Goal: Task Accomplishment & Management: Manage account settings

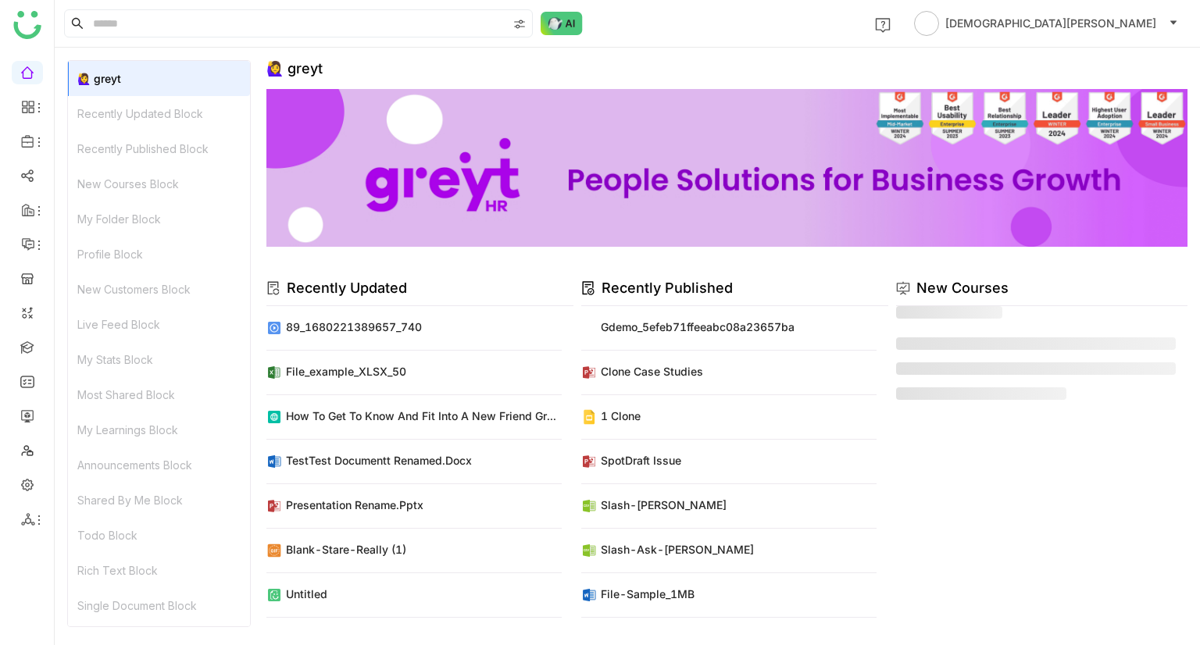
scroll to position [12, 0]
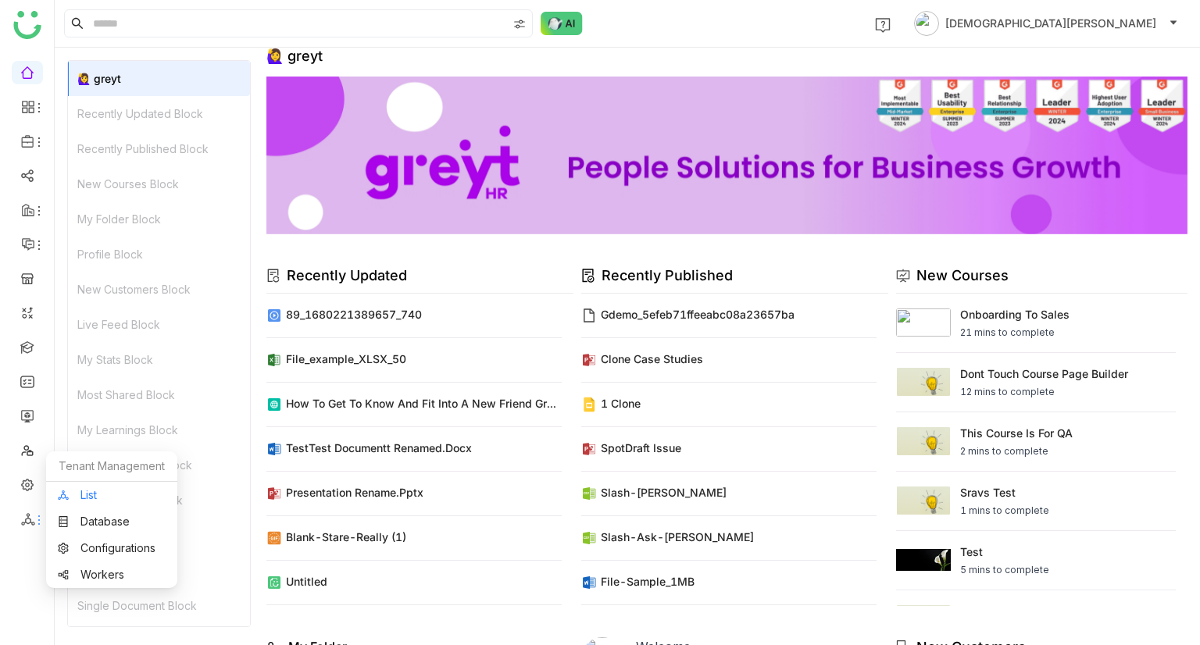
click at [88, 495] on link "List" at bounding box center [112, 495] width 108 height 11
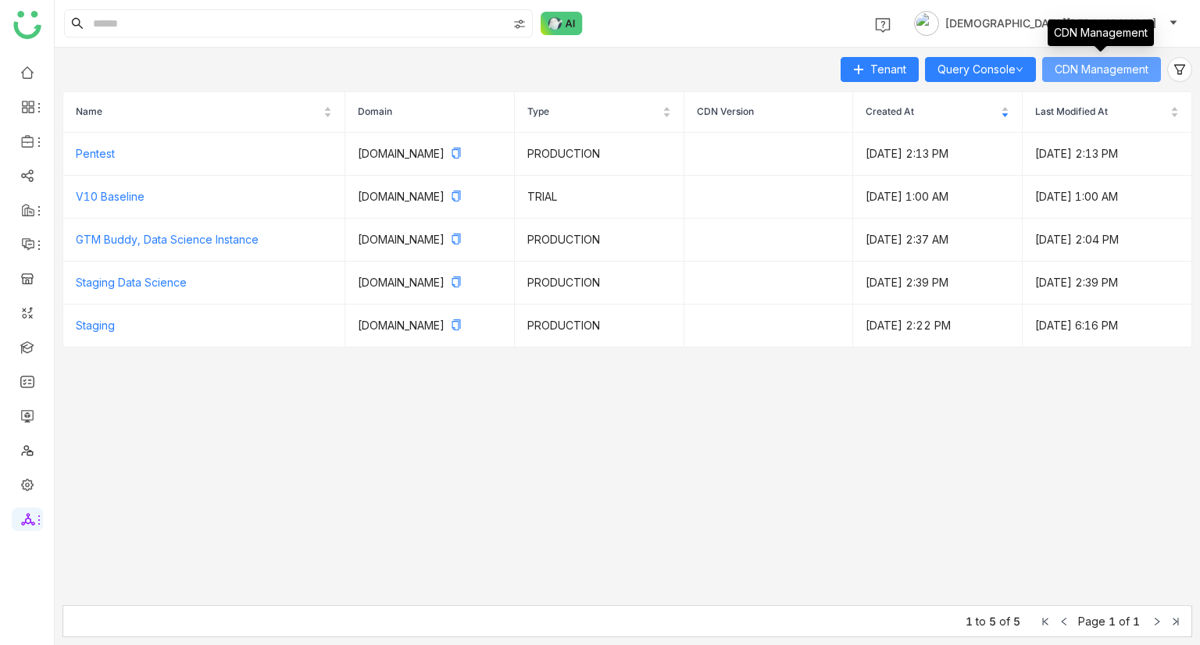
click at [1128, 73] on span "CDN Management" at bounding box center [1102, 69] width 94 height 17
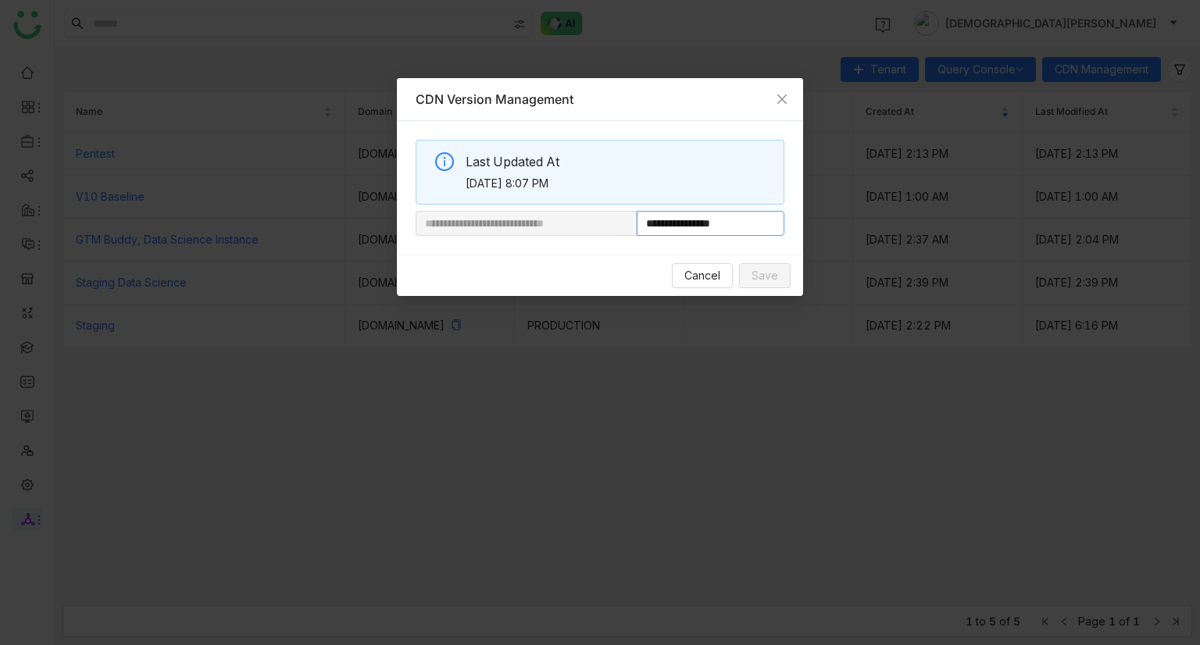
drag, startPoint x: 689, startPoint y: 223, endPoint x: 812, endPoint y: 231, distance: 123.7
click at [812, 231] on nz-modal-container "**********" at bounding box center [600, 322] width 1200 height 645
click at [780, 95] on icon "Close" at bounding box center [782, 99] width 12 height 12
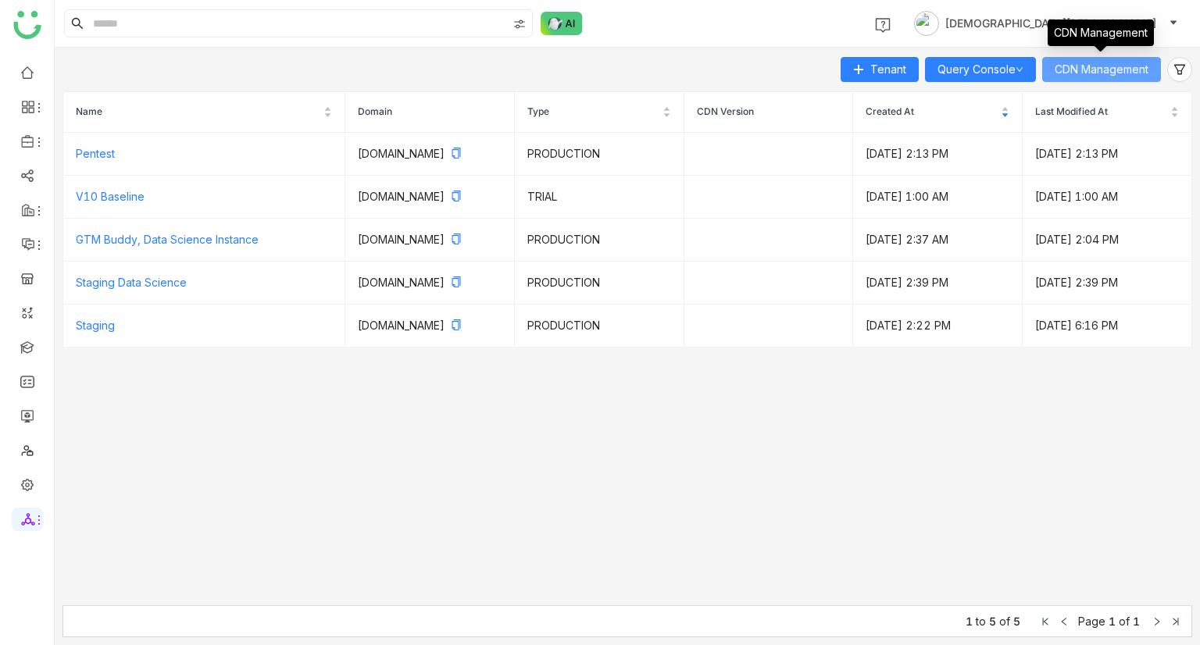
click at [1083, 73] on span "CDN Management" at bounding box center [1102, 69] width 94 height 17
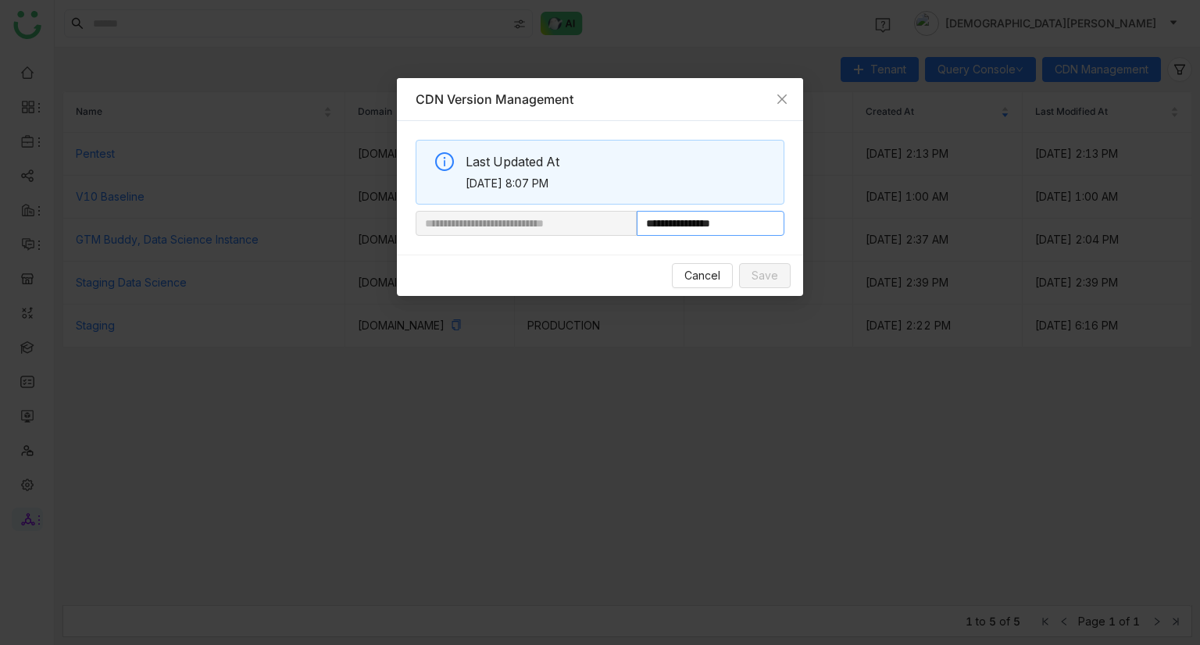
drag, startPoint x: 690, startPoint y: 223, endPoint x: 855, endPoint y: 223, distance: 164.8
click at [855, 223] on nz-modal-container "**********" at bounding box center [600, 322] width 1200 height 645
paste input "**********"
type input "**********"
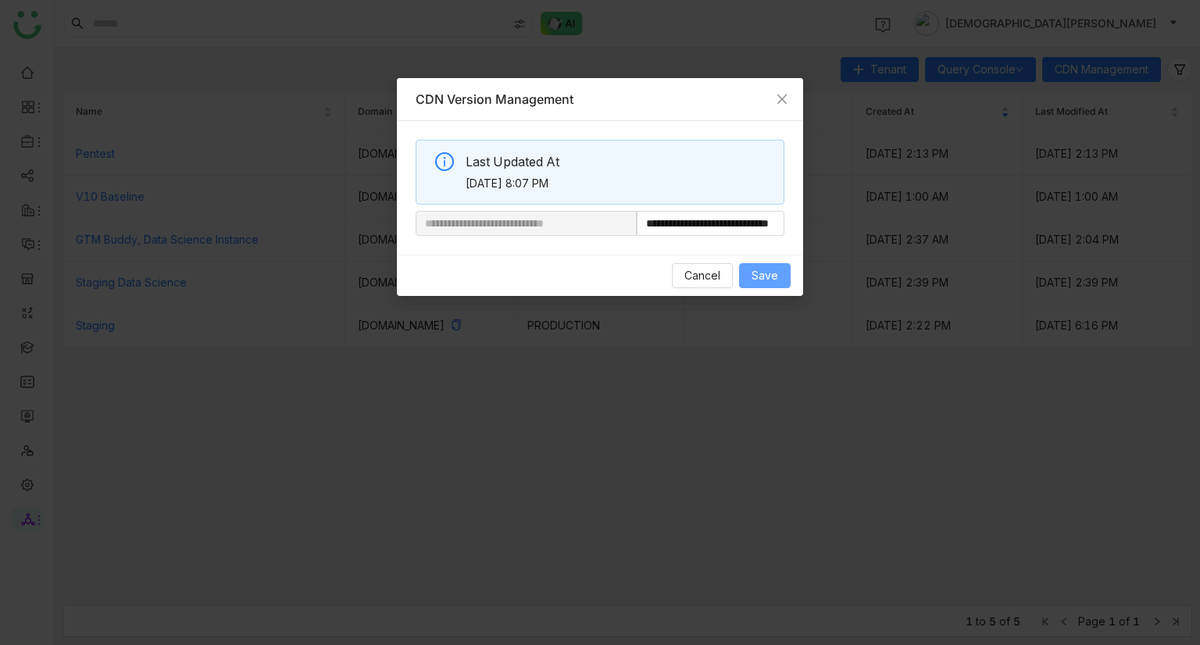
scroll to position [0, 0]
click at [759, 270] on span "Save" at bounding box center [765, 275] width 27 height 17
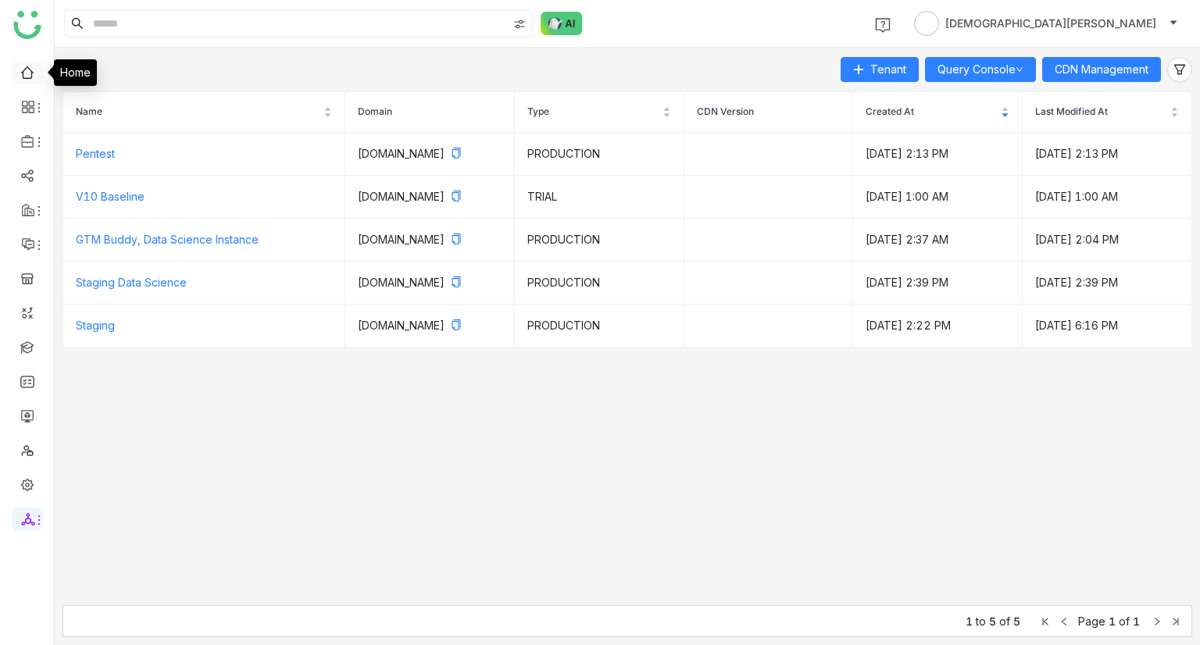
click at [23, 78] on link at bounding box center [27, 71] width 14 height 13
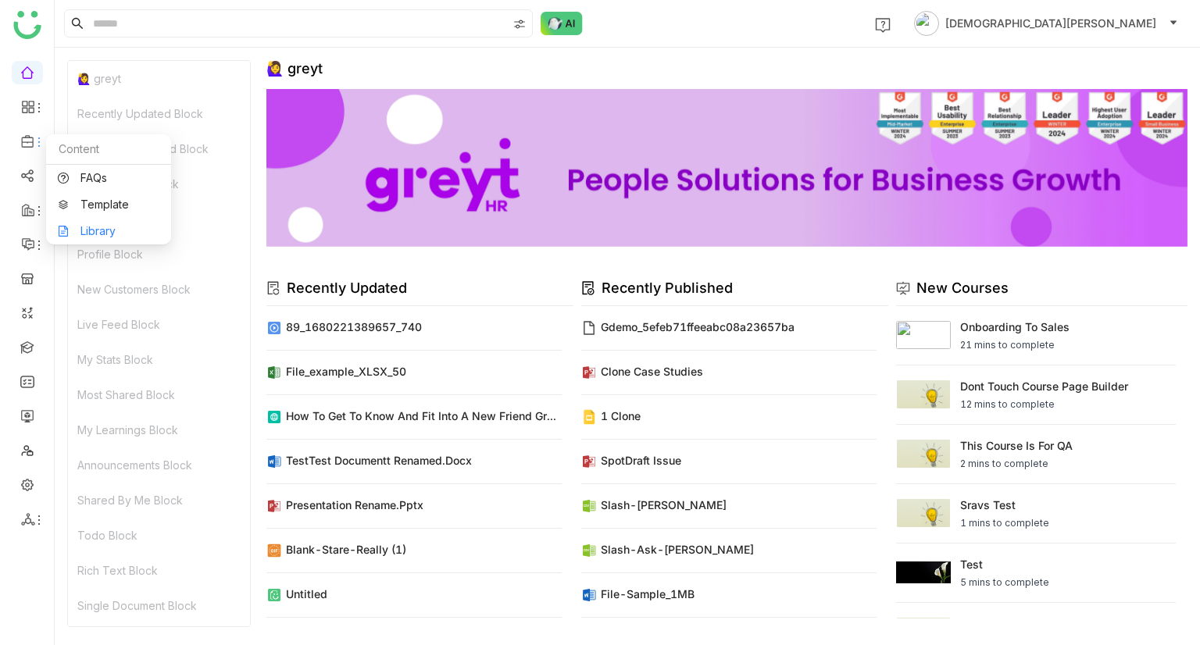
click at [112, 226] on link "Library" at bounding box center [109, 231] width 102 height 11
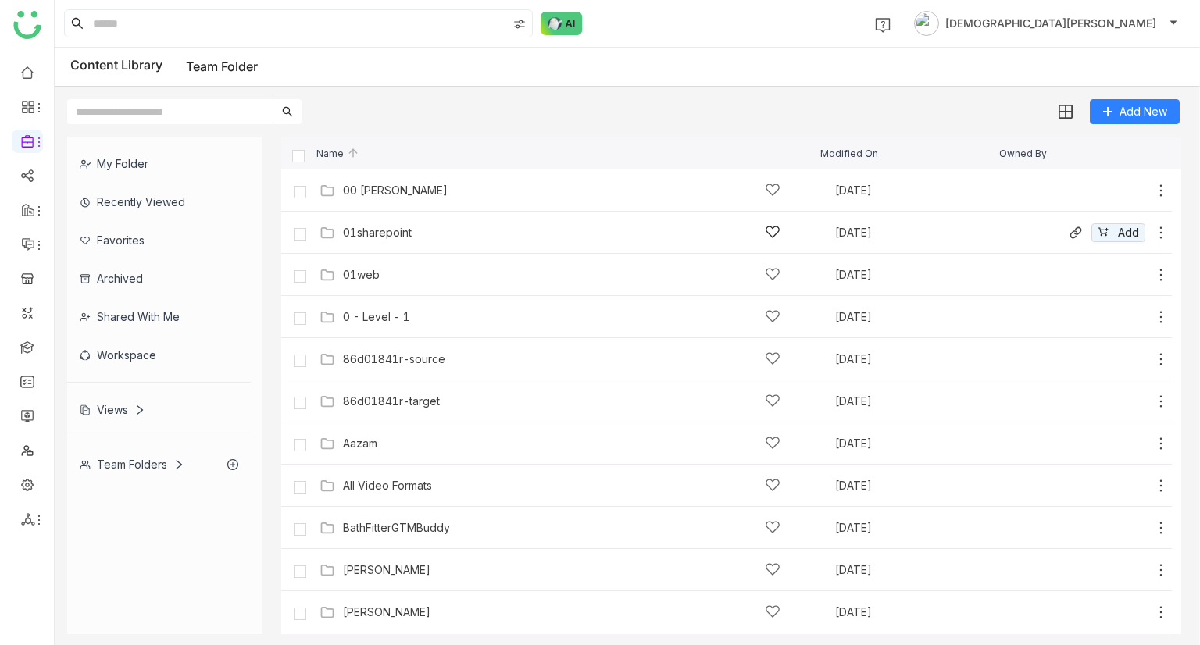
click at [418, 239] on div "01sharepoint" at bounding box center [561, 232] width 437 height 16
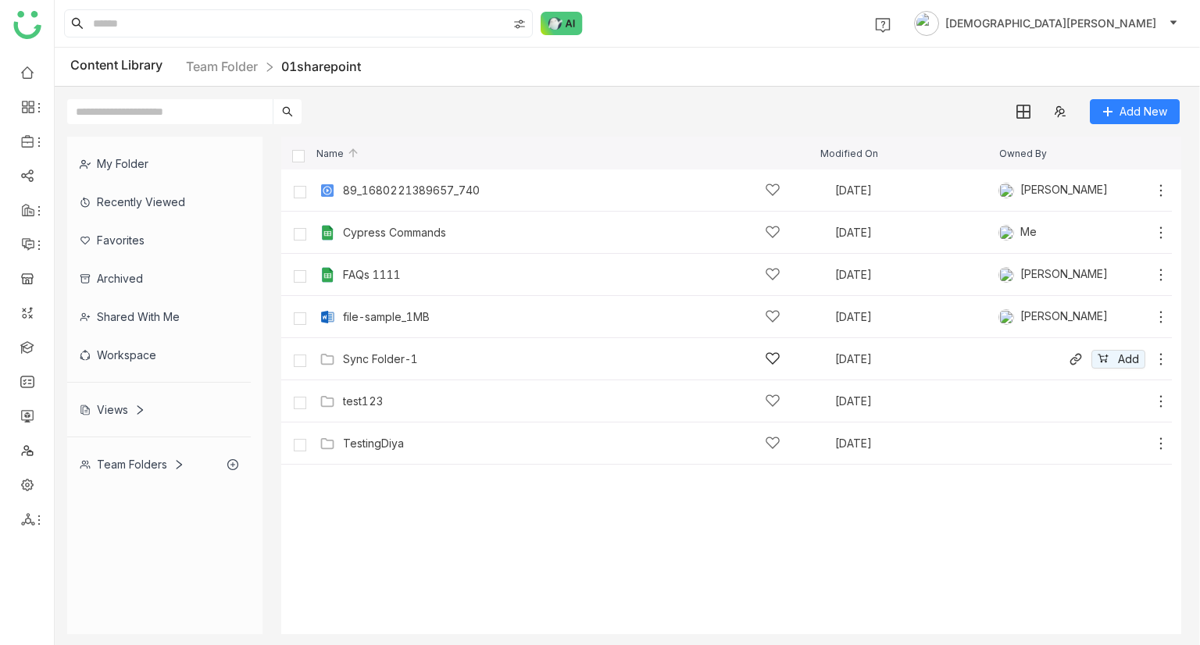
click at [379, 350] on div "Sync Folder-1 Sep 25, 2025 Add" at bounding box center [742, 359] width 853 height 24
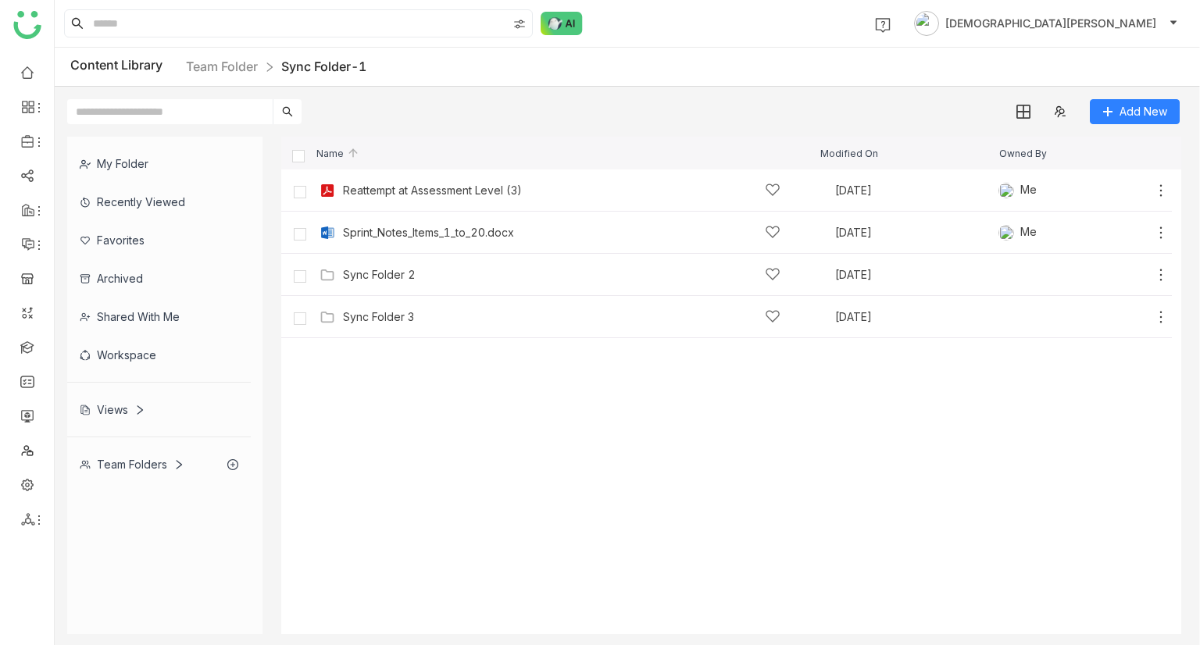
click at [137, 468] on div "Team Folders" at bounding box center [132, 464] width 105 height 13
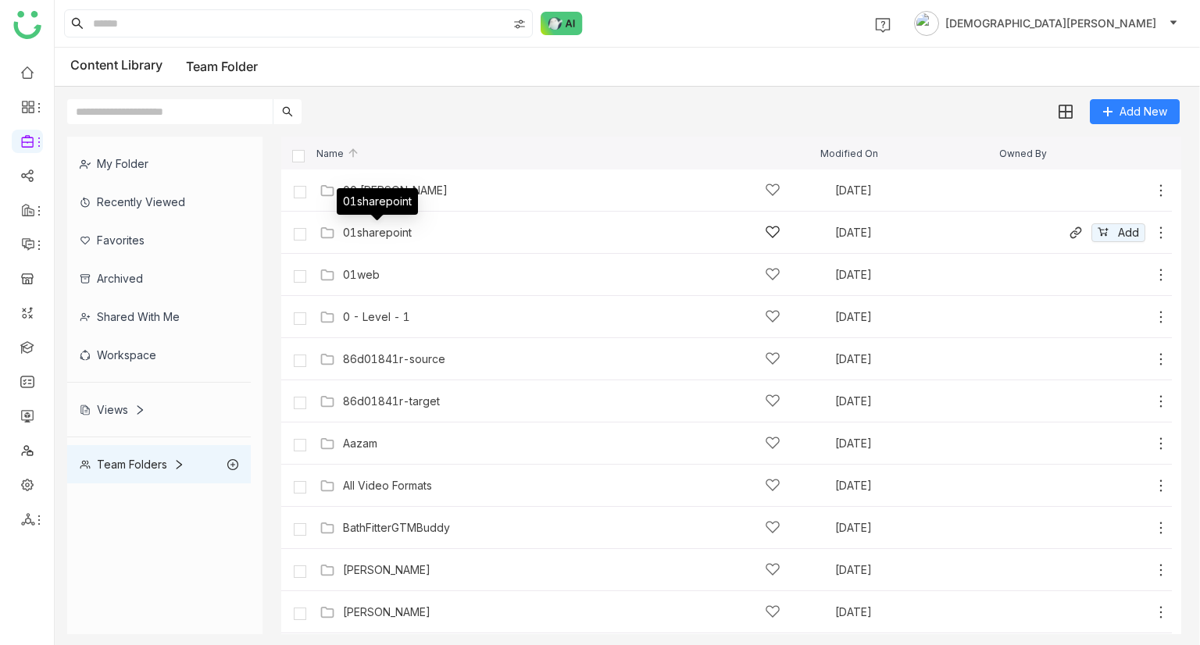
click at [387, 230] on div "01sharepoint" at bounding box center [377, 233] width 69 height 12
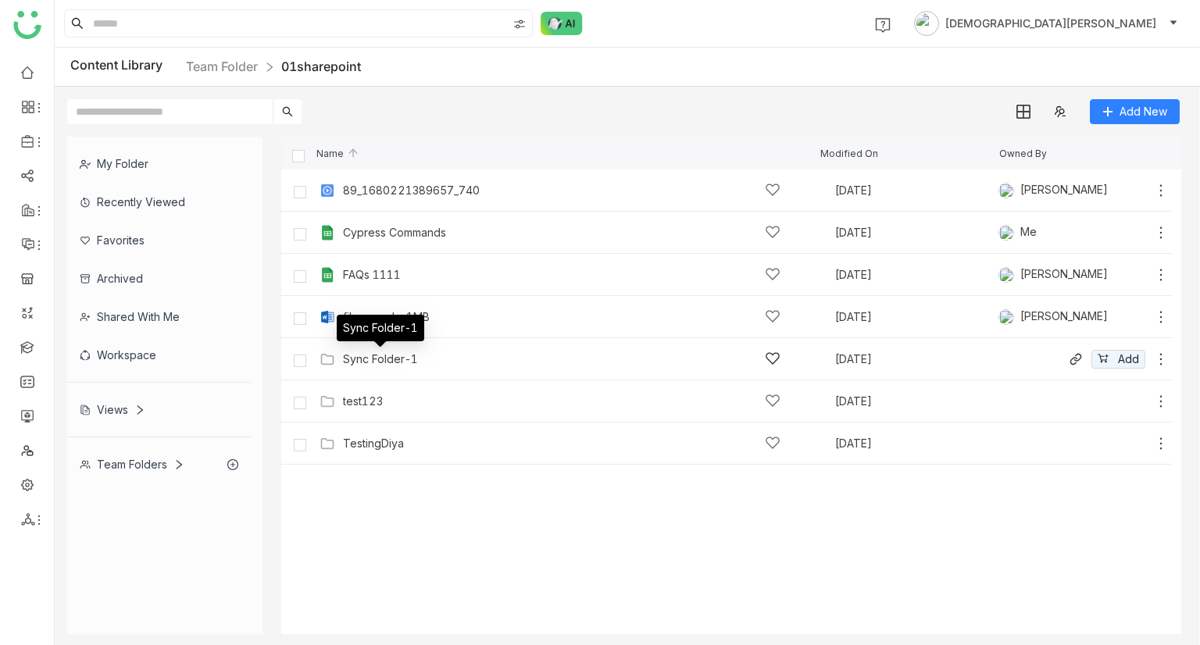
click at [401, 354] on div "Sync Folder-1" at bounding box center [380, 359] width 75 height 12
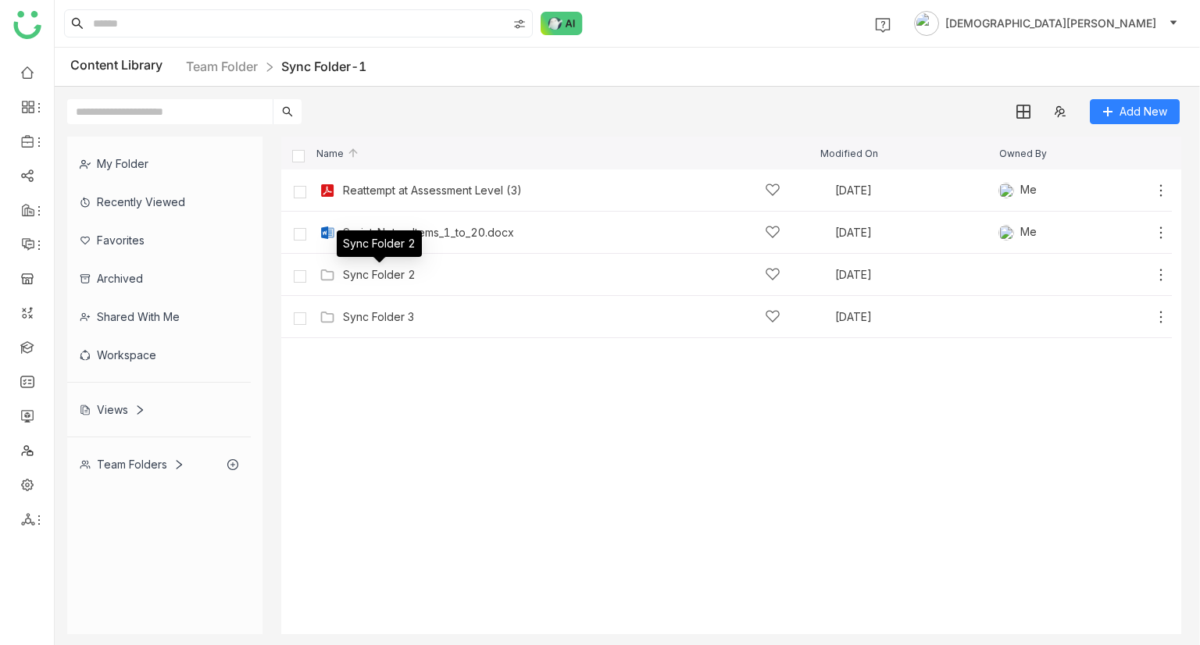
click at [371, 266] on div "Sync Folder 2" at bounding box center [379, 248] width 85 height 37
click at [375, 277] on div "Sync Folder 2" at bounding box center [379, 275] width 73 height 12
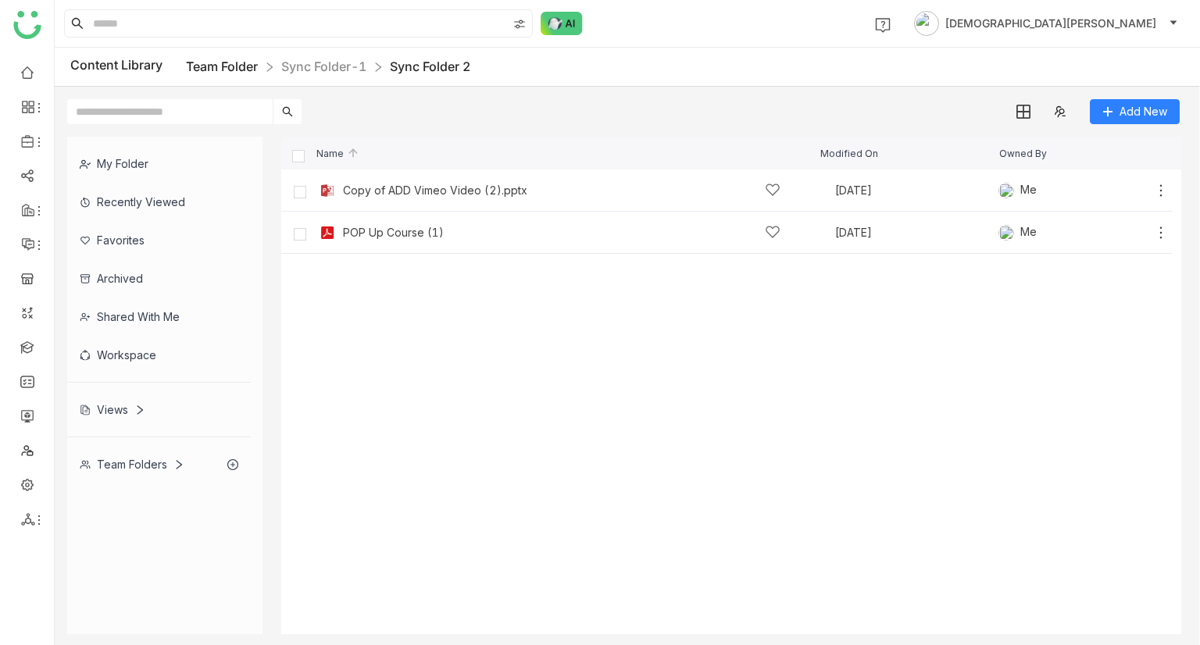
click at [231, 66] on link "Team Folder" at bounding box center [222, 67] width 72 height 16
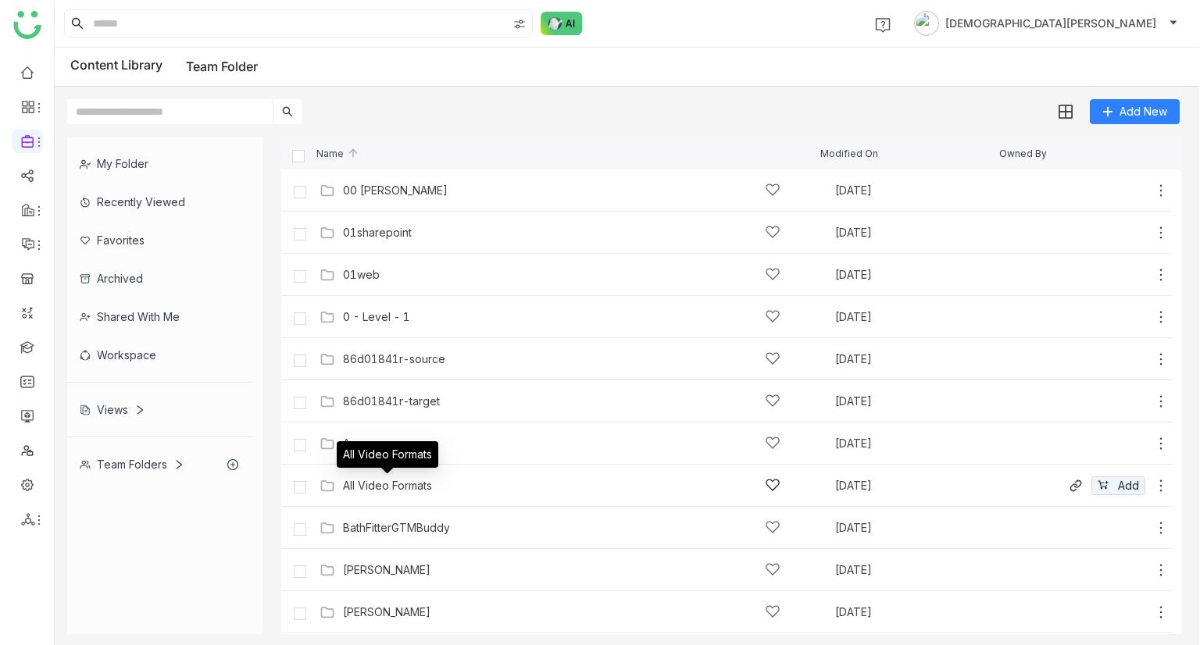
click at [384, 489] on div "All Video Formats" at bounding box center [387, 486] width 89 height 12
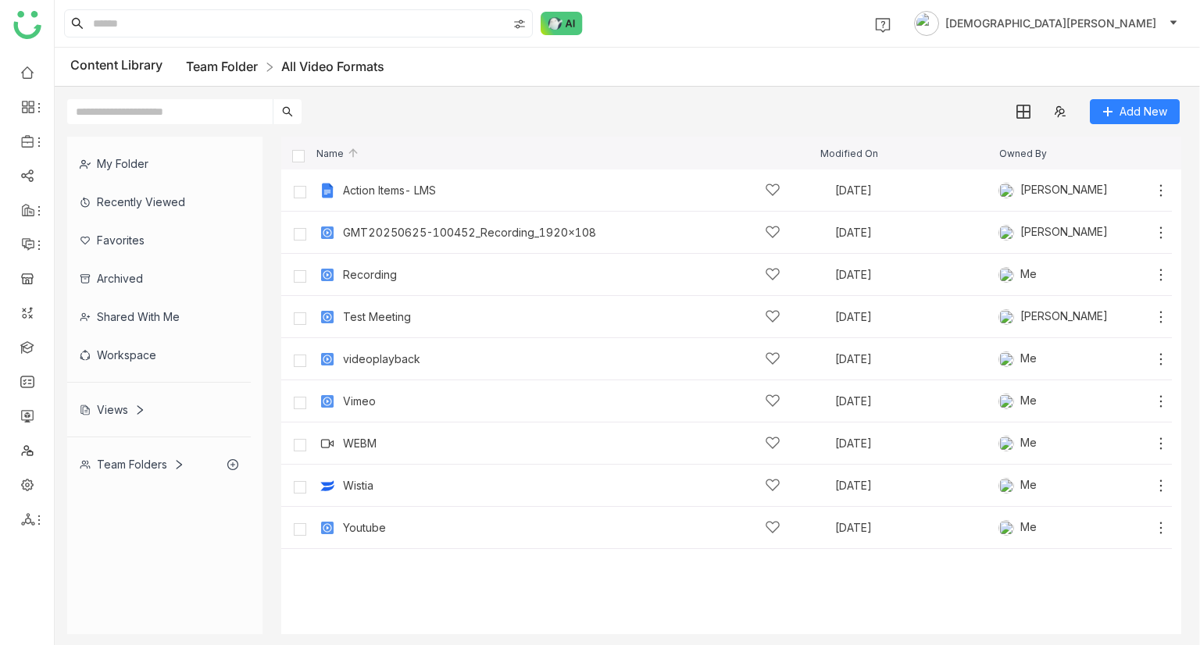
click at [228, 71] on link "Team Folder" at bounding box center [222, 67] width 72 height 16
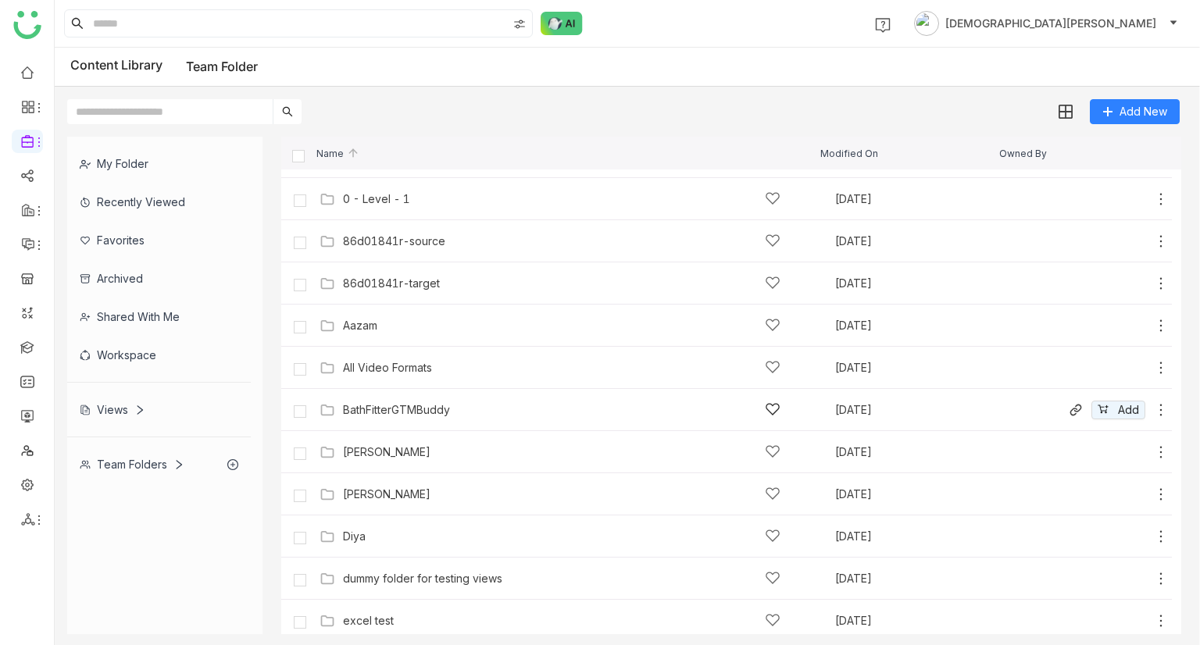
scroll to position [119, 0]
click at [380, 502] on div "Chiru Folder Aug 16, 2025 Add" at bounding box center [742, 493] width 853 height 24
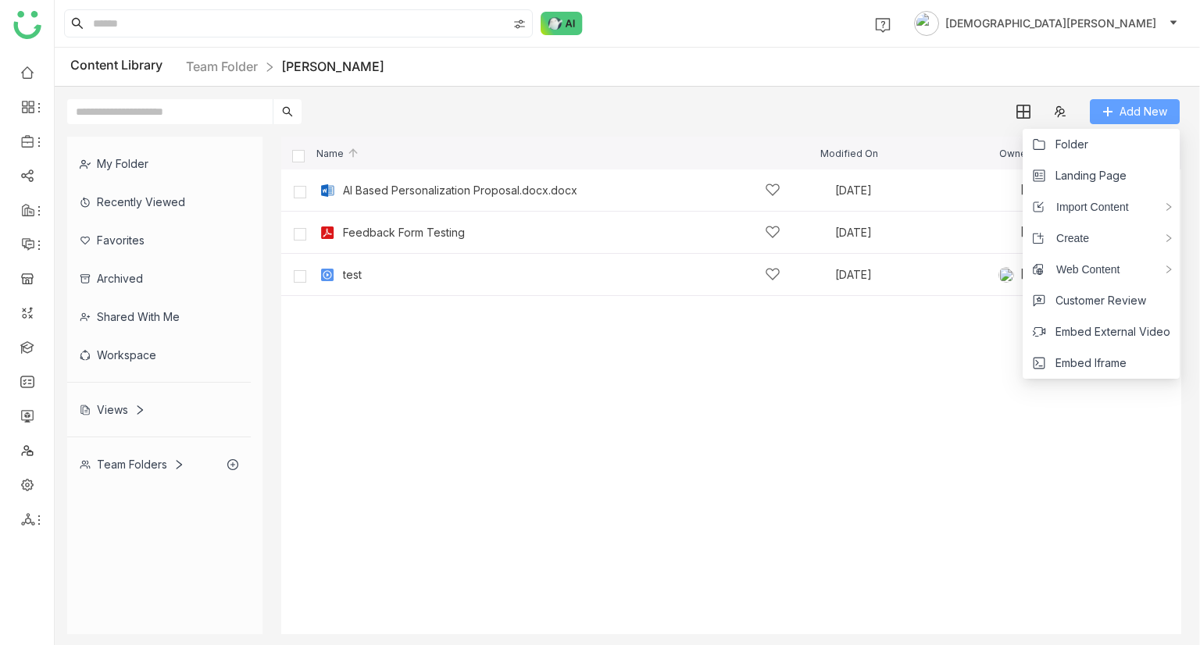
click at [1170, 110] on button "Add New" at bounding box center [1135, 111] width 90 height 25
click at [1091, 144] on li "Folder" at bounding box center [1101, 144] width 157 height 31
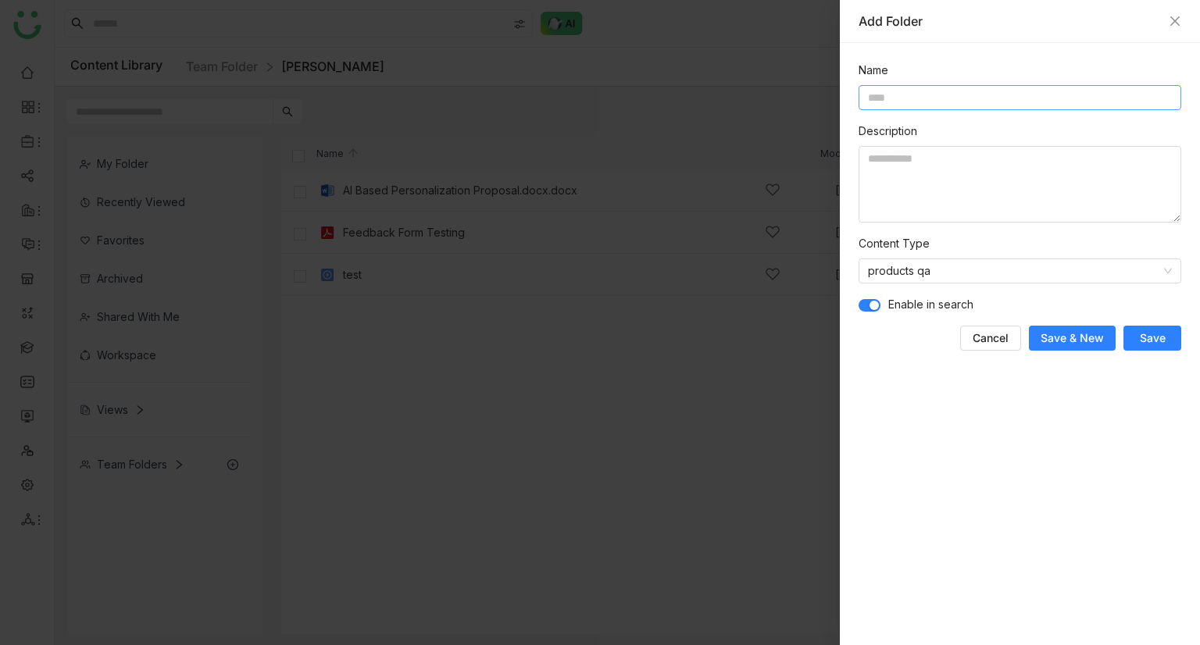
click at [998, 89] on input at bounding box center [1020, 97] width 323 height 25
type input "***"
click at [1144, 335] on span "Save" at bounding box center [1153, 338] width 26 height 16
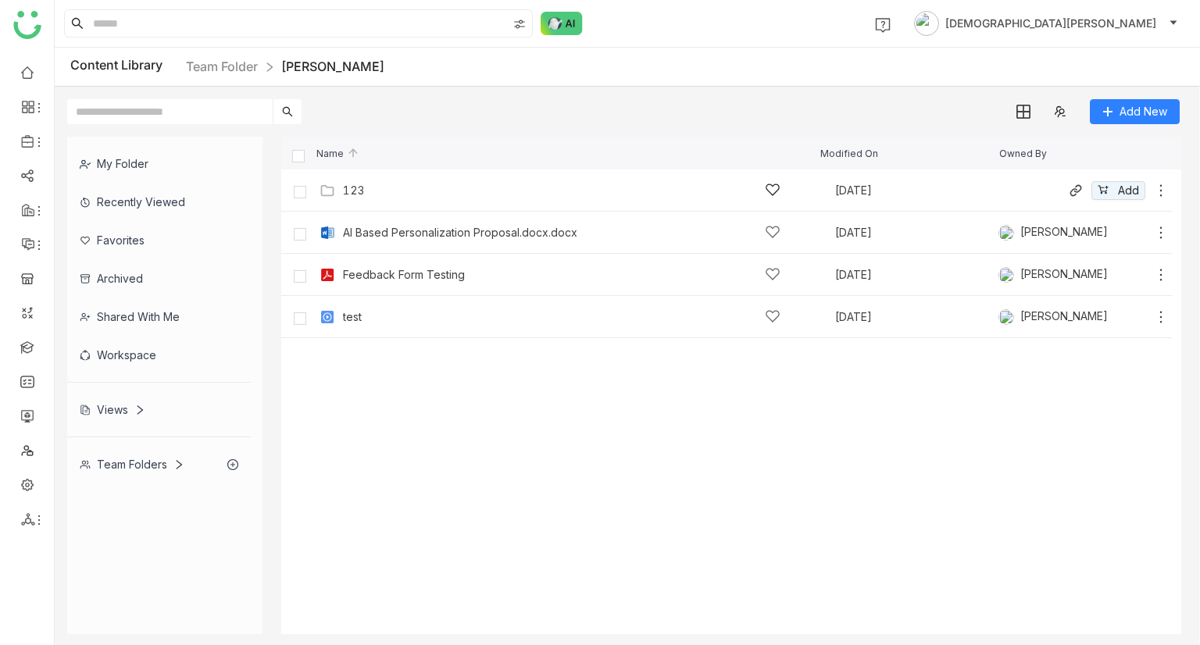
click at [360, 182] on div "123" at bounding box center [561, 190] width 437 height 16
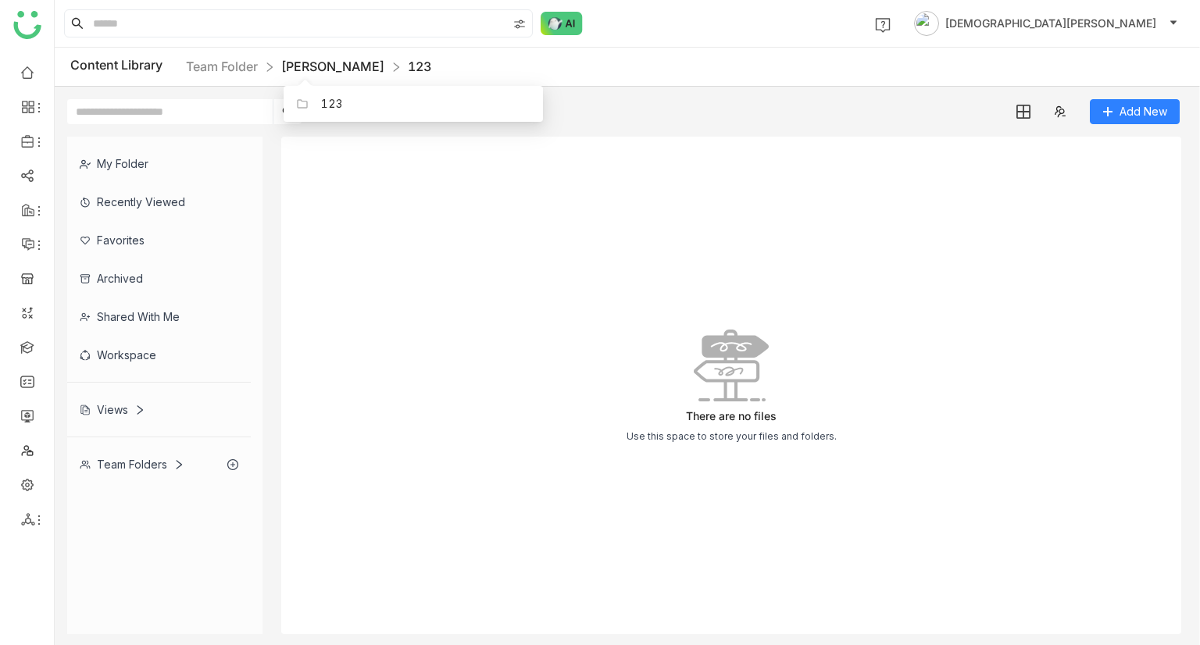
click at [317, 71] on link "[PERSON_NAME]" at bounding box center [332, 67] width 103 height 16
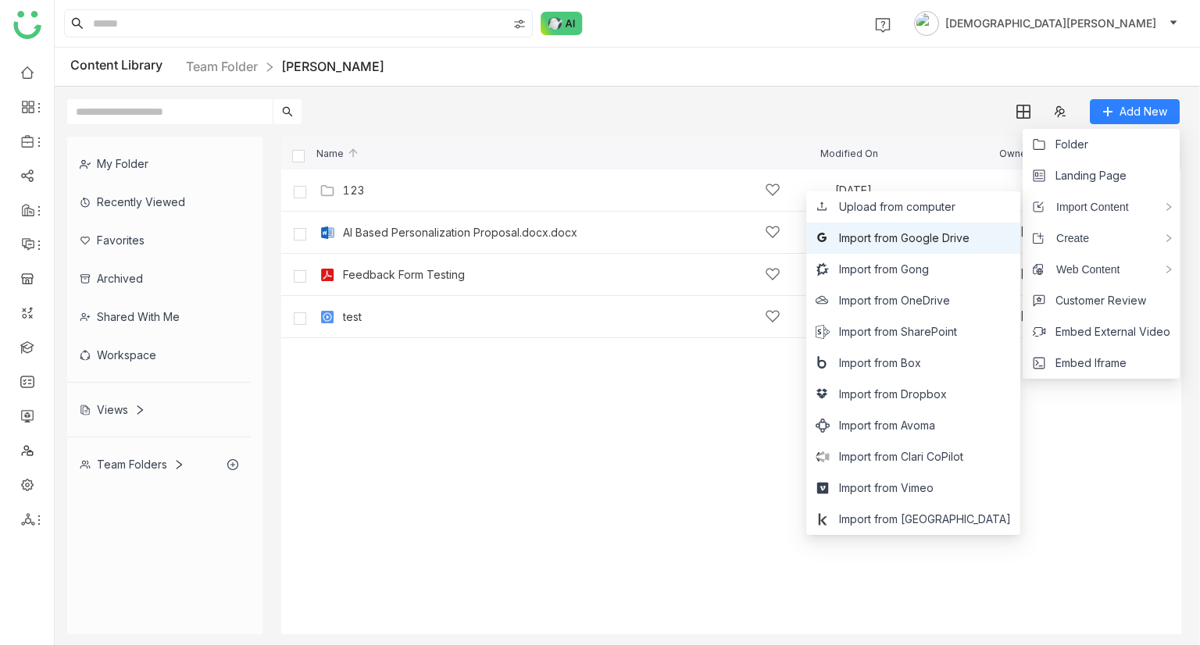
click at [948, 235] on span "Import from Google Drive" at bounding box center [904, 238] width 130 height 17
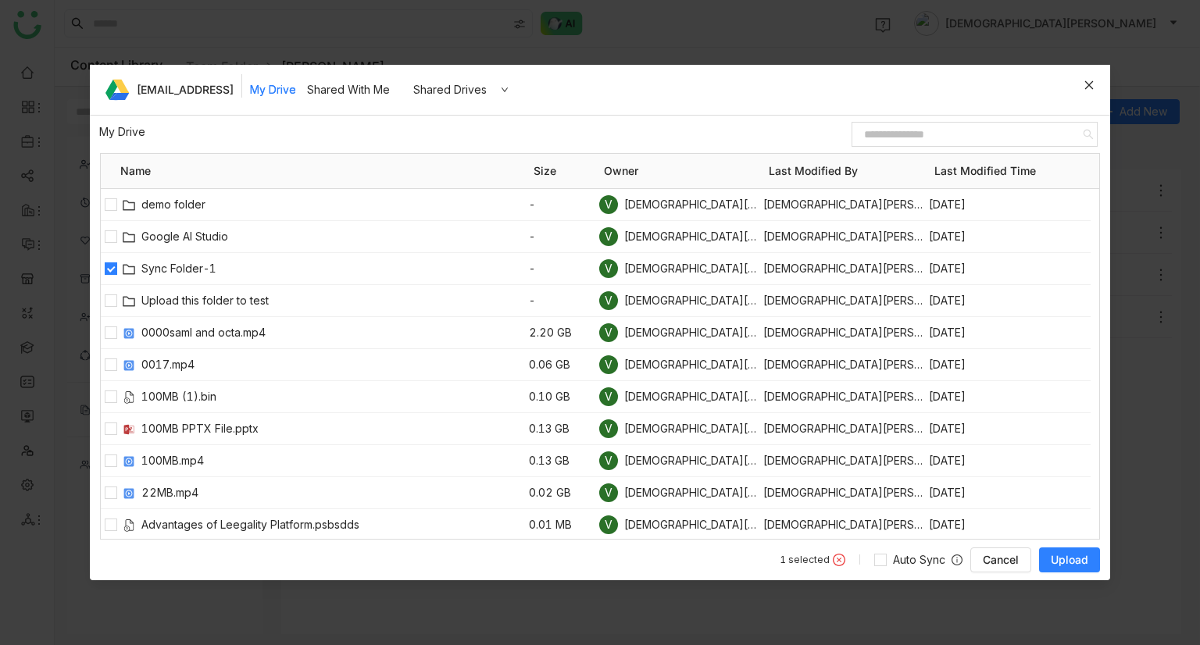
click at [1078, 559] on span "Upload" at bounding box center [1069, 560] width 37 height 16
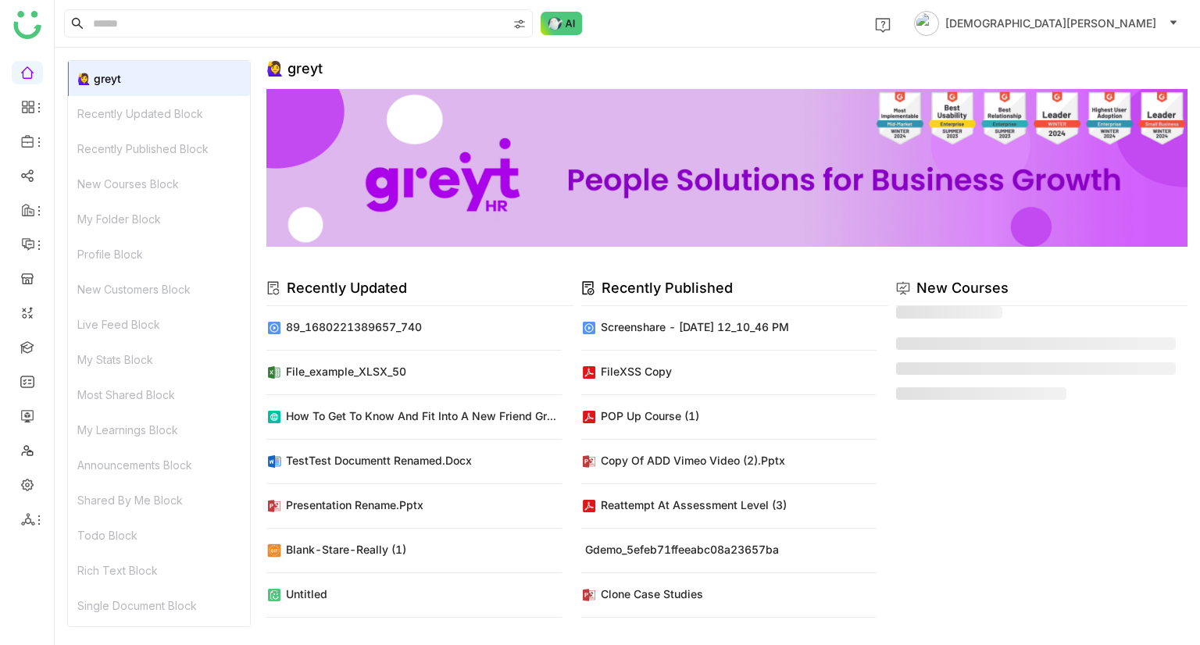
scroll to position [12, 0]
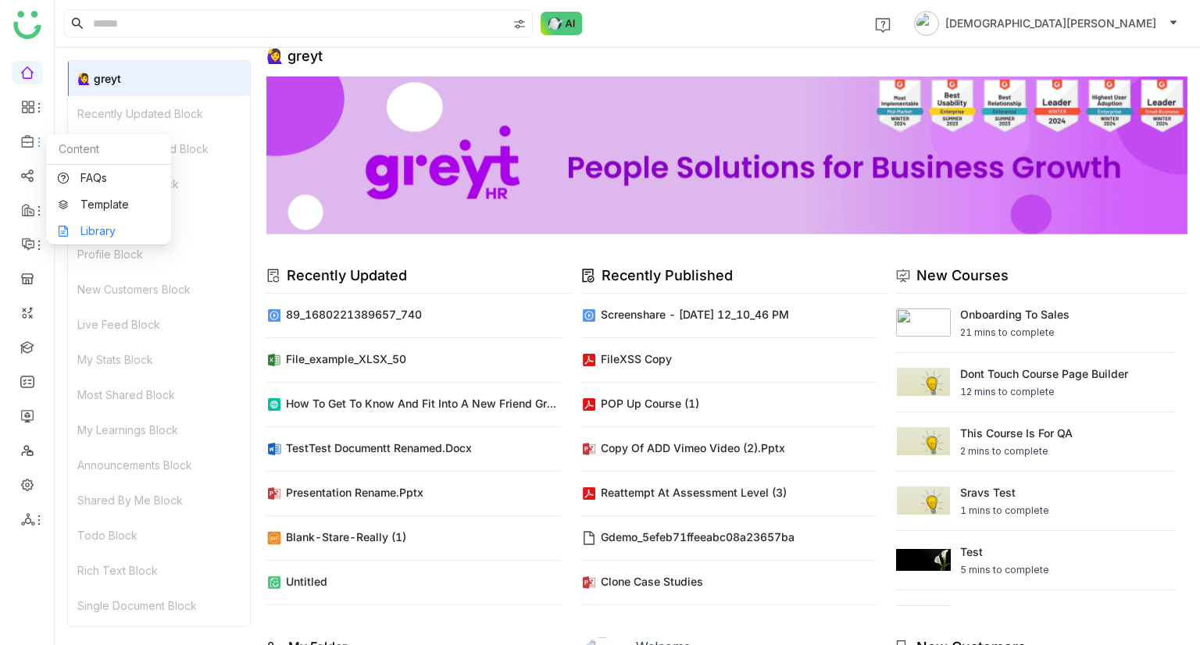
click at [109, 230] on link "Library" at bounding box center [109, 231] width 102 height 11
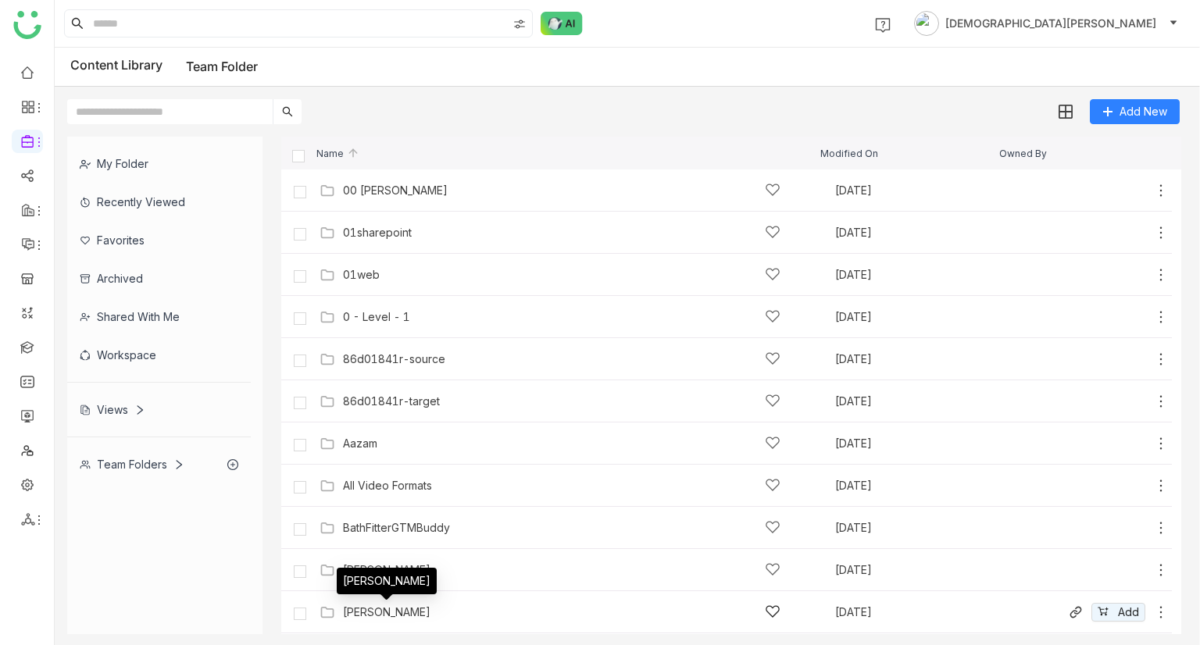
click at [399, 616] on div "[PERSON_NAME]" at bounding box center [386, 612] width 87 height 12
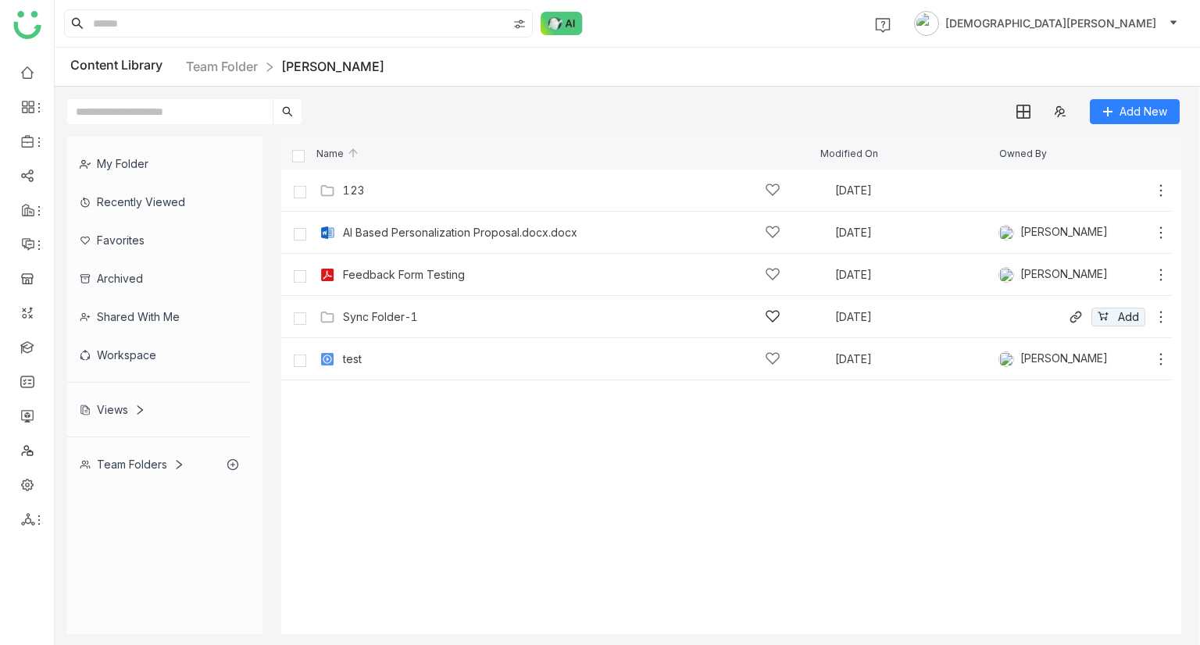
click at [390, 310] on div "Sync Folder-1" at bounding box center [561, 317] width 437 height 16
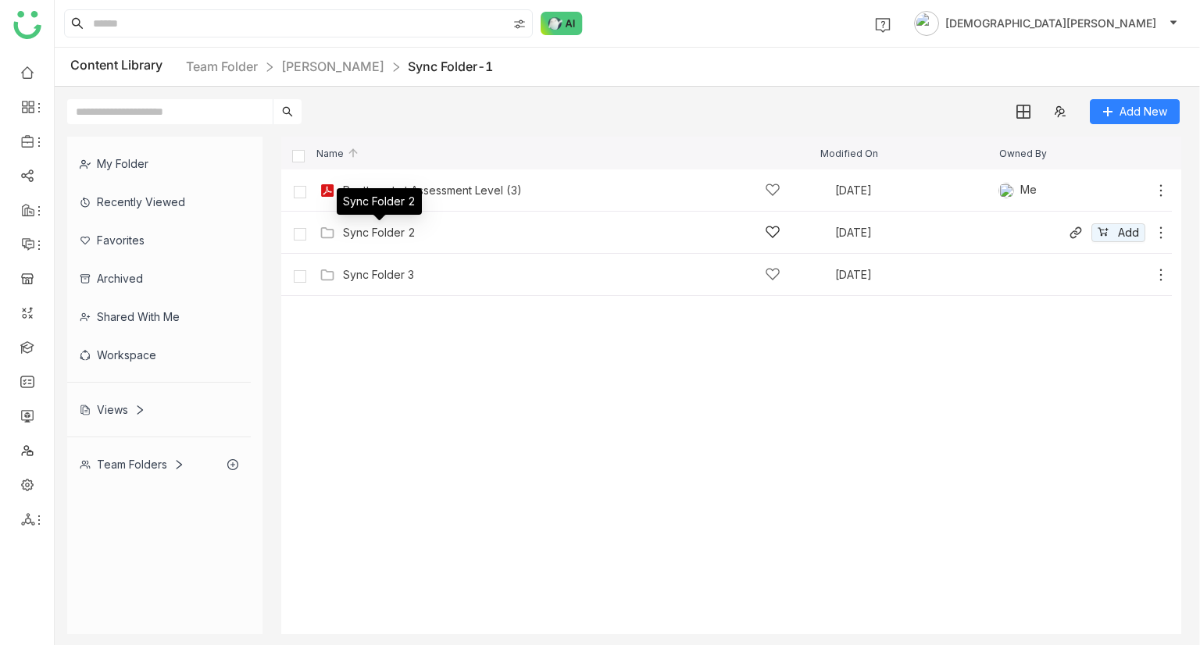
click at [368, 235] on div "Sync Folder 2" at bounding box center [379, 233] width 73 height 12
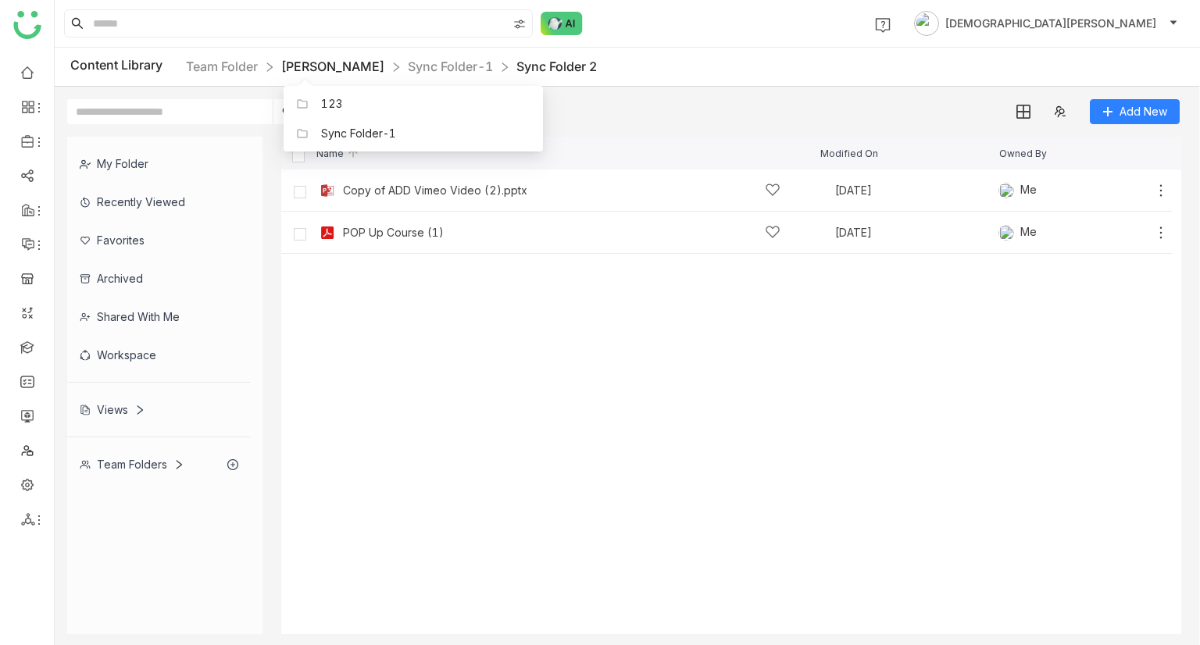
click at [291, 60] on link "[PERSON_NAME]" at bounding box center [332, 67] width 103 height 16
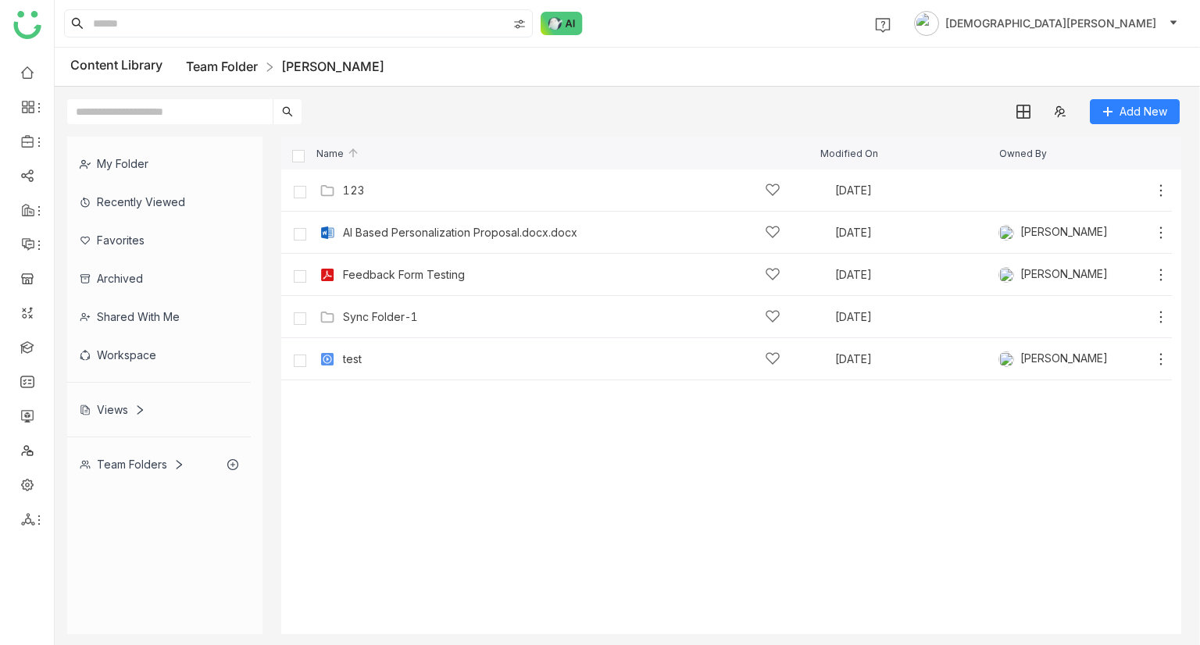
click at [230, 62] on link "Team Folder" at bounding box center [222, 67] width 72 height 16
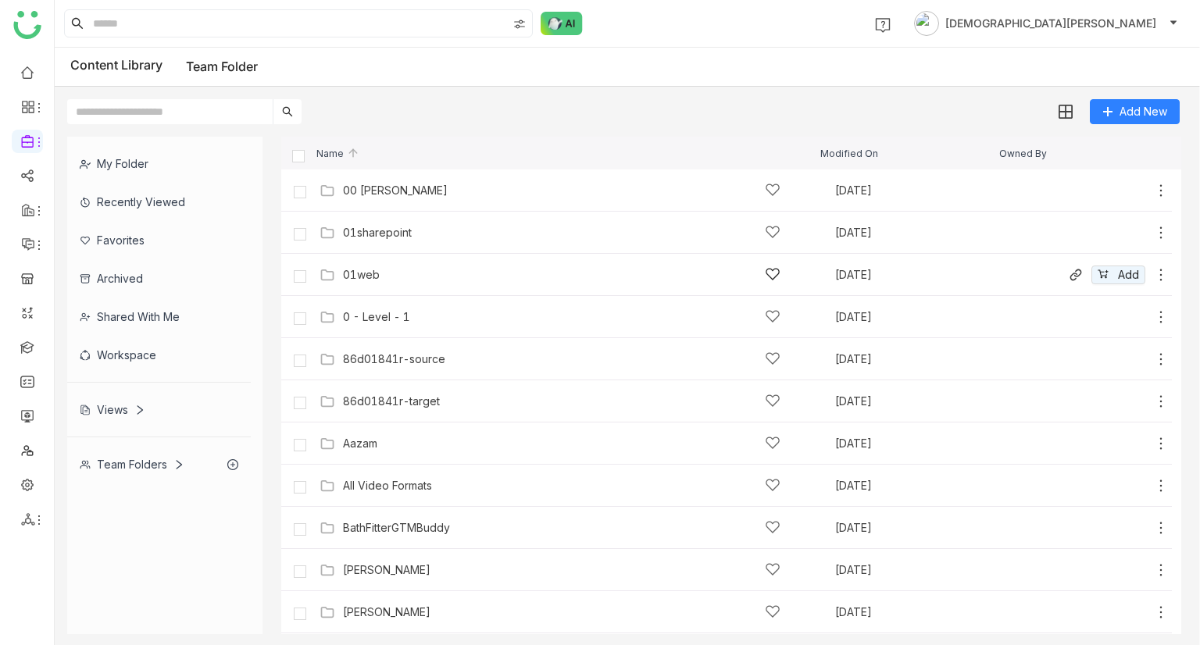
click at [381, 271] on div "01web" at bounding box center [561, 274] width 437 height 16
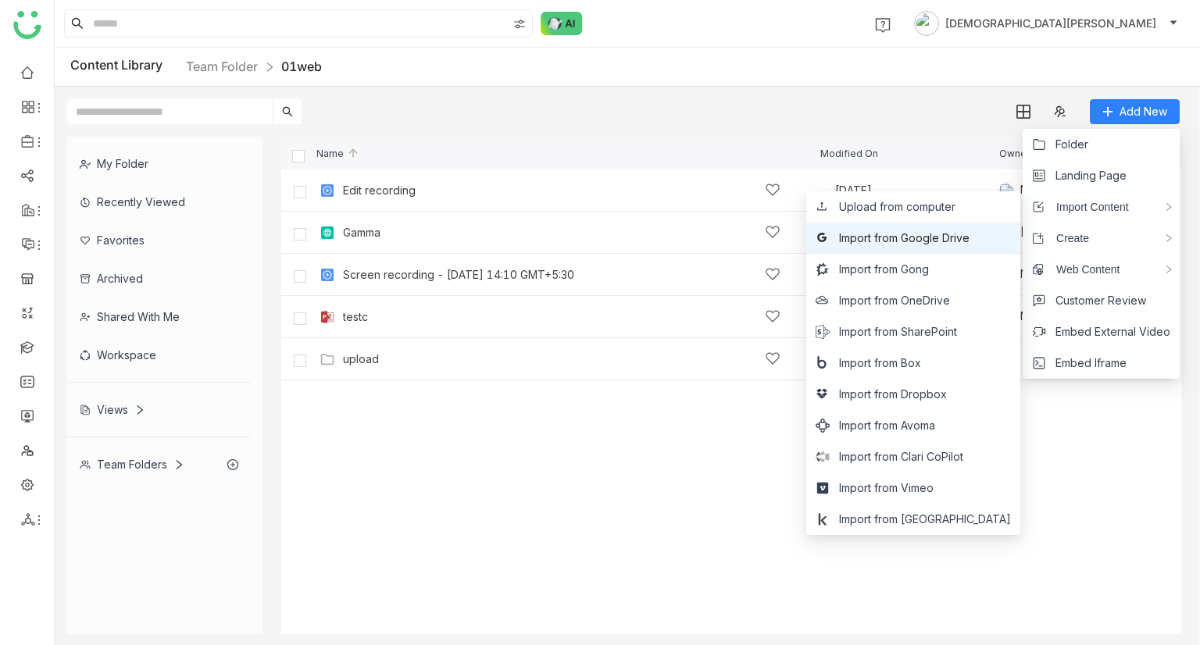
click at [930, 242] on span "Import from Google Drive" at bounding box center [904, 238] width 130 height 17
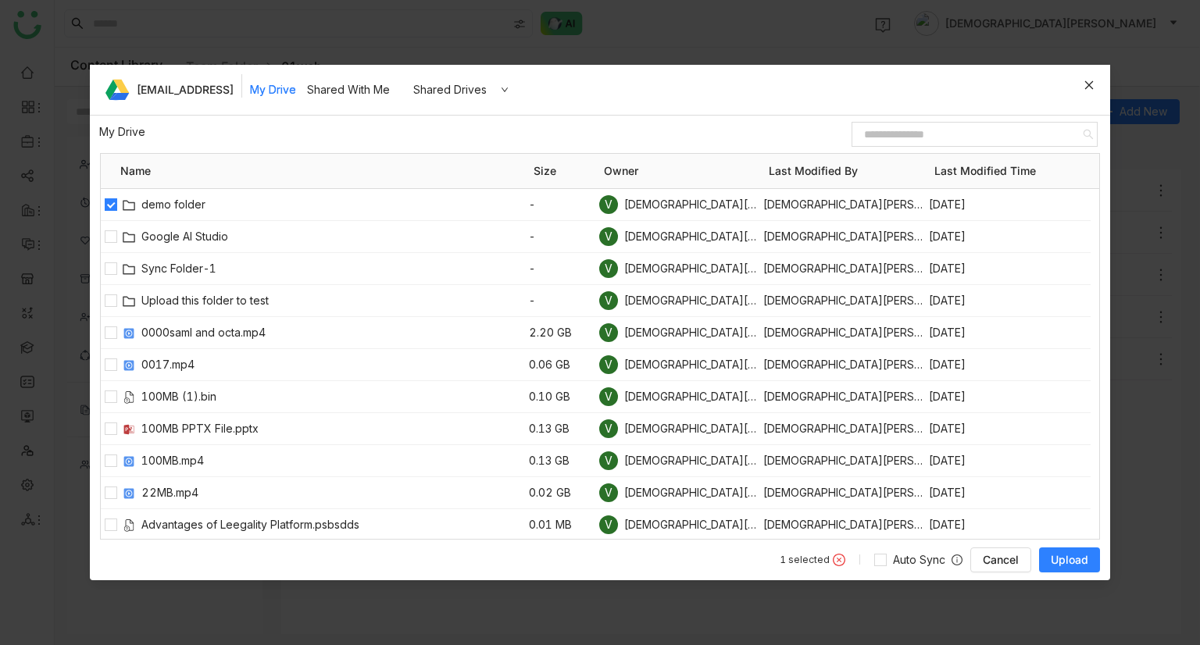
click at [1059, 559] on span "Upload" at bounding box center [1069, 560] width 37 height 16
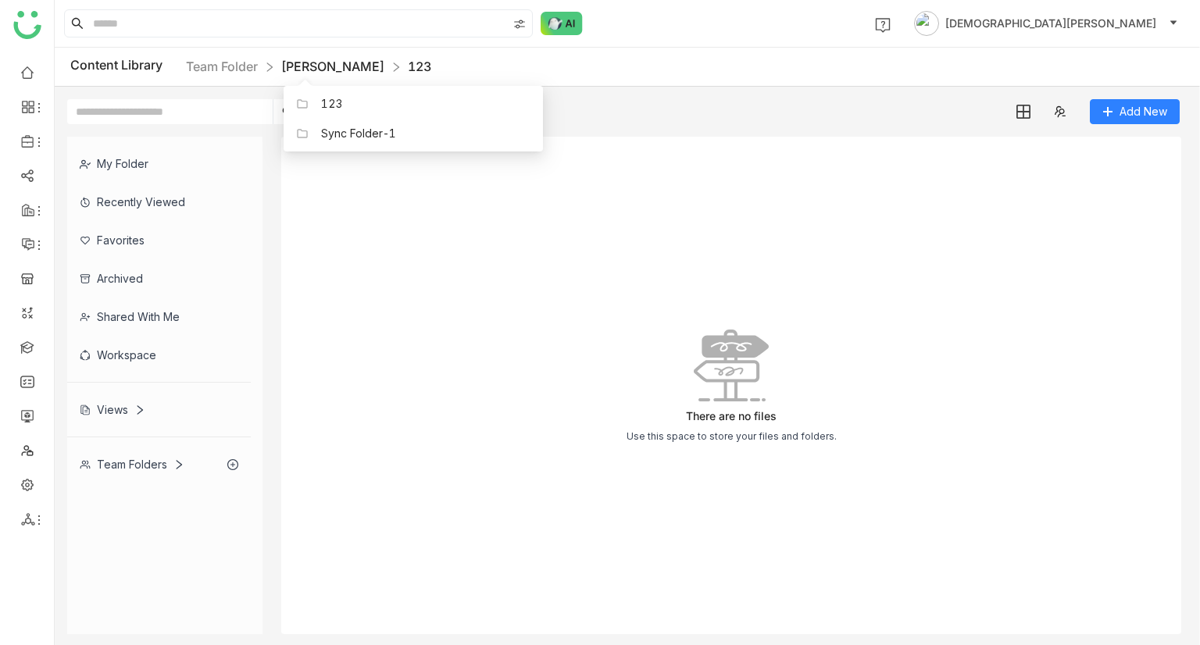
click at [322, 70] on link "[PERSON_NAME]" at bounding box center [332, 67] width 103 height 16
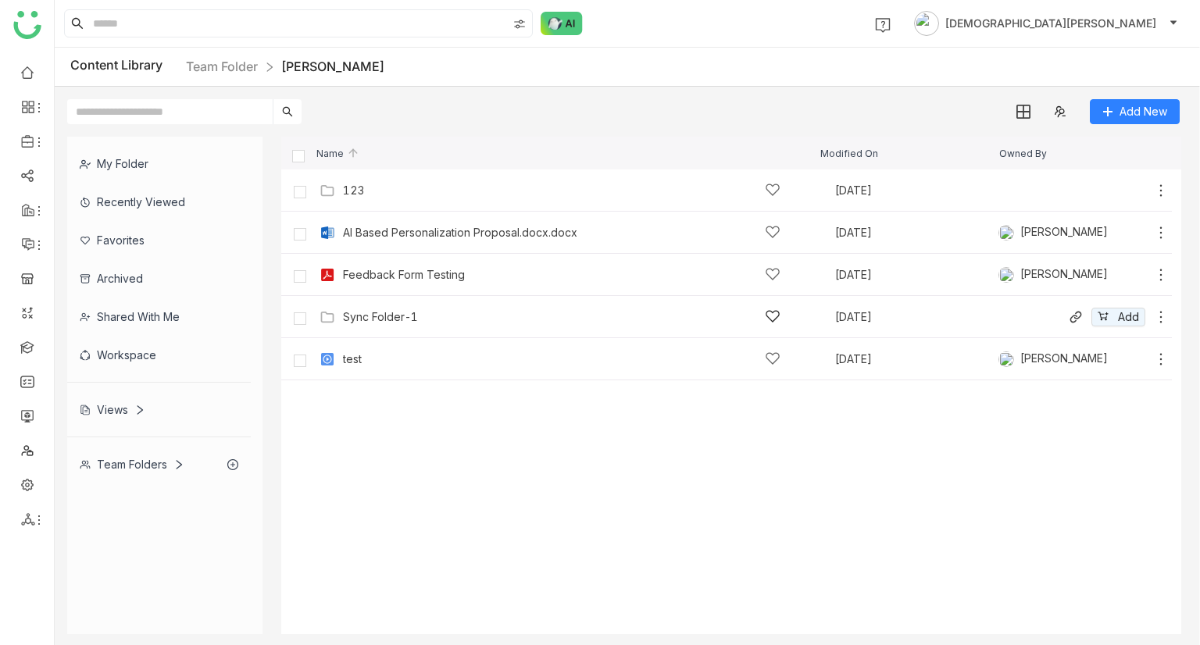
click at [394, 323] on div "Sync Folder-1" at bounding box center [561, 317] width 437 height 16
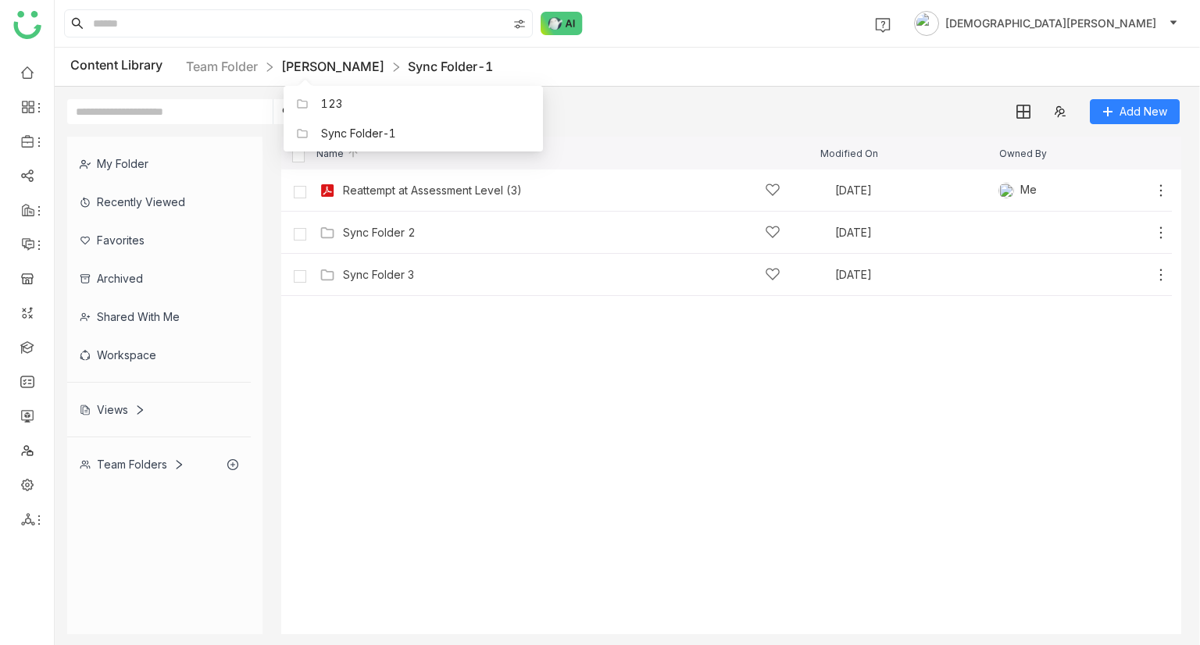
click at [300, 59] on link "[PERSON_NAME]" at bounding box center [332, 67] width 103 height 16
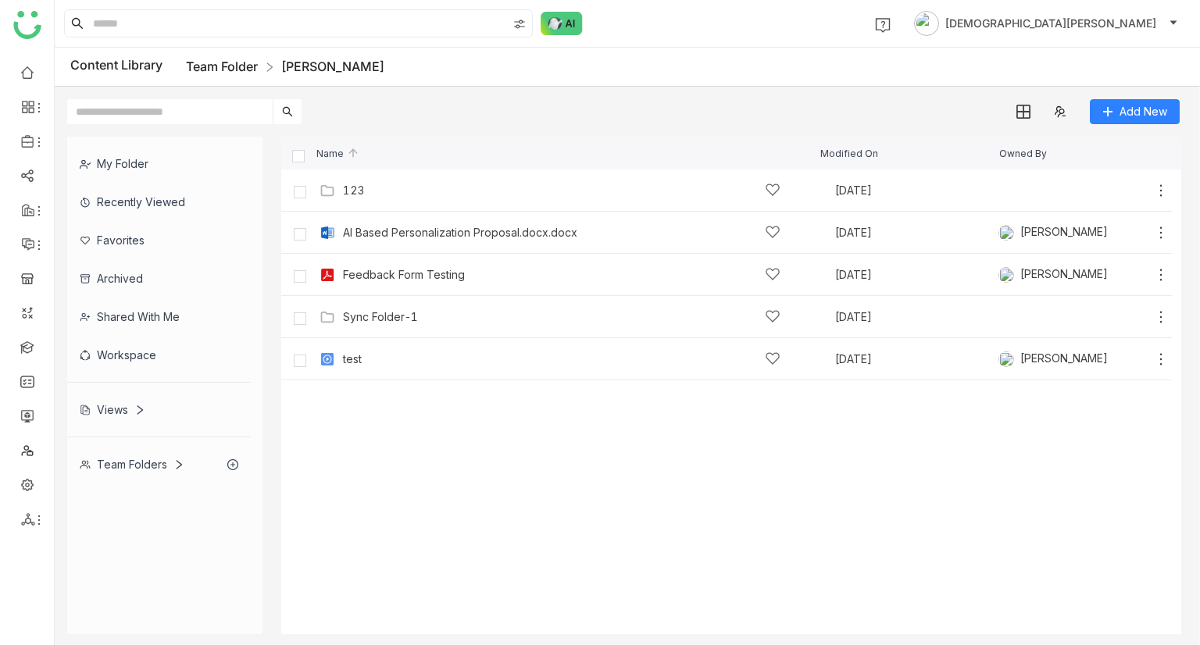
click at [229, 65] on link "Team Folder" at bounding box center [222, 67] width 72 height 16
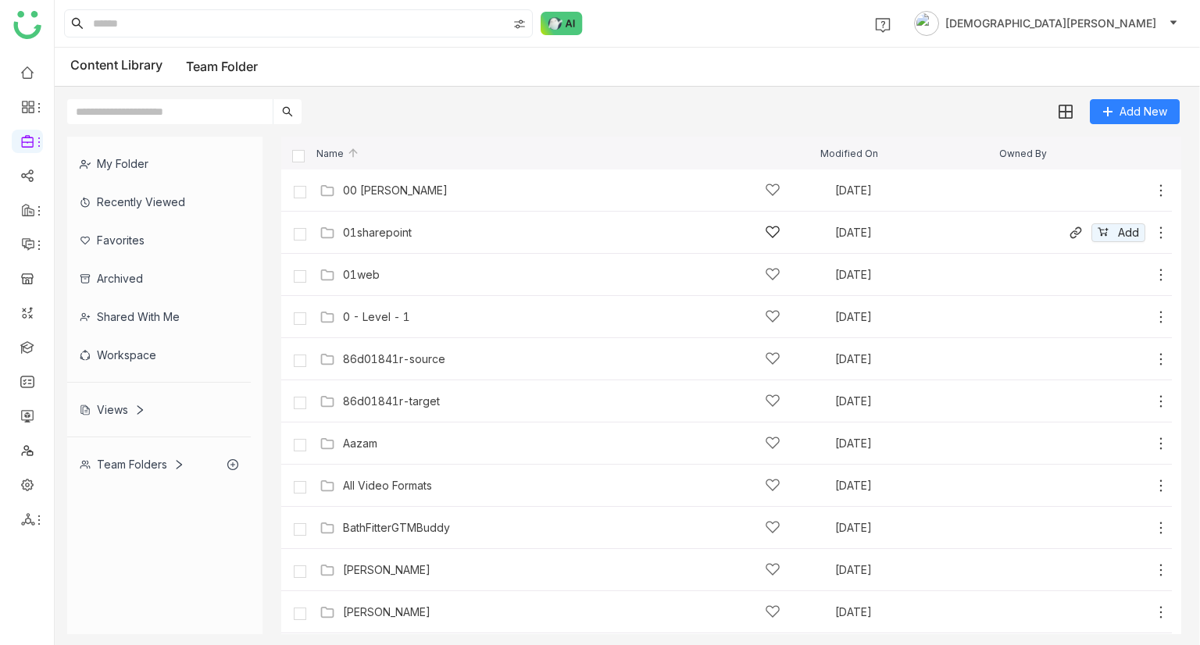
click at [416, 234] on div "01sharepoint" at bounding box center [561, 232] width 437 height 16
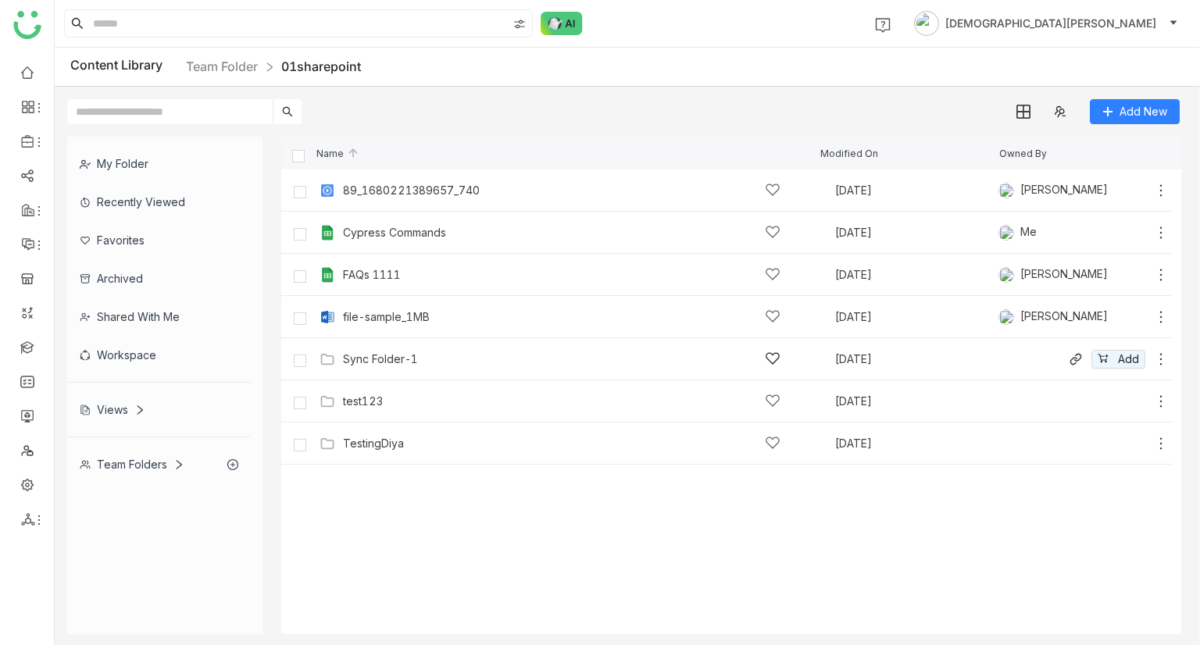
click at [368, 366] on div "Sync Folder-1 Sep 25, 2025 Add" at bounding box center [742, 359] width 853 height 24
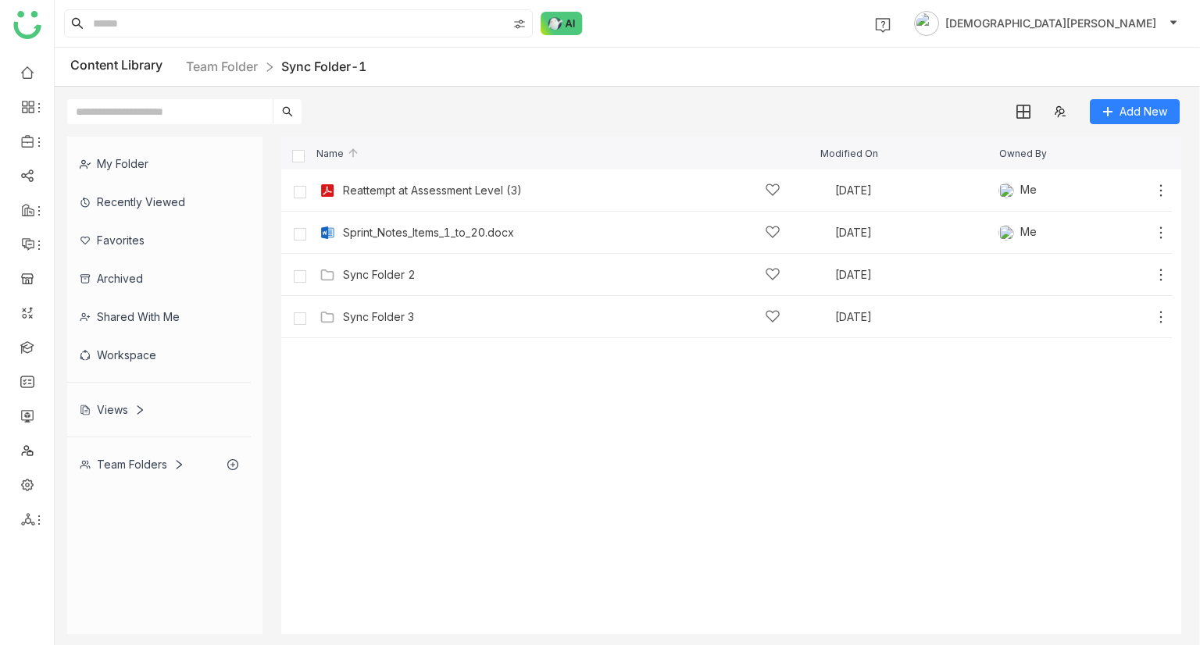
click at [562, 420] on cdk-virtual-scroll-viewport "Reattempt at Assessment Level (3) Jul 10, 2025 Me Add Sprint_Notes_Items_1_to_2…" at bounding box center [731, 402] width 900 height 465
click at [676, 132] on div "My Folder Recently Viewed Favorites Archived Shared with me Workspace Views Tea…" at bounding box center [627, 385] width 1145 height 523
click at [566, 23] on img at bounding box center [562, 23] width 42 height 23
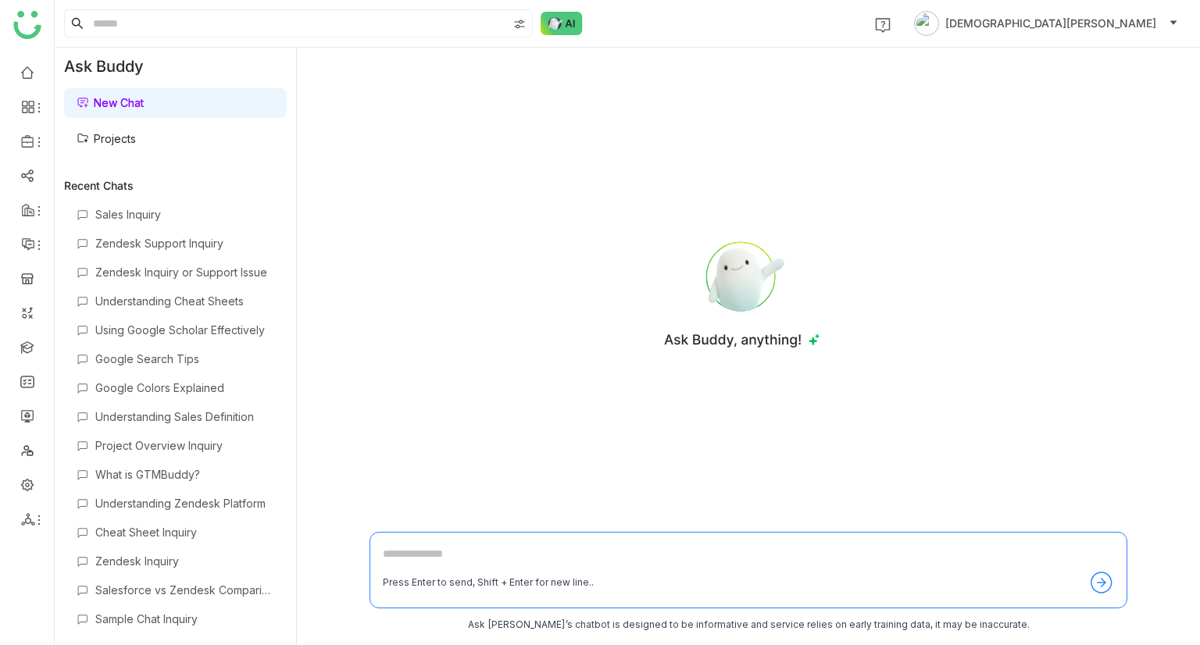
click at [136, 145] on link "Projects" at bounding box center [106, 138] width 59 height 13
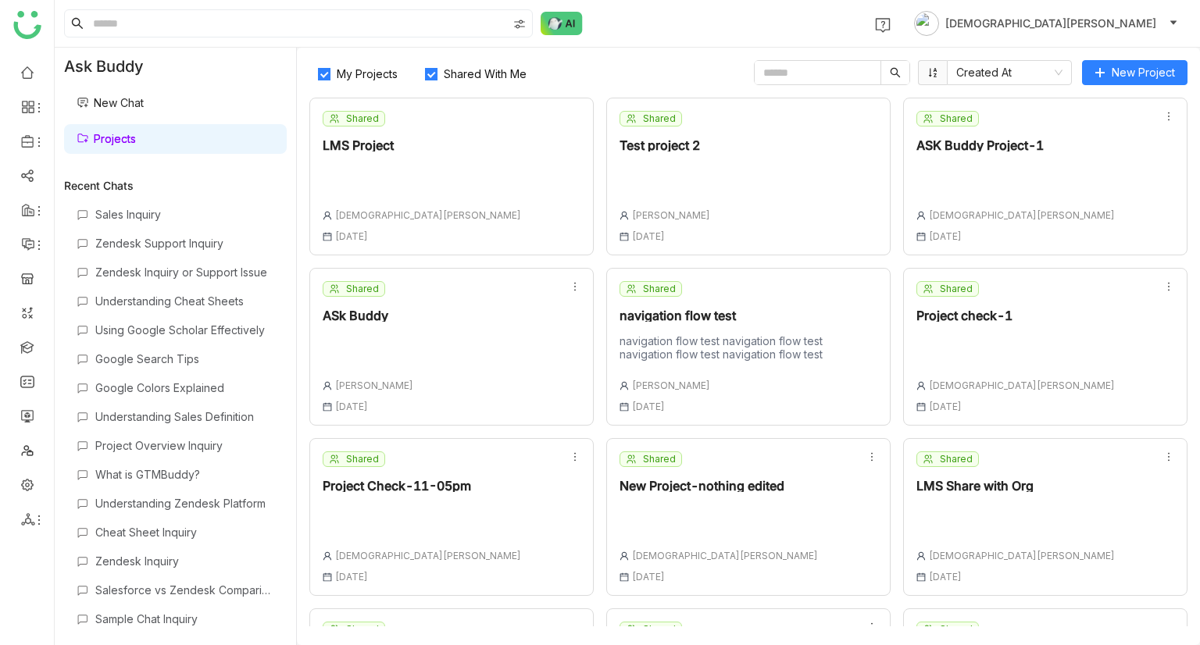
click at [772, 177] on div "Shared Test project 2 karthick Linganathan 16 Jun , 2025" at bounding box center [748, 177] width 284 height 158
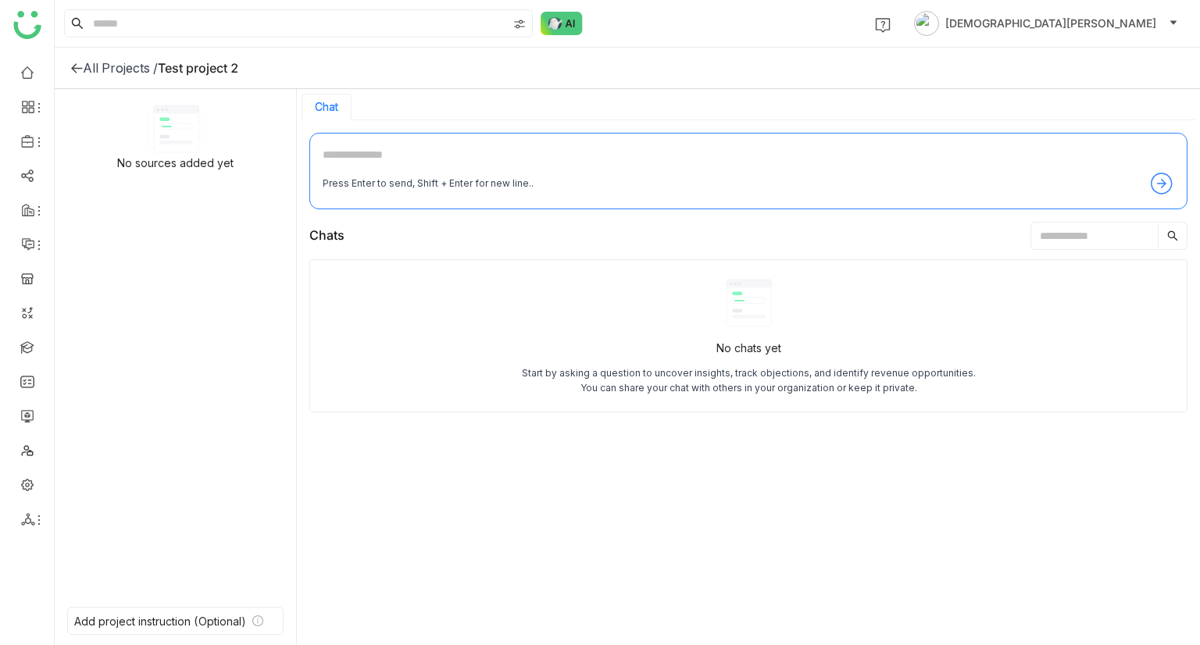
click at [79, 63] on icon at bounding box center [76, 68] width 12 height 12
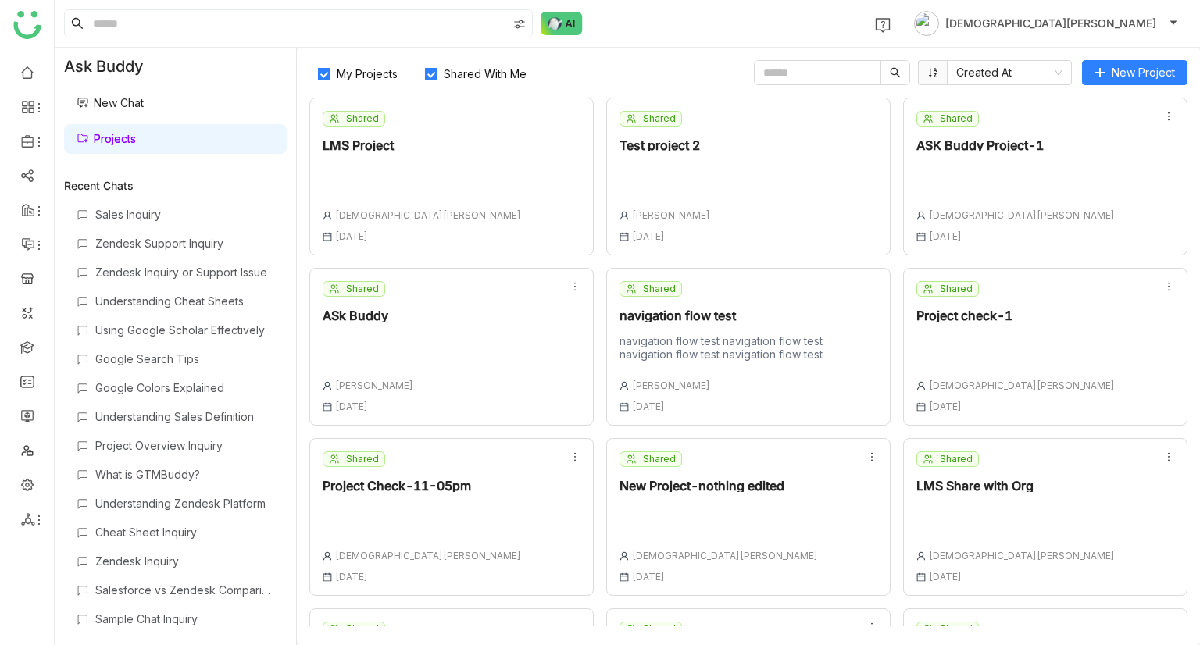
click at [450, 72] on span "Shared With Me" at bounding box center [484, 73] width 95 height 13
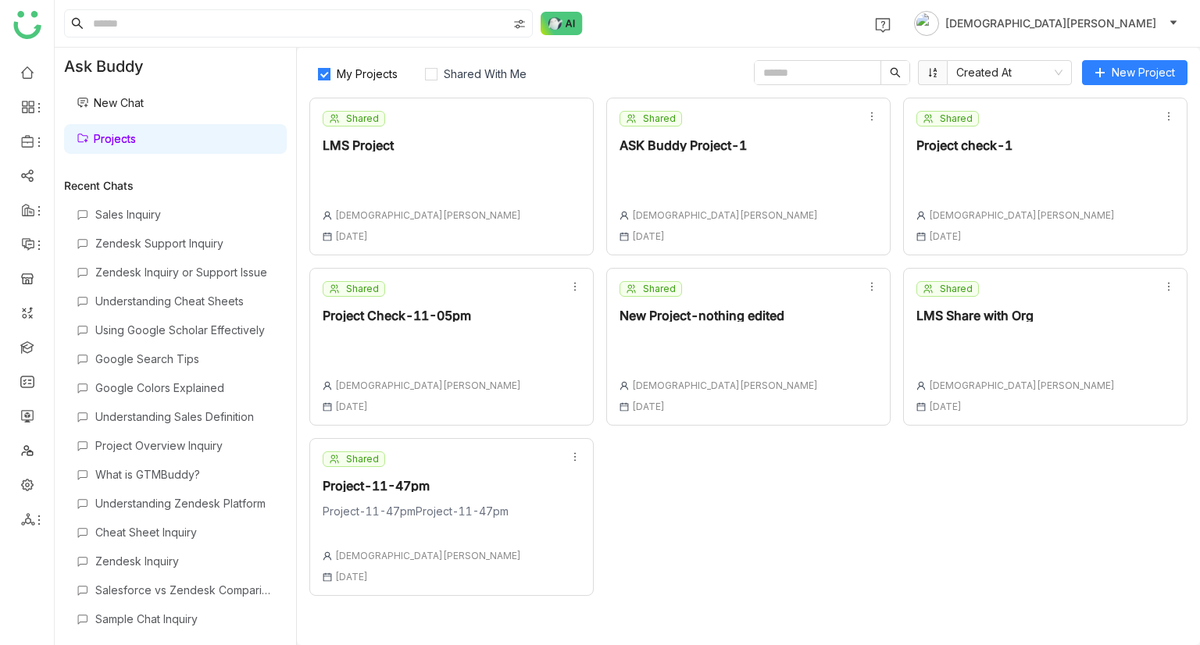
click at [518, 366] on div "Shared Project Check-11-05pm Vishnu Vardhan 06 Aug , 2025" at bounding box center [451, 347] width 284 height 158
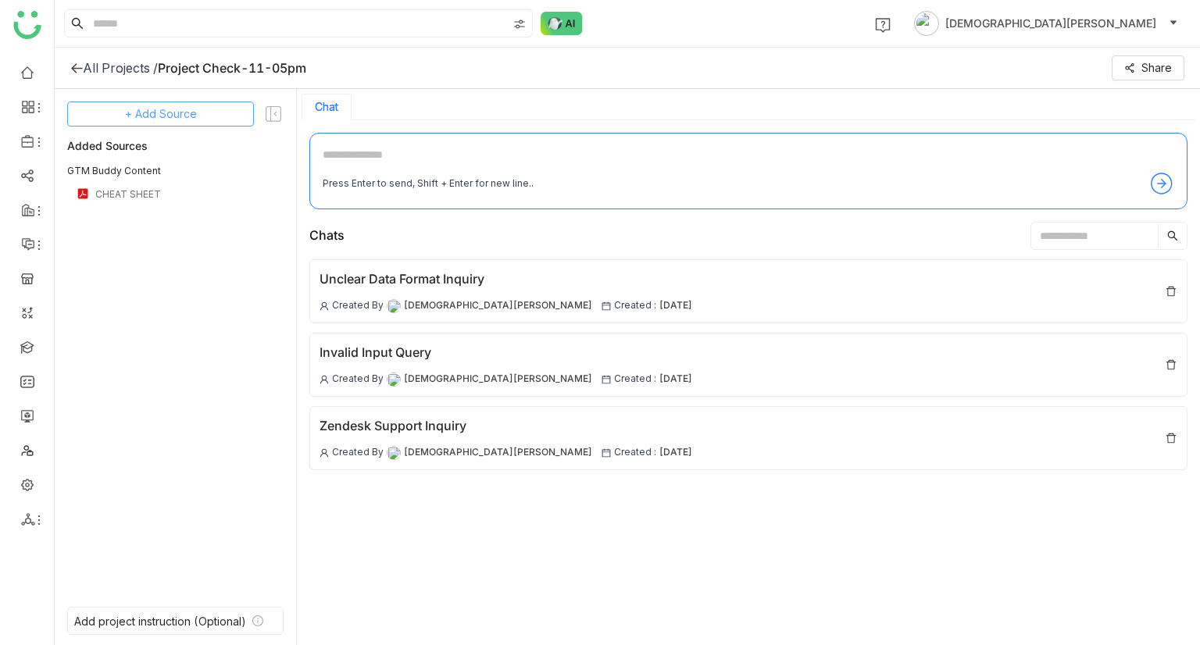
click at [181, 106] on span "+ Add Source" at bounding box center [161, 113] width 72 height 17
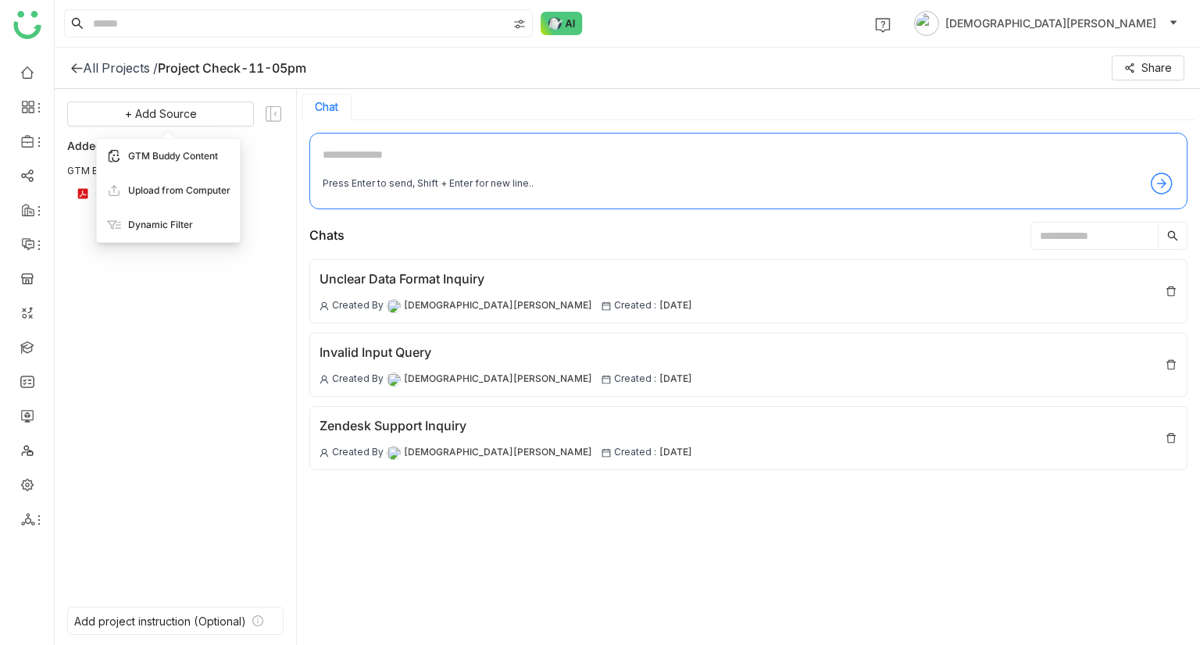
click at [165, 154] on span "GTM Buddy Content" at bounding box center [173, 156] width 90 height 14
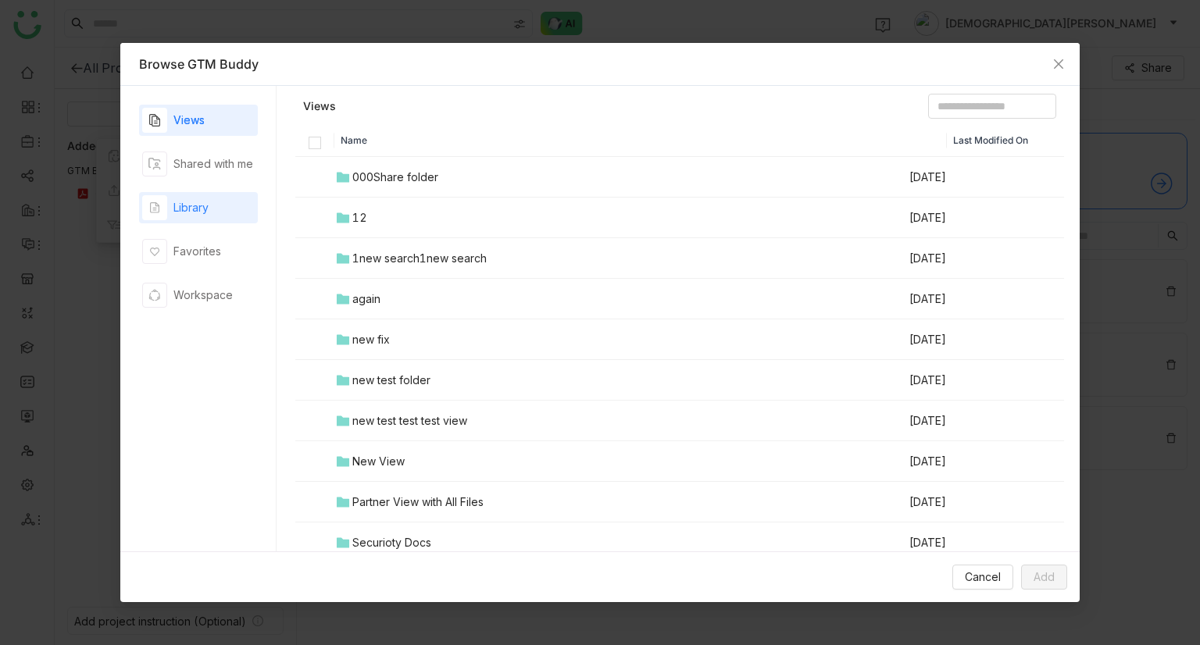
click at [175, 212] on div "Library" at bounding box center [190, 207] width 35 height 17
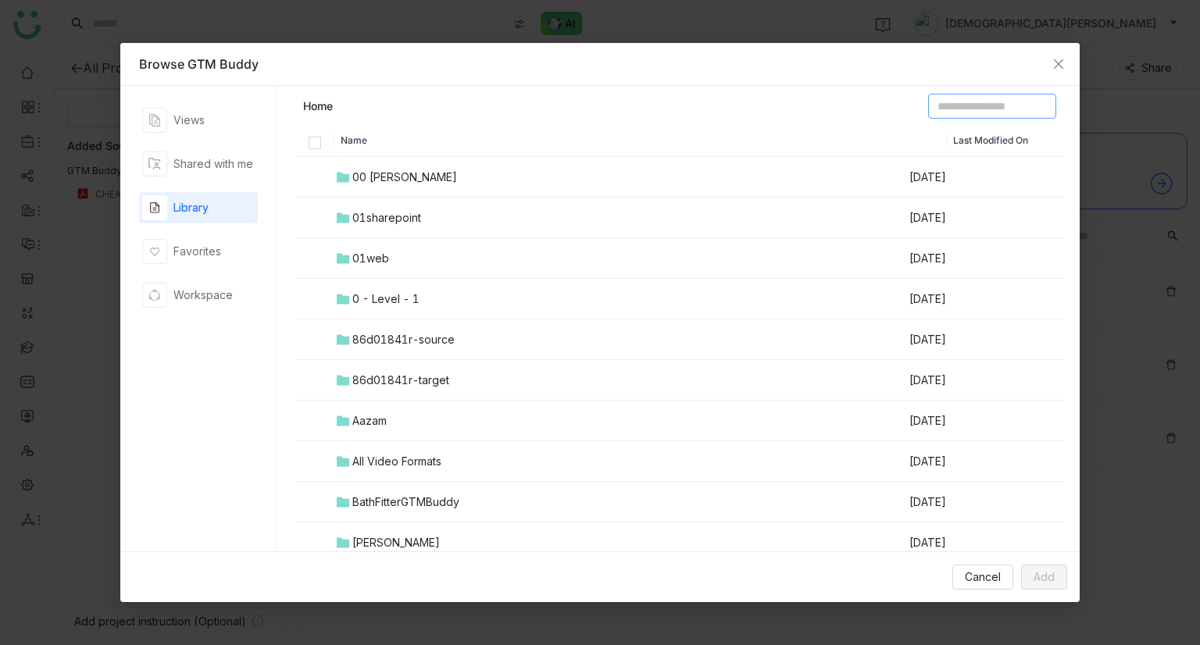
click at [979, 106] on input at bounding box center [992, 106] width 128 height 25
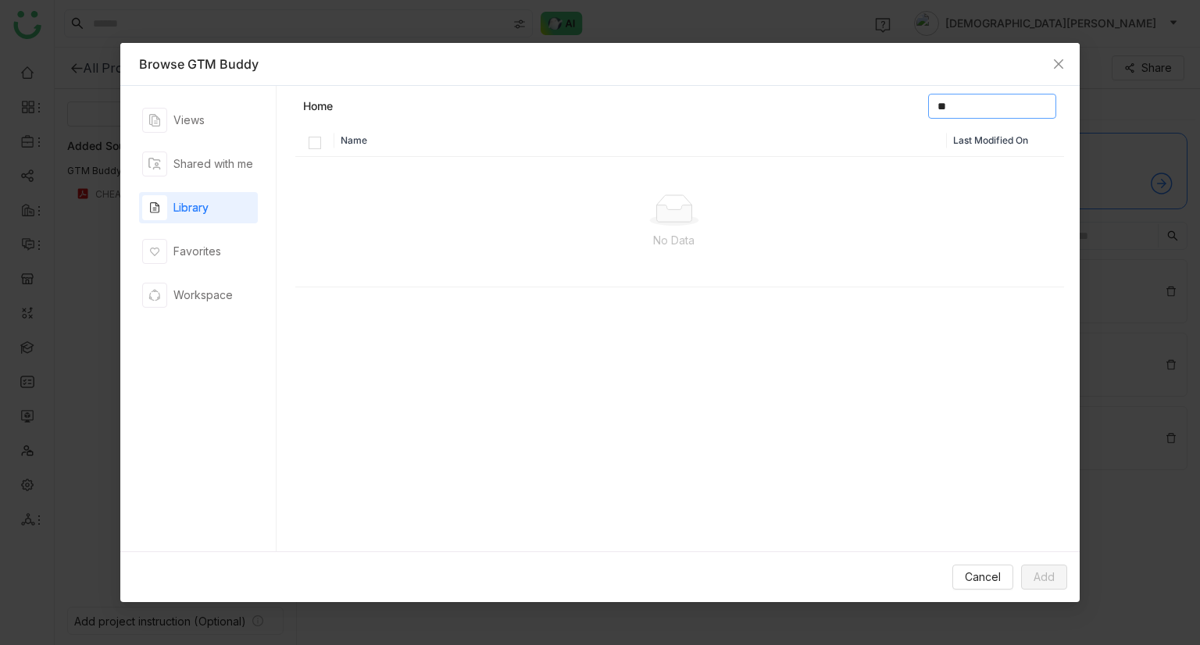
type input "*"
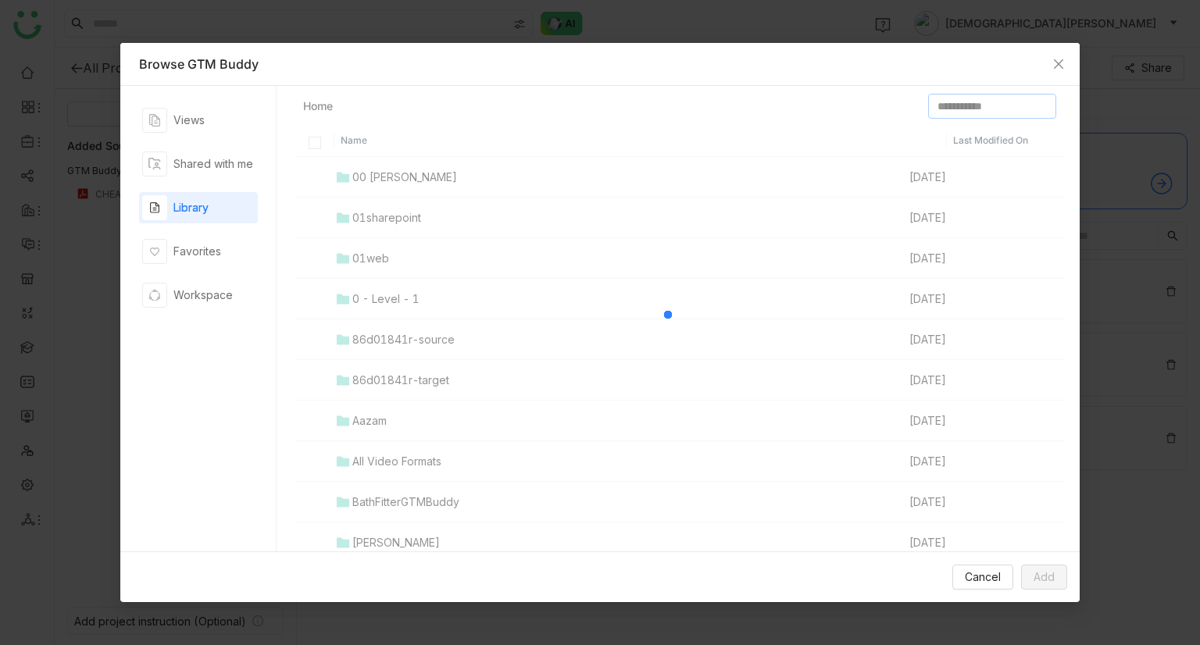
type input "**********"
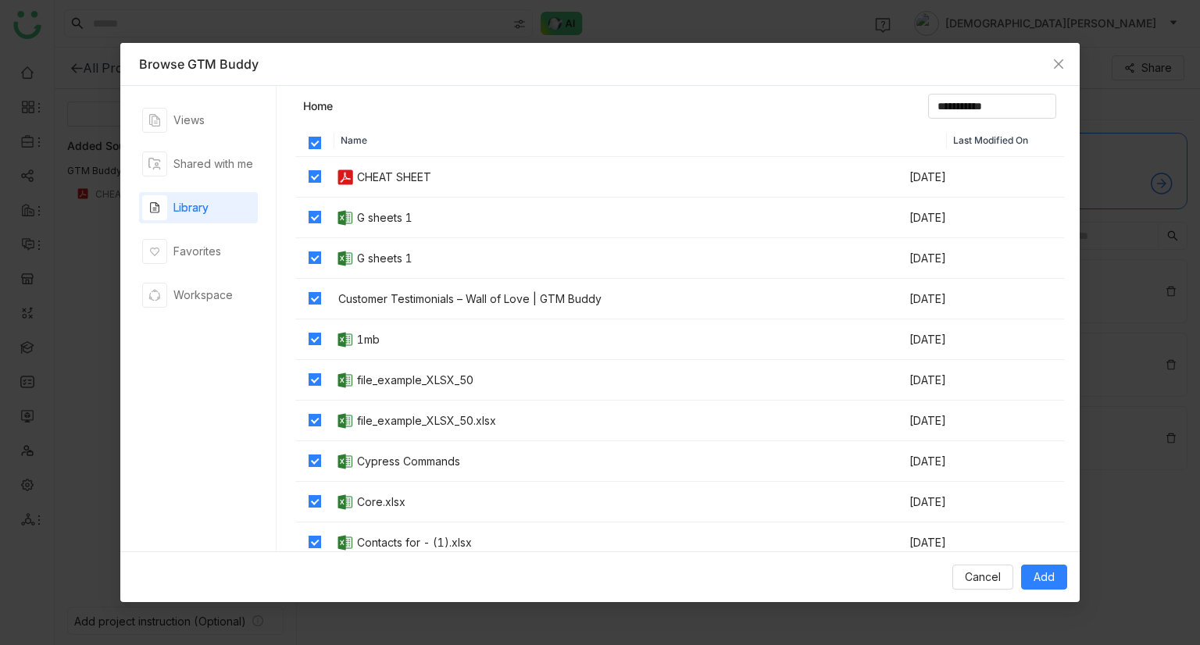
scroll to position [3, 0]
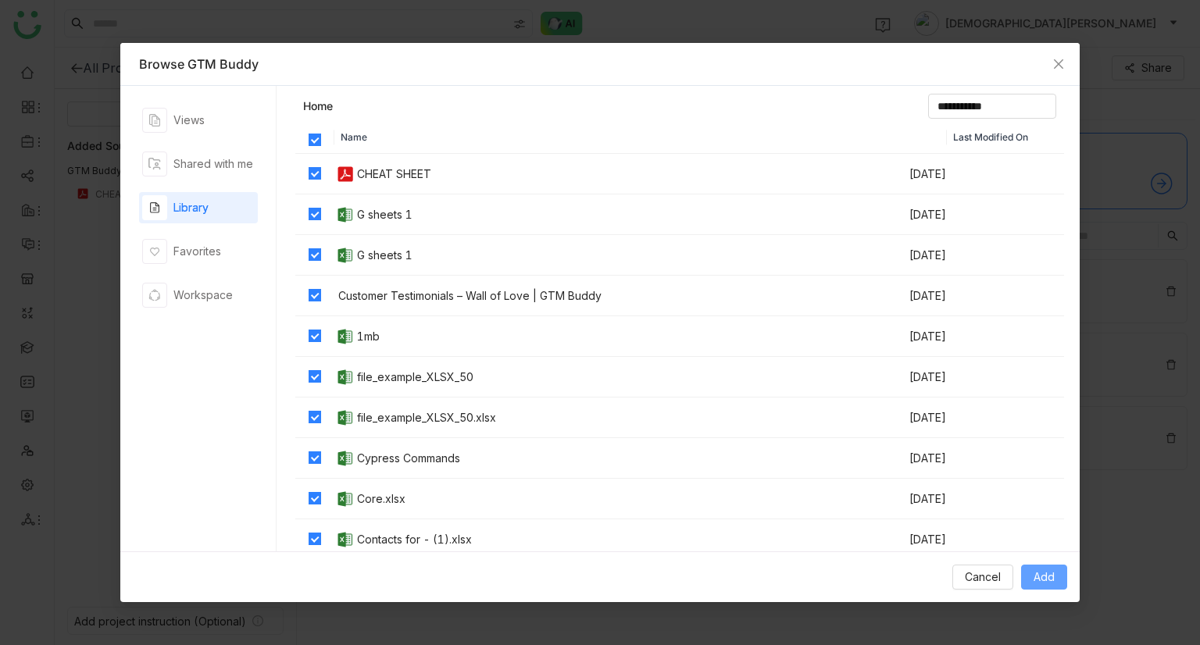
click at [1034, 576] on span "Add" at bounding box center [1044, 577] width 21 height 17
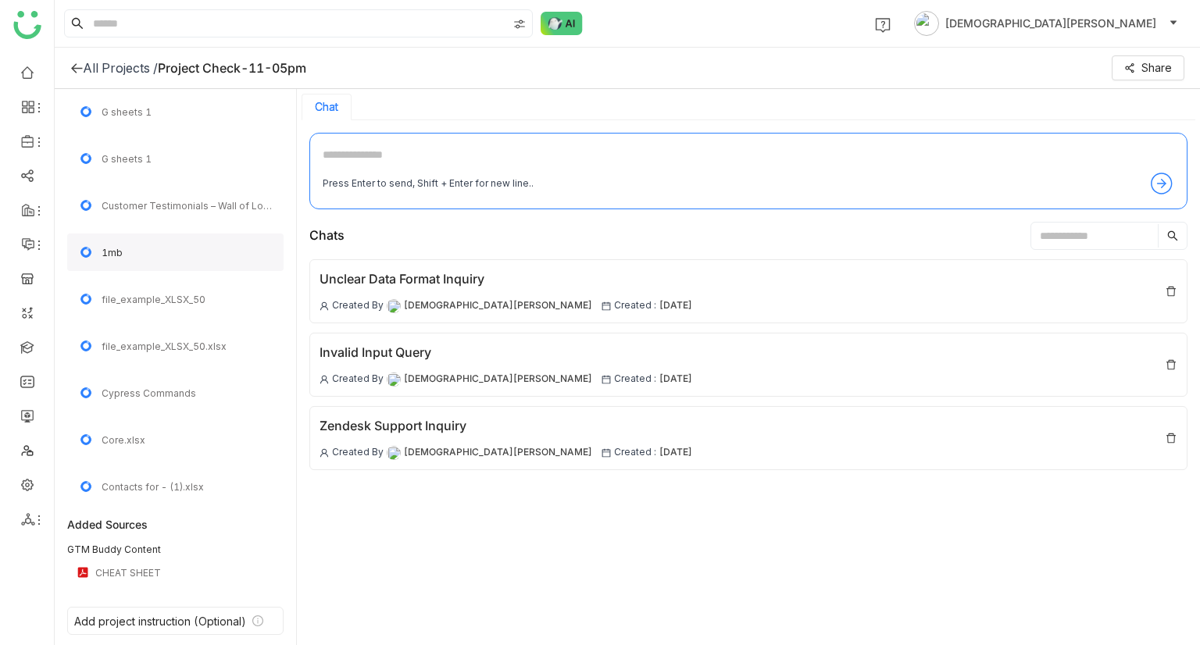
scroll to position [0, 0]
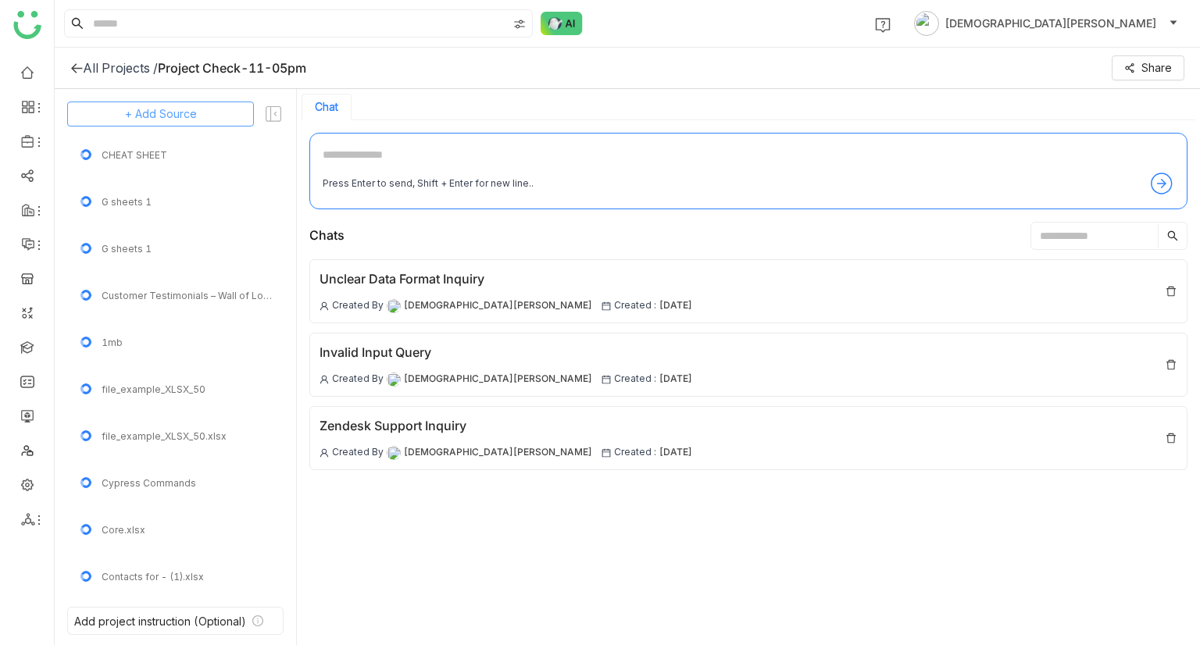
click at [214, 116] on button "+ Add Source" at bounding box center [160, 114] width 187 height 25
click at [188, 150] on span "GTM Buddy Content" at bounding box center [160, 156] width 90 height 14
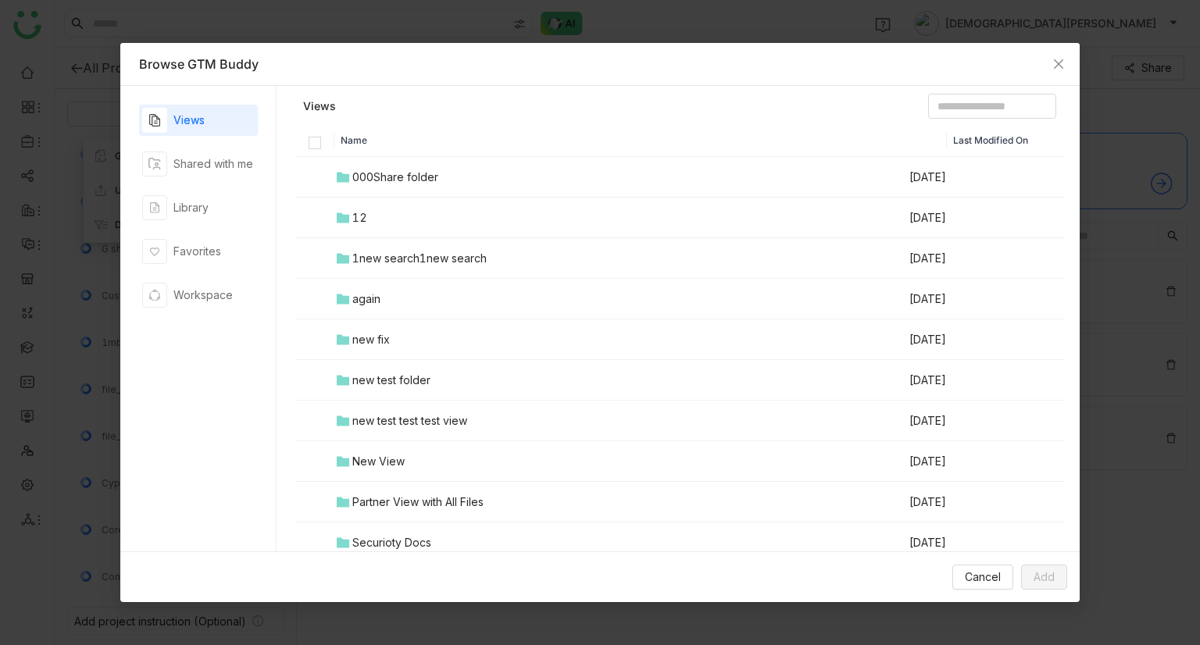
click at [320, 141] on th at bounding box center [314, 141] width 39 height 32
click at [198, 202] on div "Library" at bounding box center [190, 207] width 35 height 17
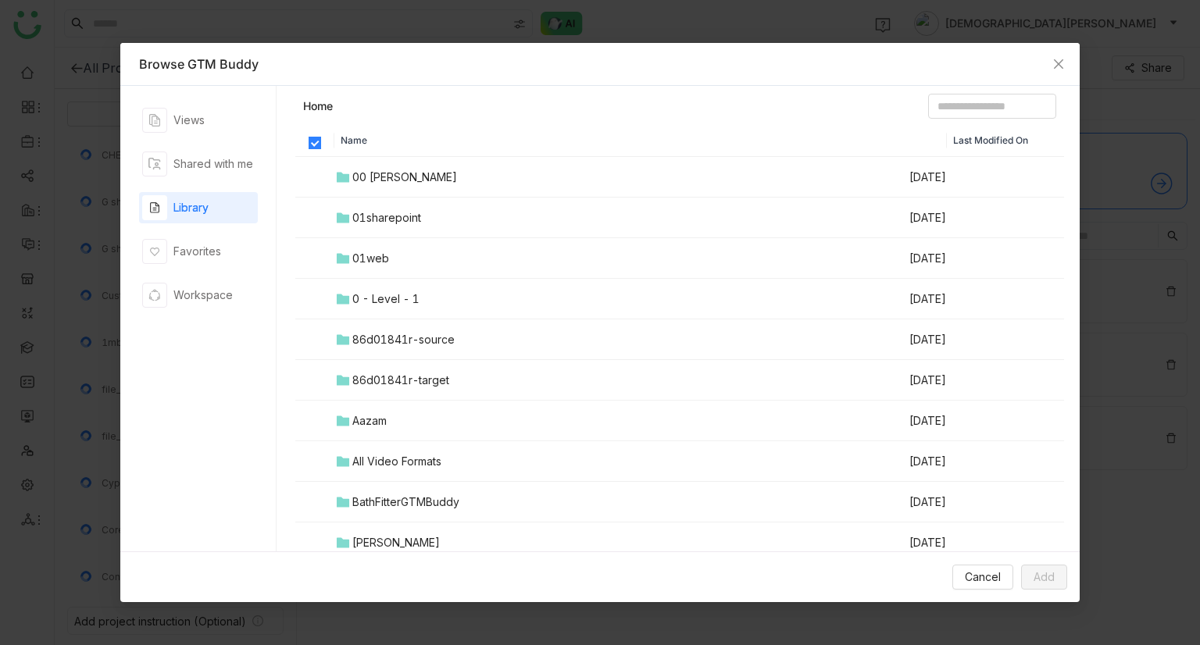
click at [306, 143] on th at bounding box center [314, 141] width 39 height 32
click at [235, 161] on div "Shared with me" at bounding box center [213, 163] width 80 height 17
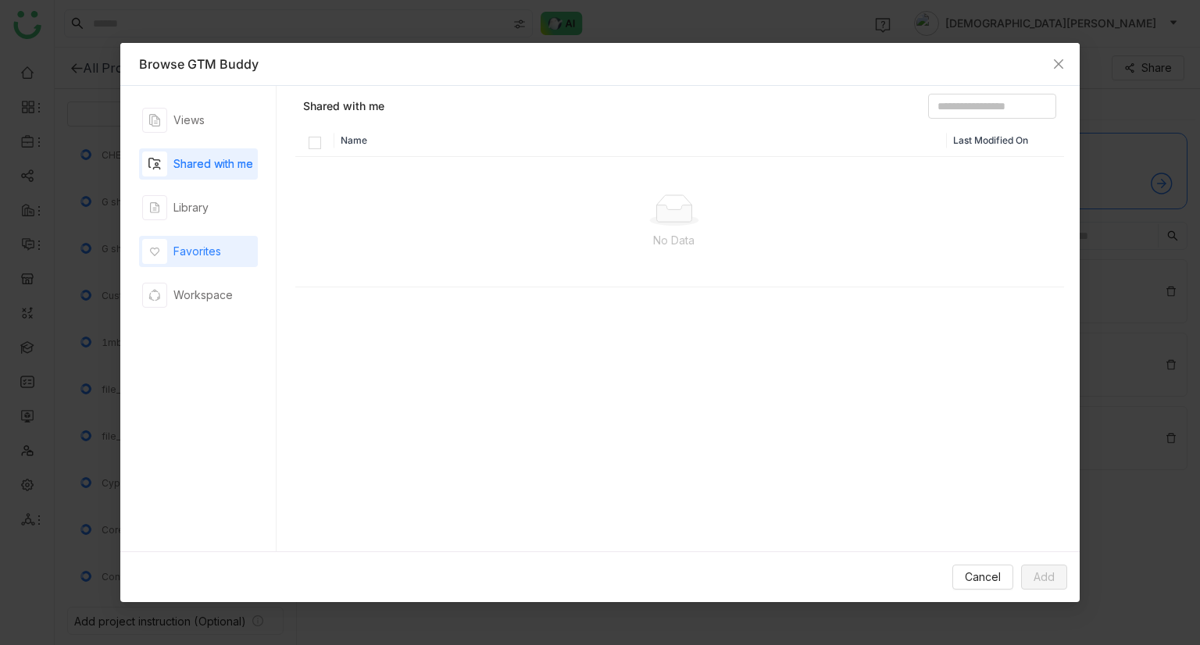
click at [196, 262] on div "Favorites" at bounding box center [181, 251] width 79 height 25
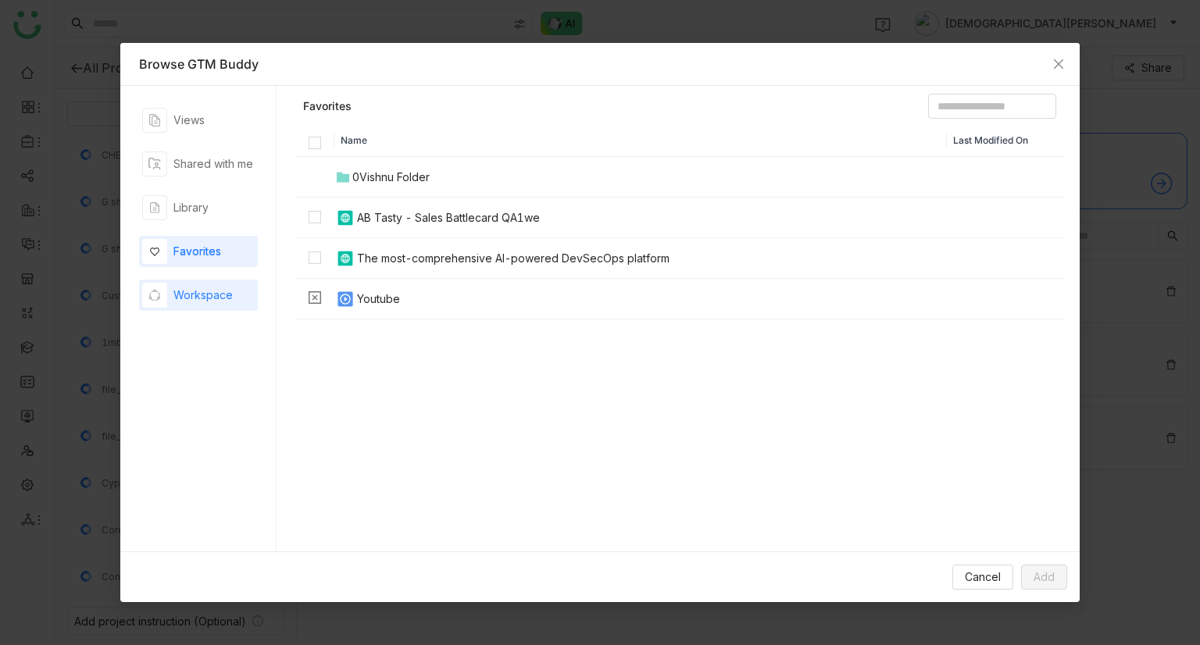
click at [206, 291] on div "Workspace" at bounding box center [202, 295] width 59 height 17
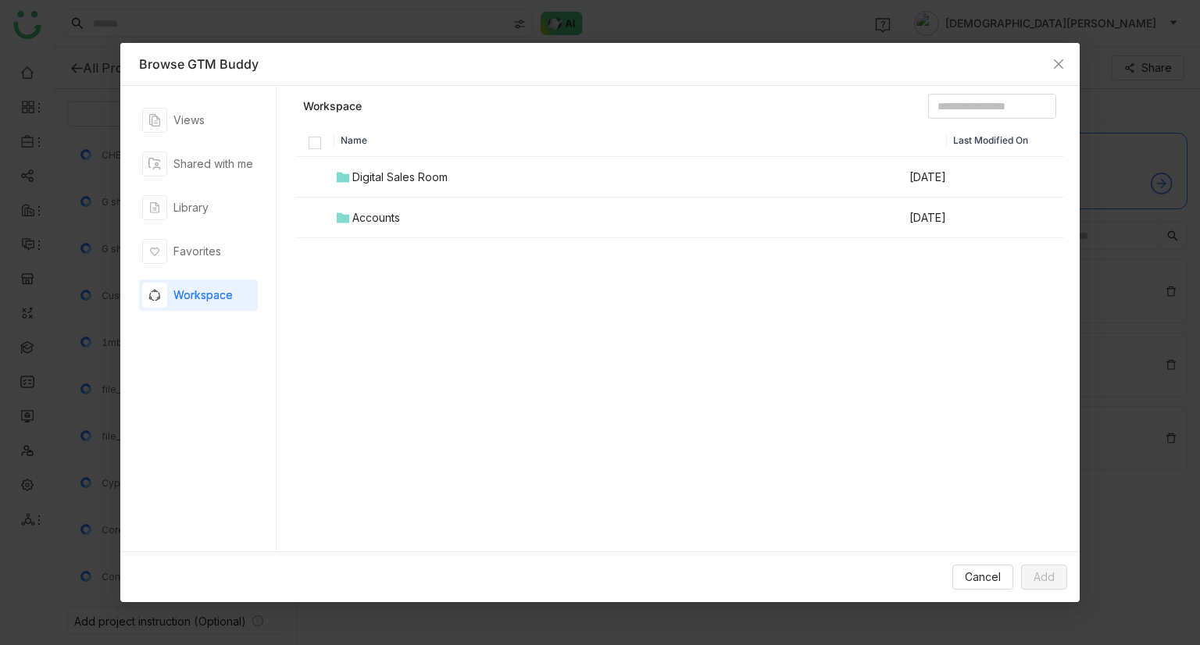
click at [370, 170] on div "Digital Sales Room" at bounding box center [399, 177] width 95 height 17
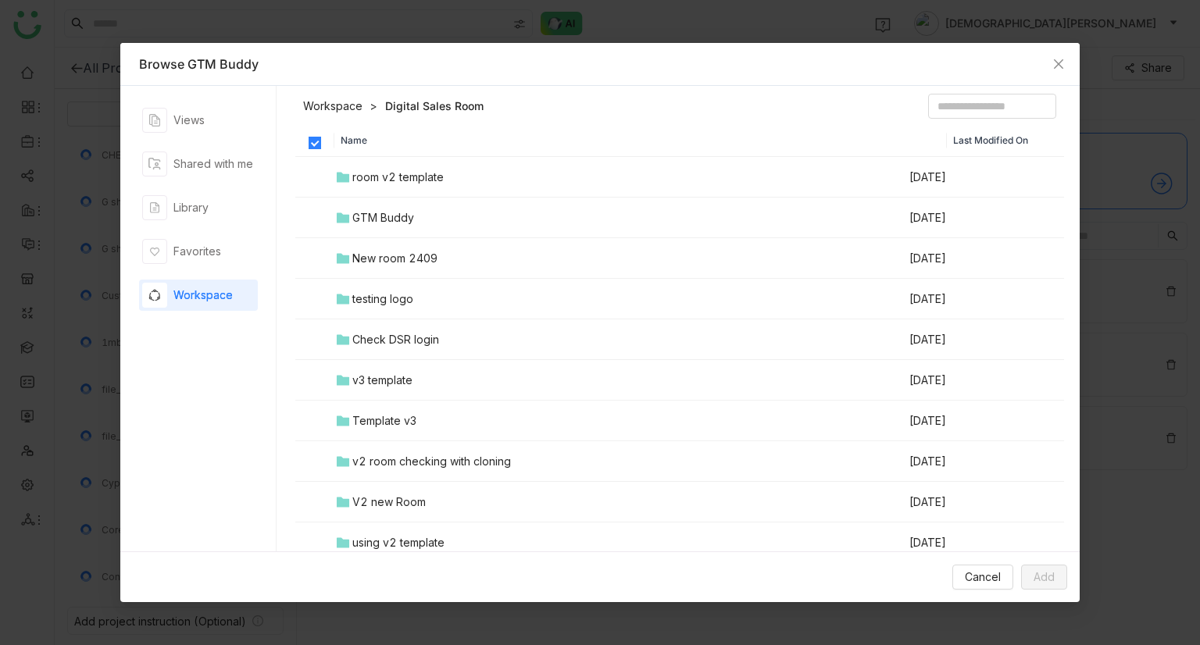
click at [366, 181] on div "room v2 template" at bounding box center [397, 177] width 91 height 17
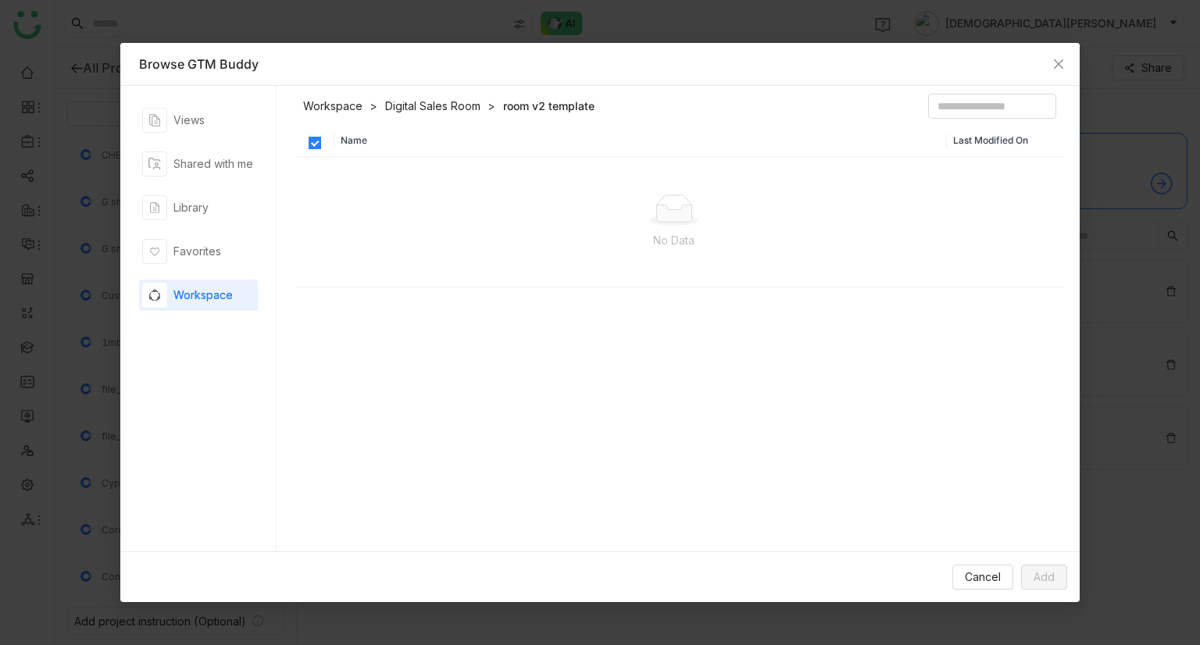
click at [422, 101] on link "Digital Sales Room" at bounding box center [432, 106] width 95 height 16
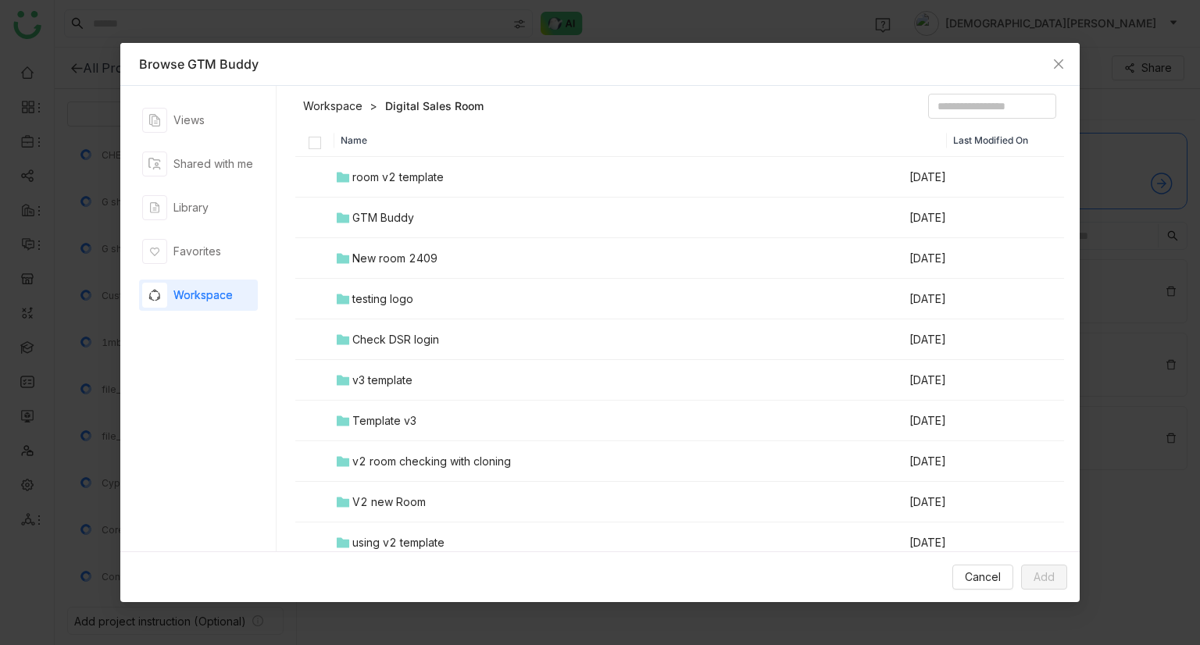
click at [398, 288] on td "testing logo" at bounding box center [621, 299] width 574 height 41
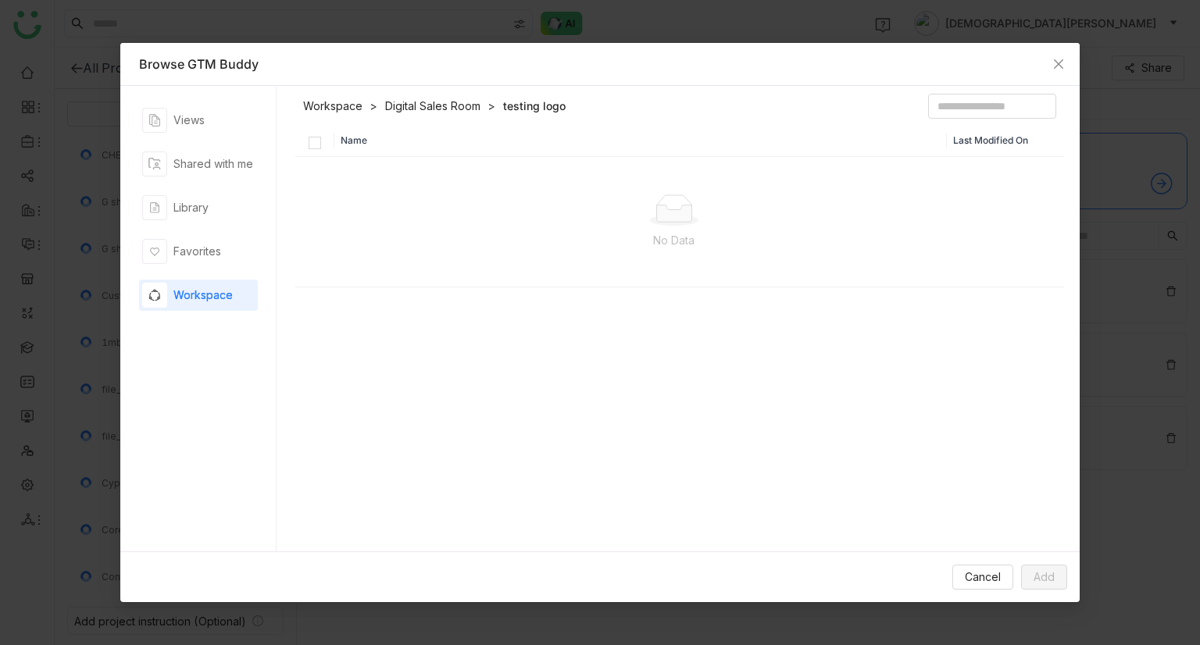
click at [427, 105] on link "Digital Sales Room" at bounding box center [432, 106] width 95 height 16
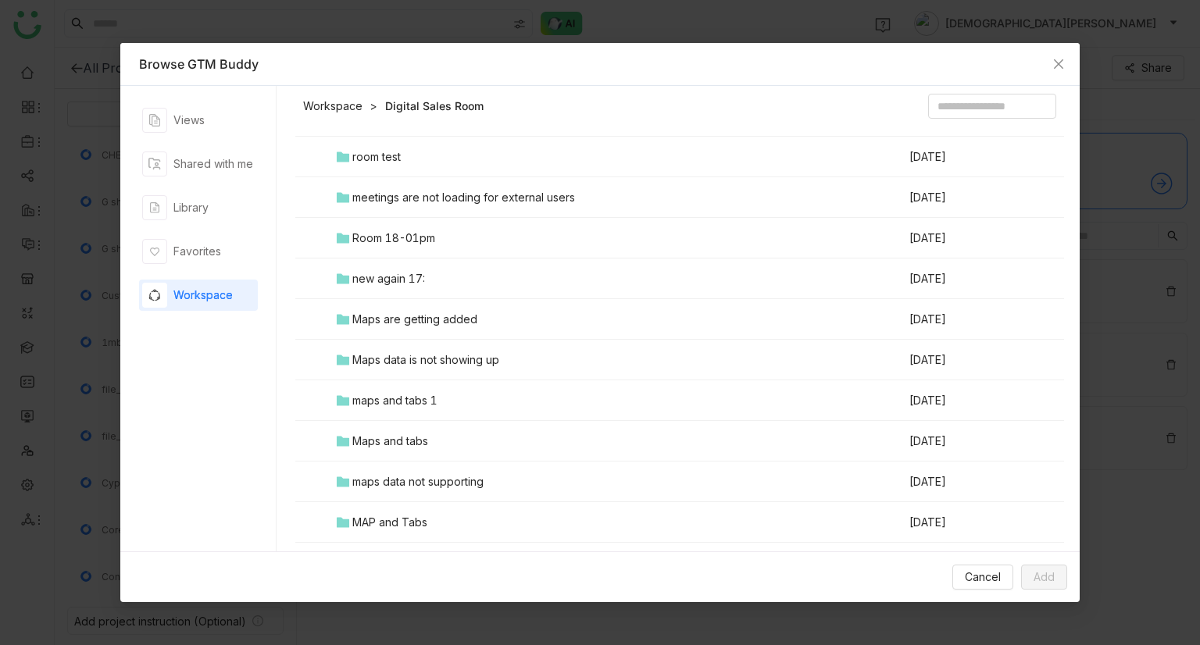
scroll to position [759, 0]
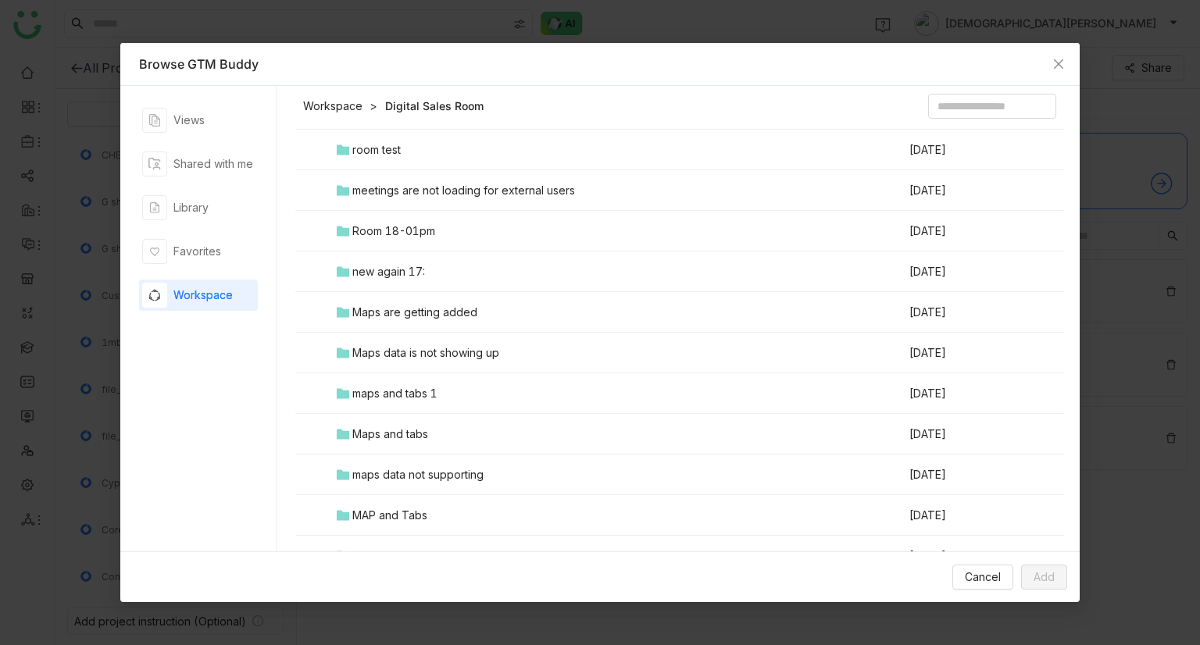
click at [375, 349] on div "Maps data is not showing up" at bounding box center [425, 353] width 147 height 17
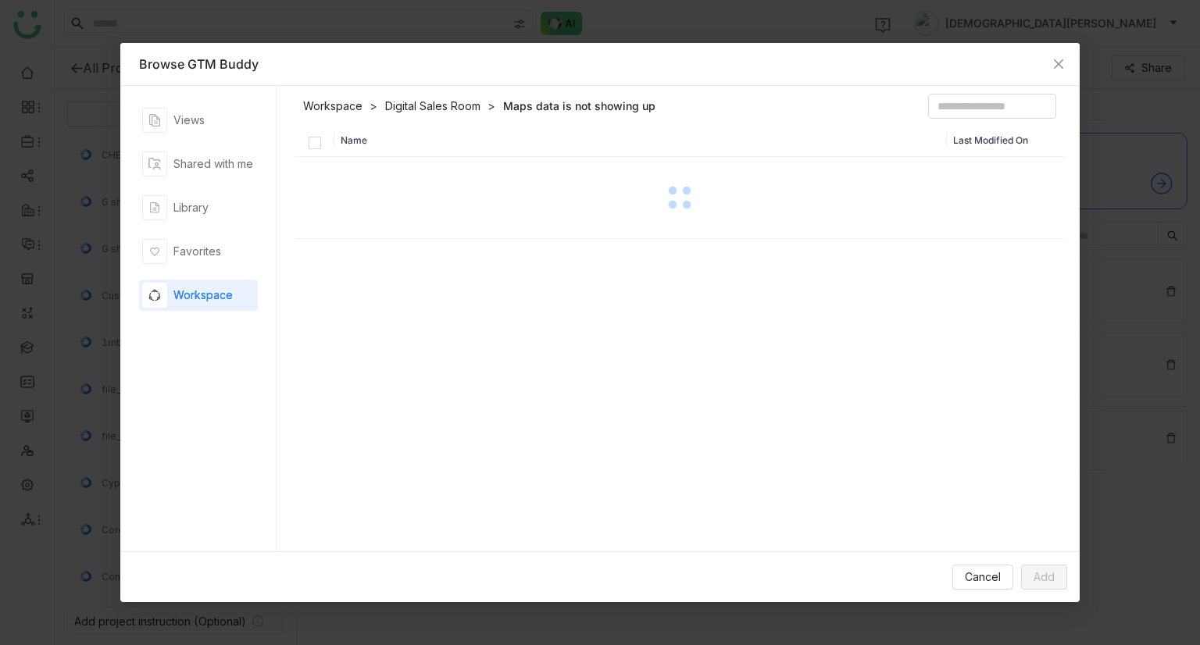
scroll to position [0, 0]
click at [431, 112] on link "Digital Sales Room" at bounding box center [432, 106] width 95 height 16
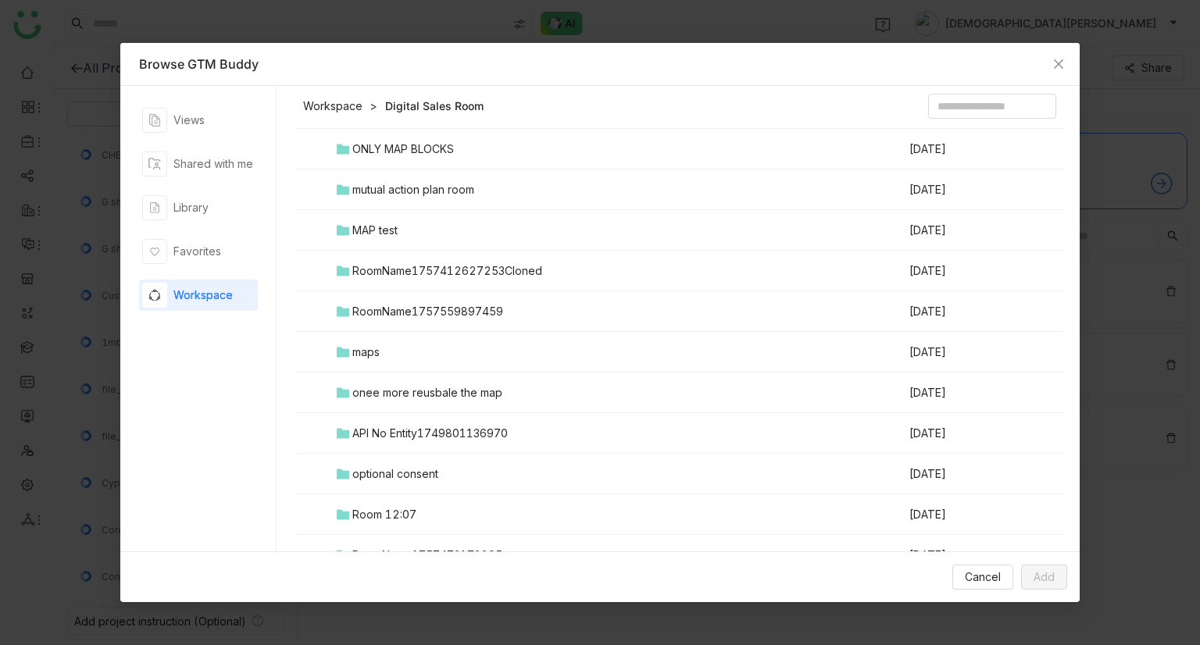
scroll to position [1684, 0]
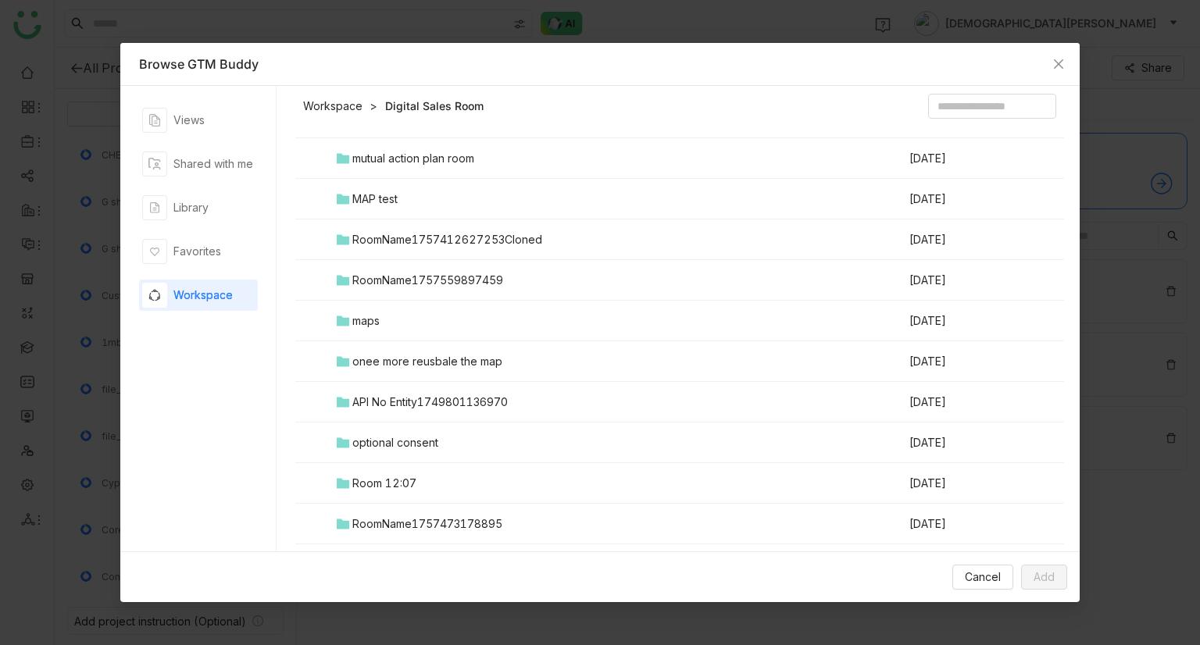
click at [376, 357] on div "onee more reusbale the map" at bounding box center [427, 361] width 150 height 17
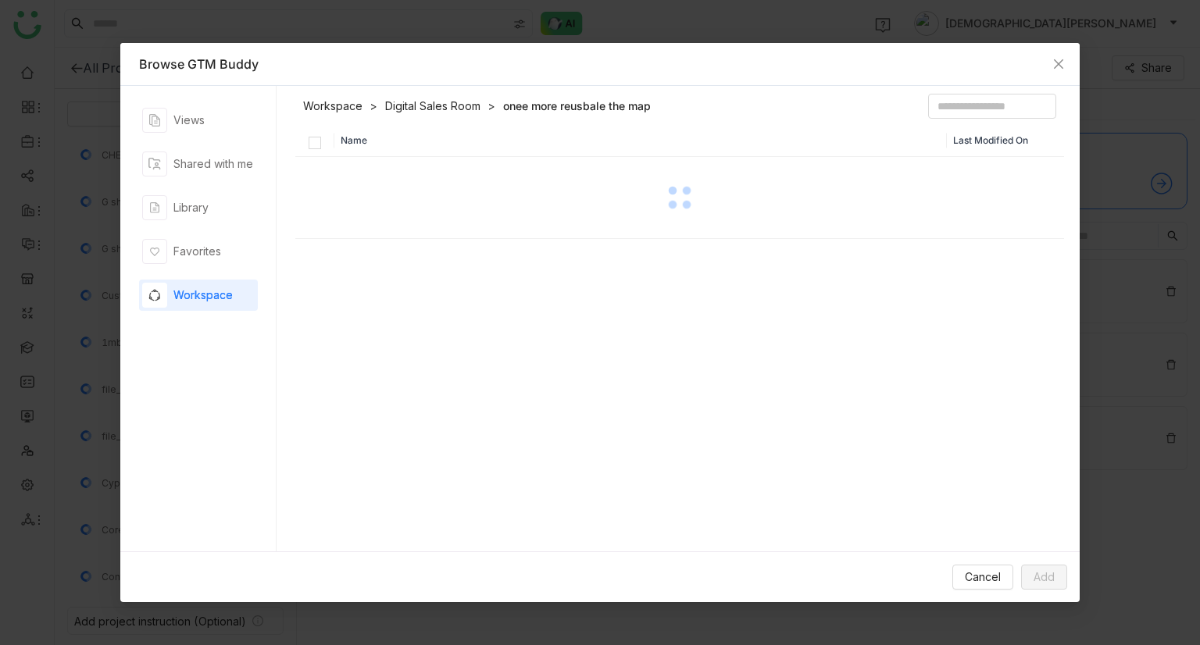
scroll to position [0, 0]
click at [334, 98] on link "Workspace" at bounding box center [332, 106] width 59 height 16
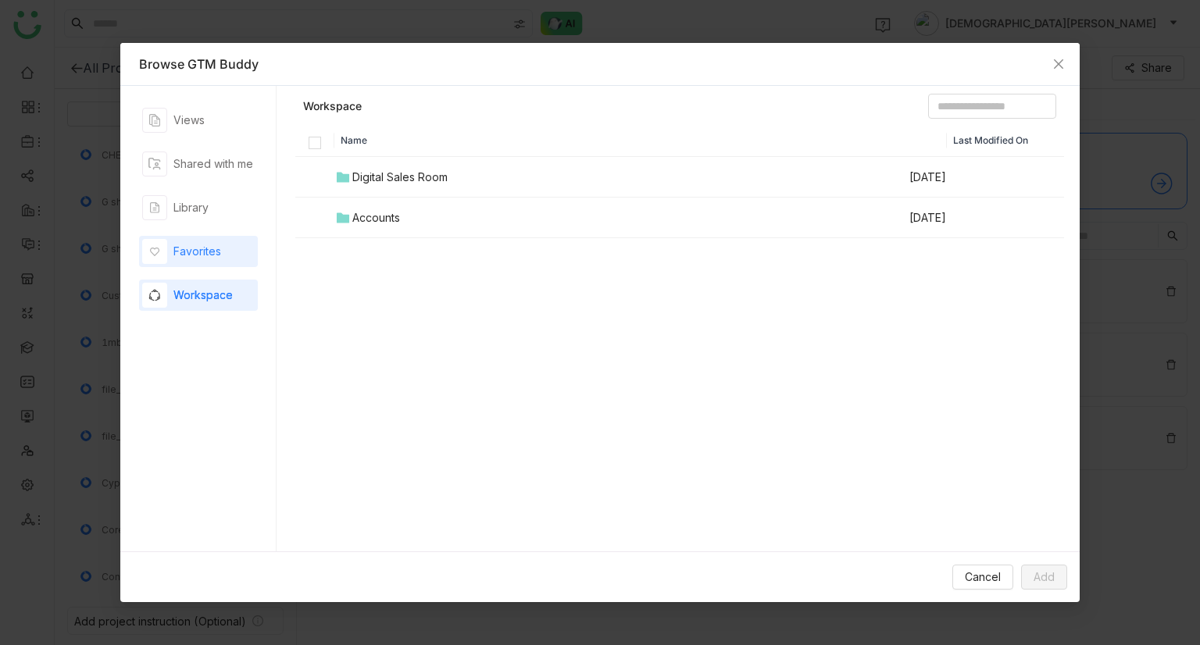
click at [216, 249] on div "Favorites" at bounding box center [197, 251] width 48 height 17
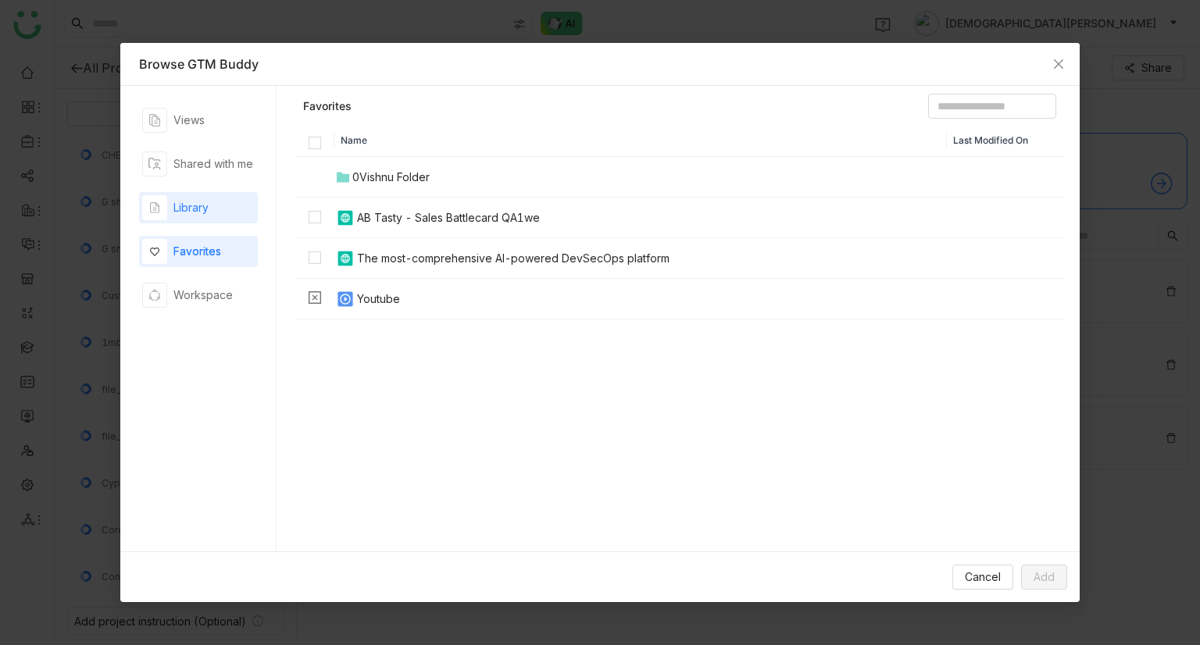
click at [209, 209] on div "Library" at bounding box center [198, 207] width 119 height 31
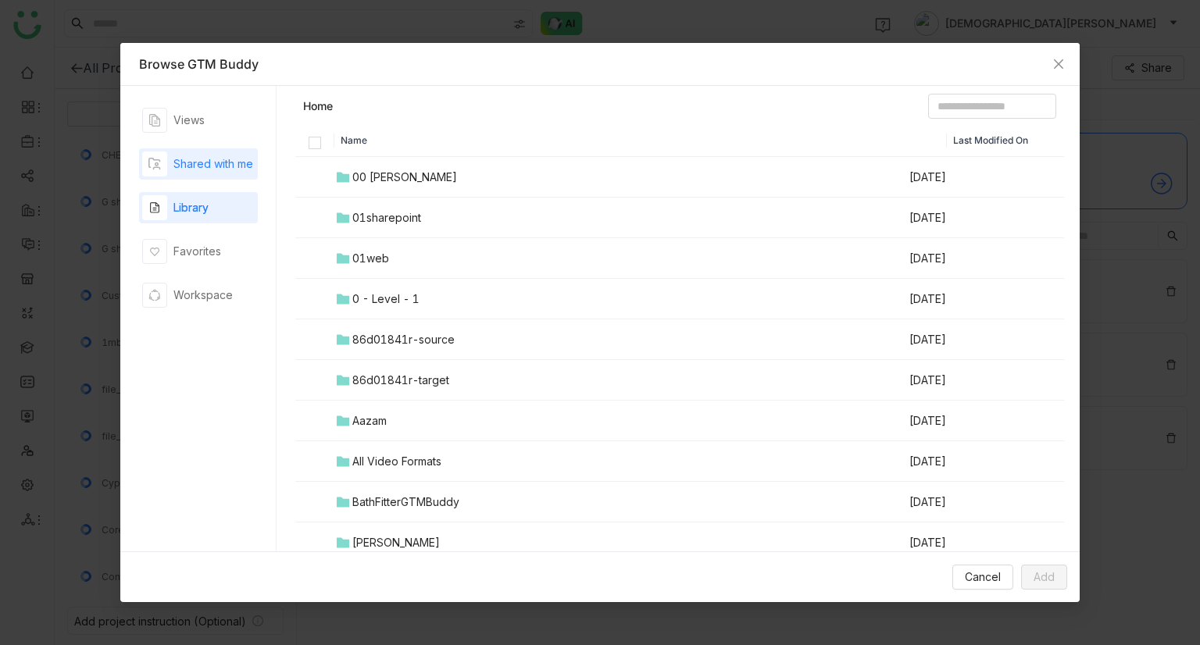
click at [211, 155] on div "Shared with me" at bounding box center [213, 163] width 80 height 17
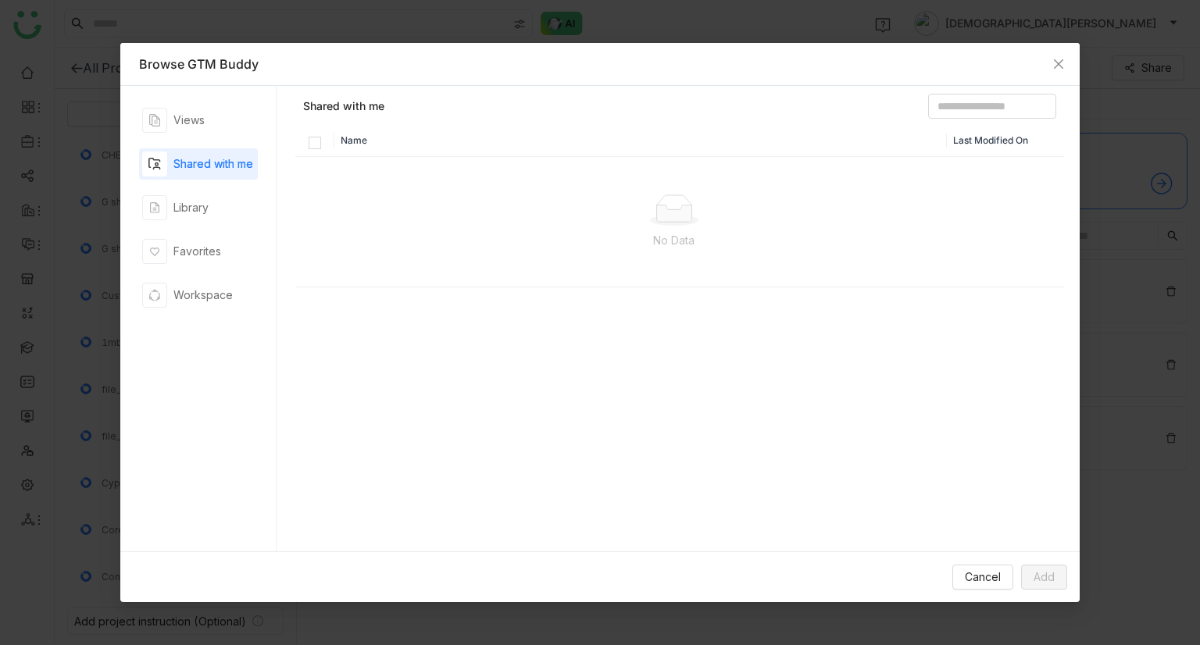
click at [191, 136] on div "Views Shared with me Library Favorites Workspace" at bounding box center [198, 319] width 119 height 428
click at [206, 118] on div "Views" at bounding box center [198, 120] width 119 height 31
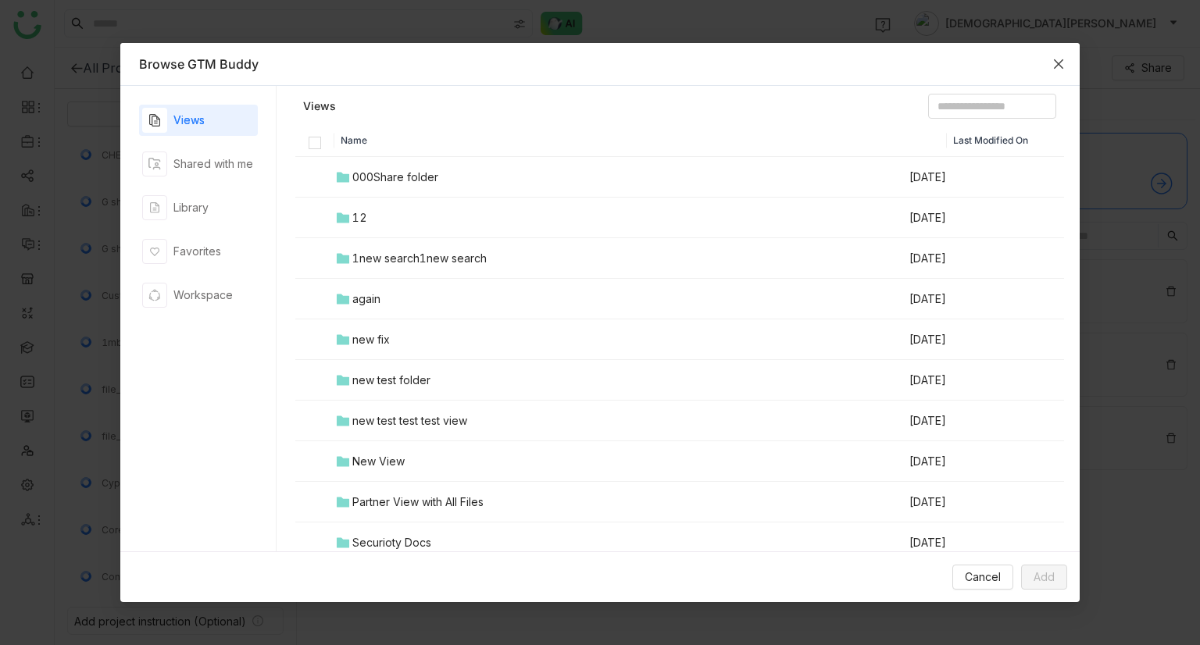
click at [1059, 69] on icon "Close" at bounding box center [1058, 64] width 12 height 12
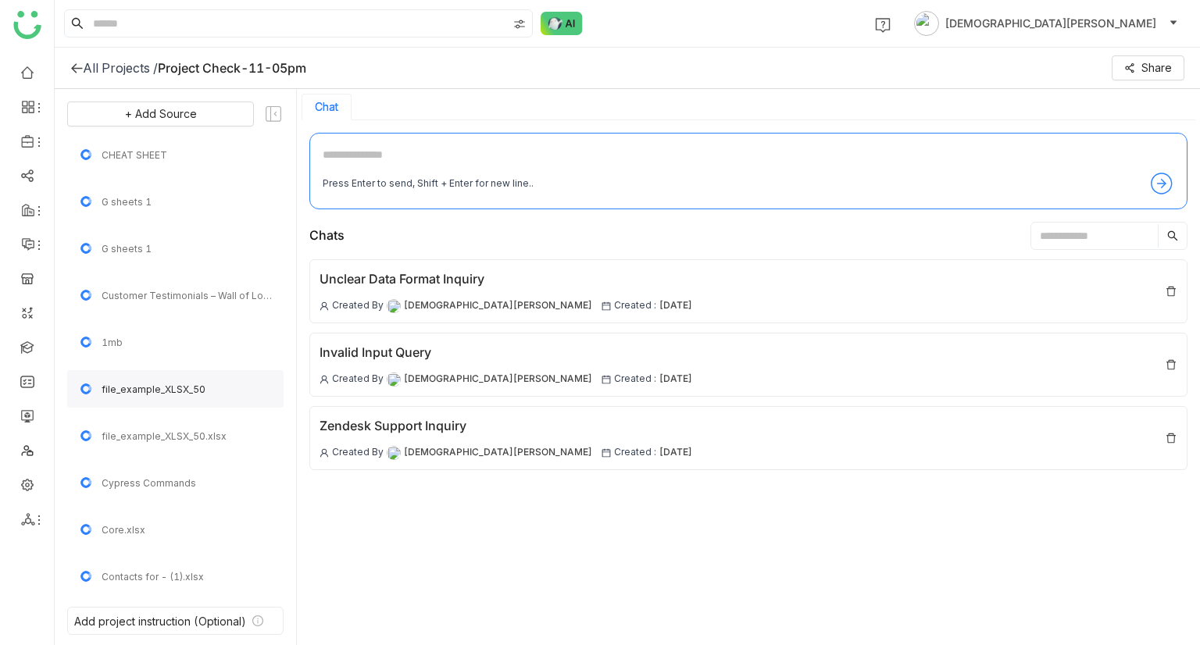
scroll to position [90, 0]
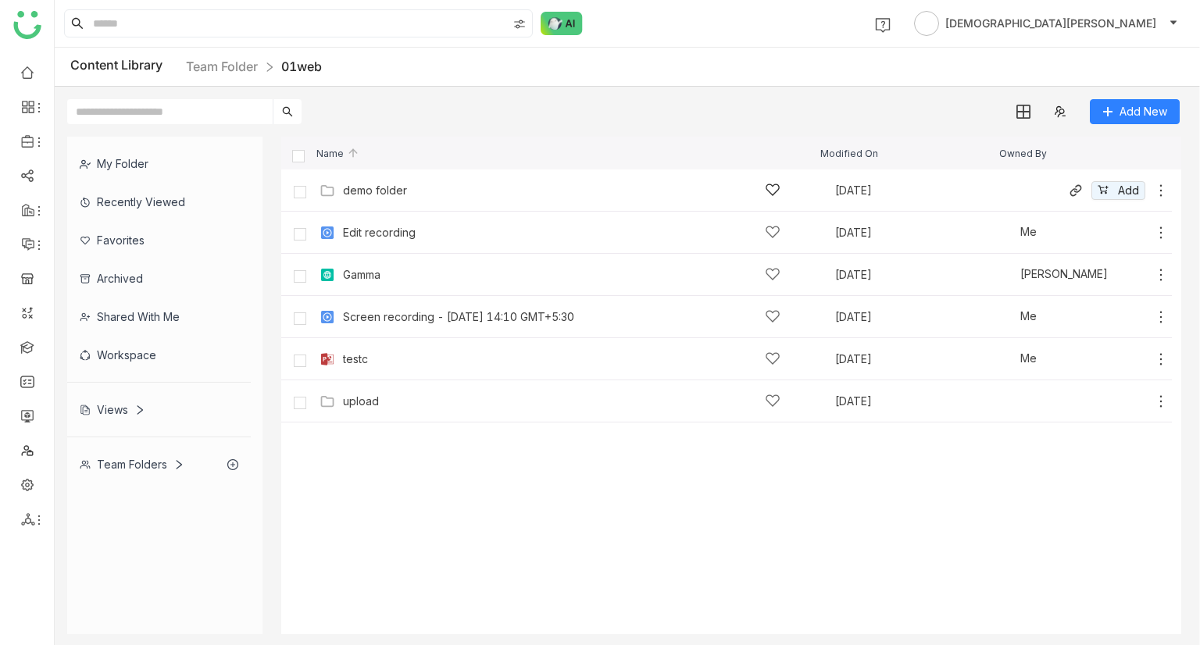
click at [352, 203] on div "demo folder [DATE] Add" at bounding box center [726, 191] width 891 height 42
click at [380, 185] on div "demo folder" at bounding box center [375, 190] width 64 height 12
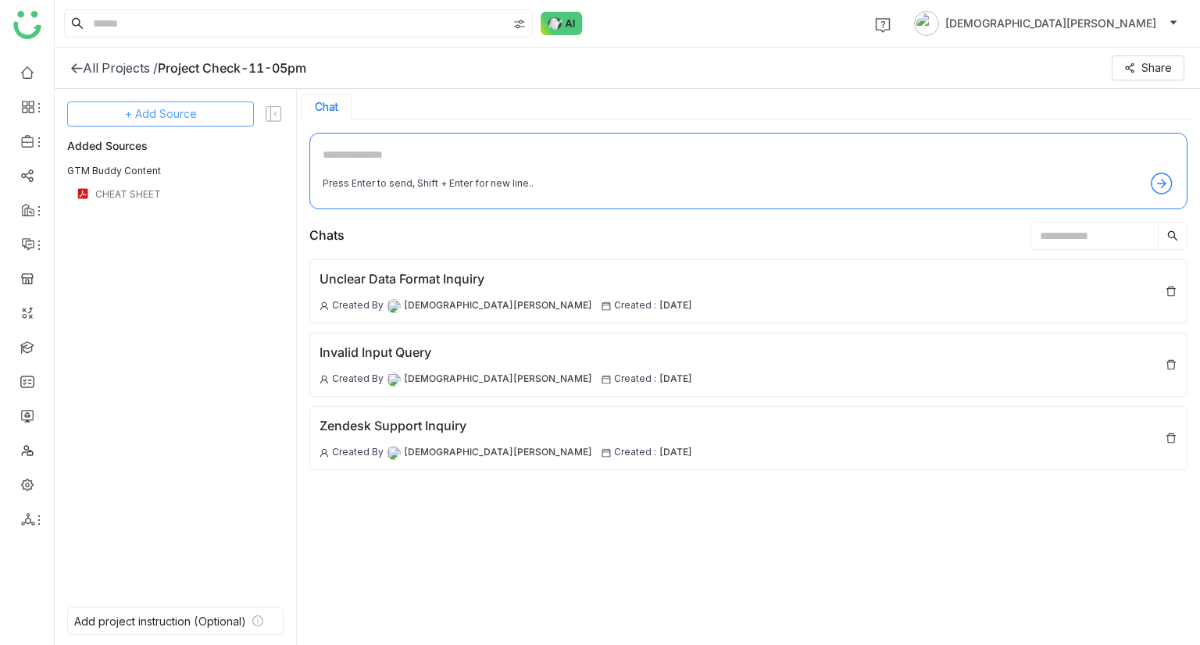
click at [192, 122] on span "+ Add Source" at bounding box center [161, 113] width 72 height 17
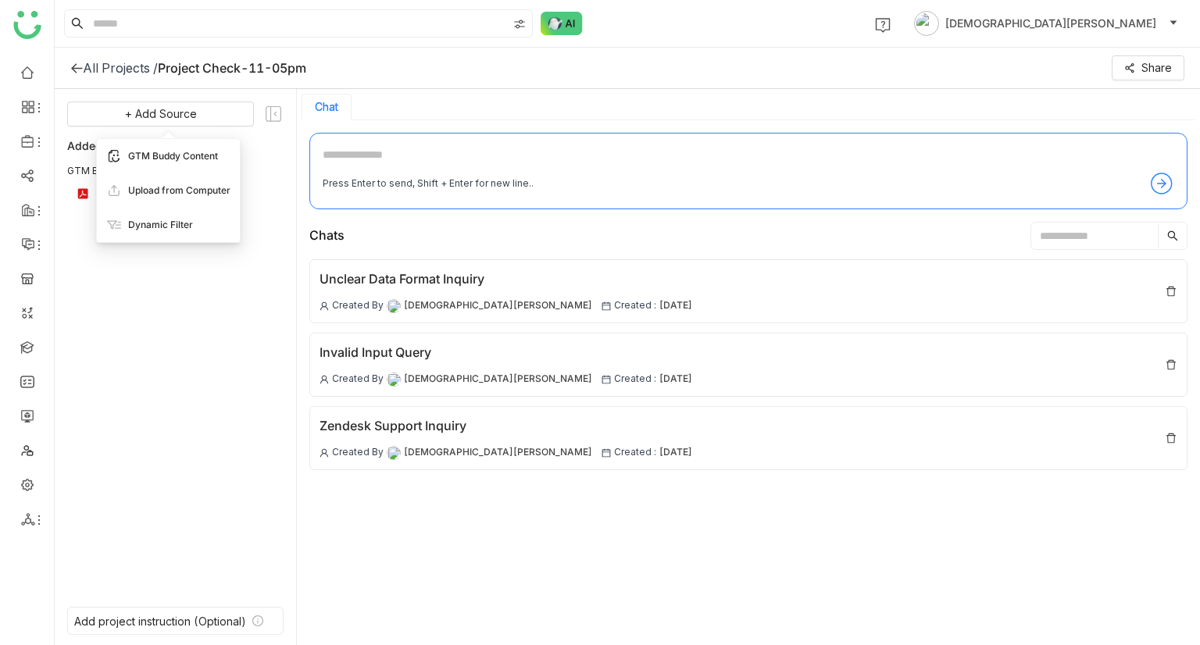
click at [183, 154] on span "GTM Buddy Content" at bounding box center [173, 156] width 90 height 14
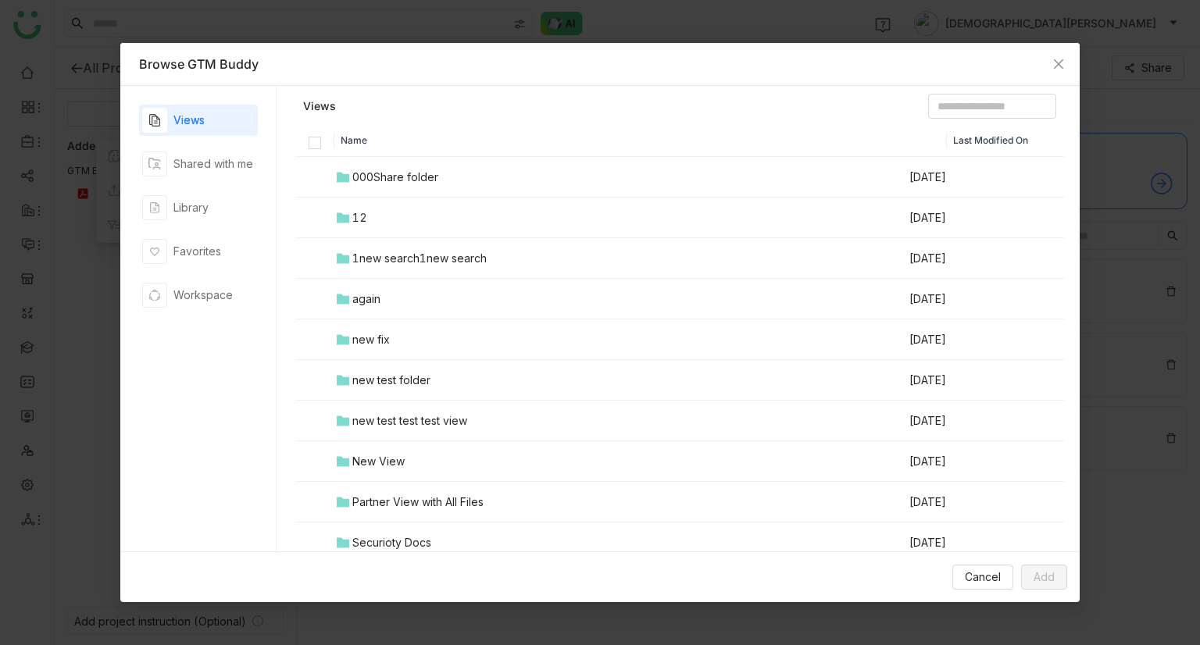
click at [386, 170] on div "000Share folder" at bounding box center [395, 177] width 86 height 17
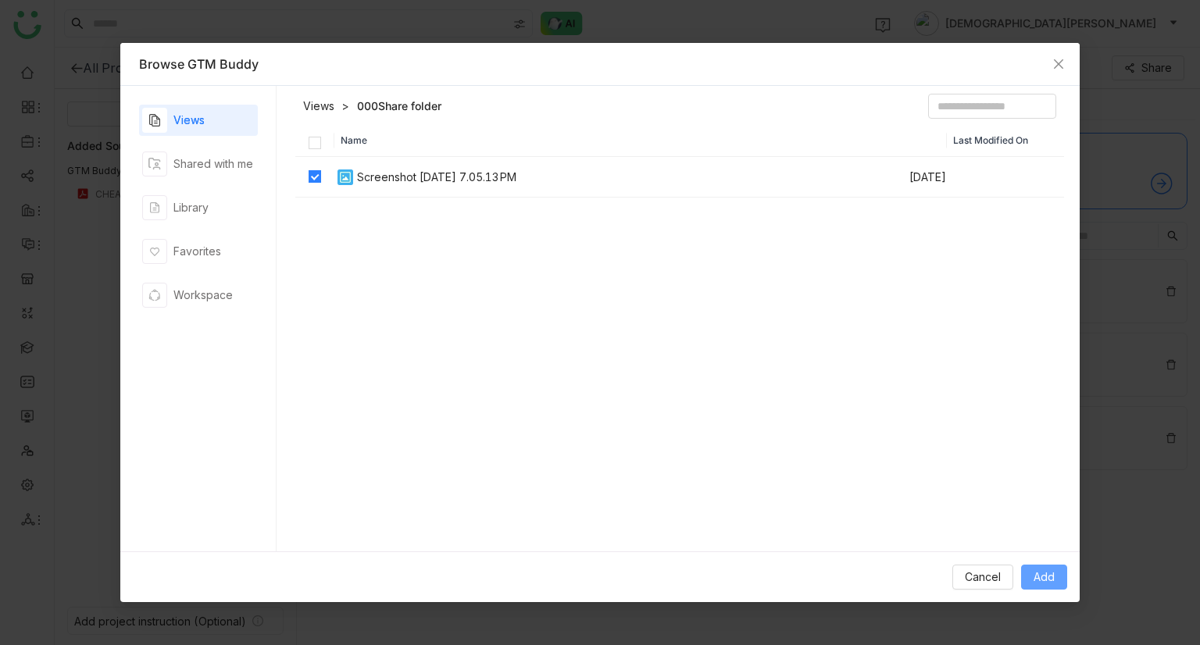
click at [1064, 572] on button "Add" at bounding box center [1044, 577] width 46 height 25
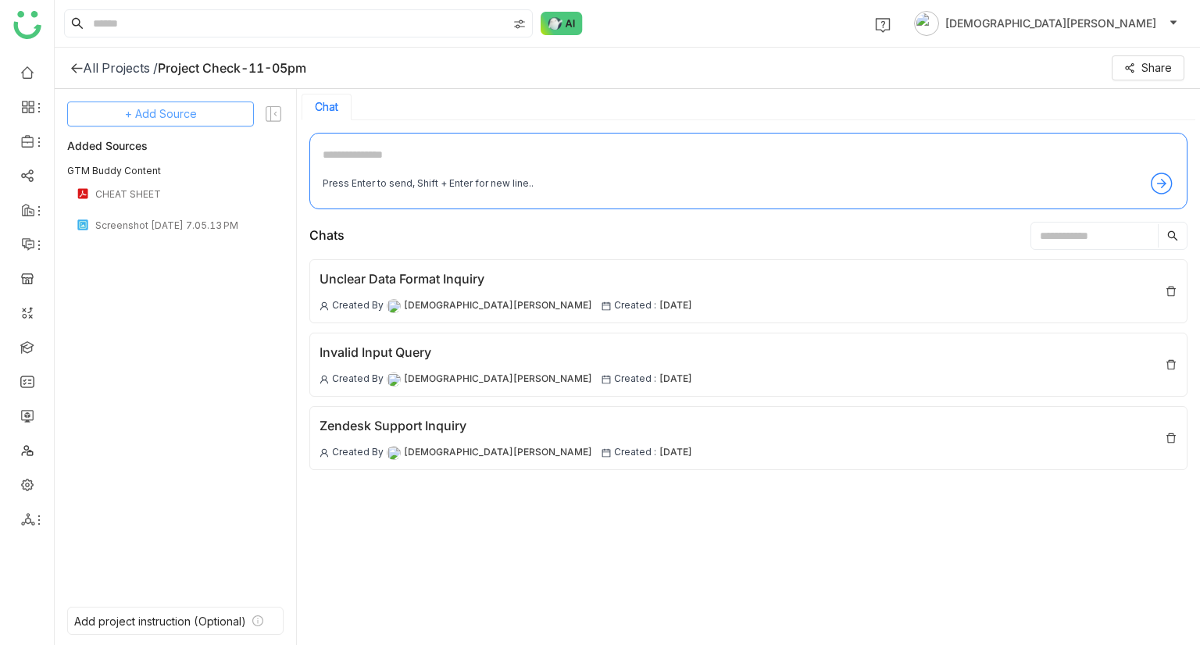
click at [123, 120] on button "+ Add Source" at bounding box center [160, 114] width 187 height 25
click at [145, 166] on div "GTM Buddy Content" at bounding box center [160, 156] width 143 height 34
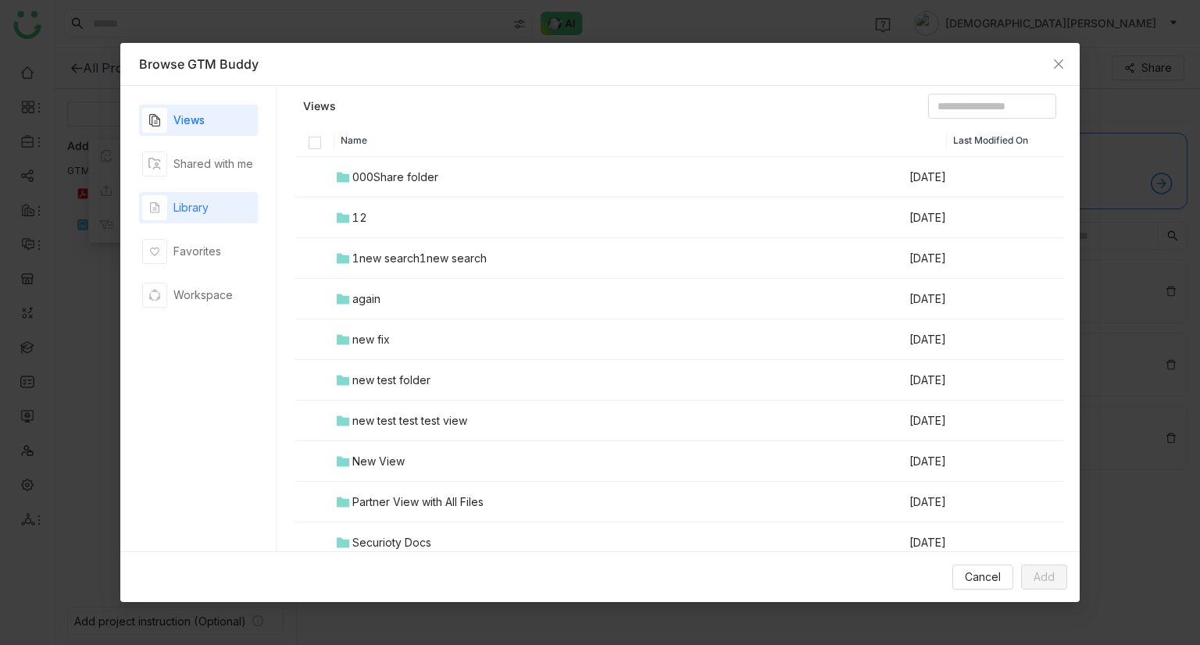
click at [198, 205] on div "Library" at bounding box center [190, 207] width 35 height 17
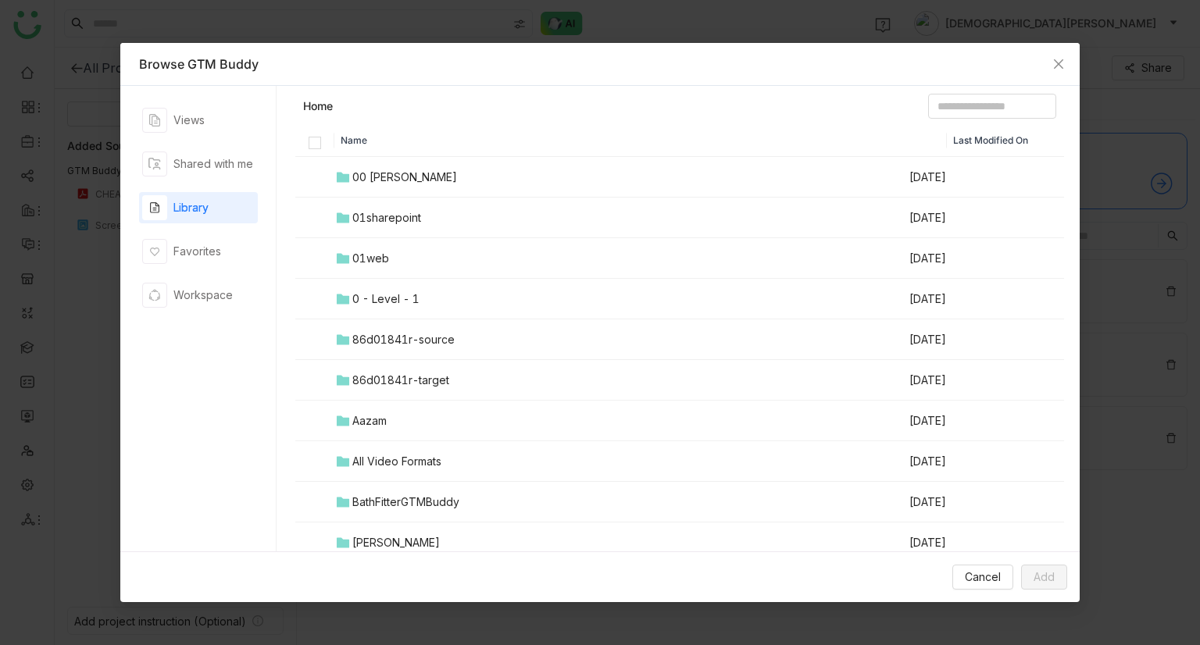
click at [376, 329] on td "86d01841r-source" at bounding box center [621, 340] width 574 height 41
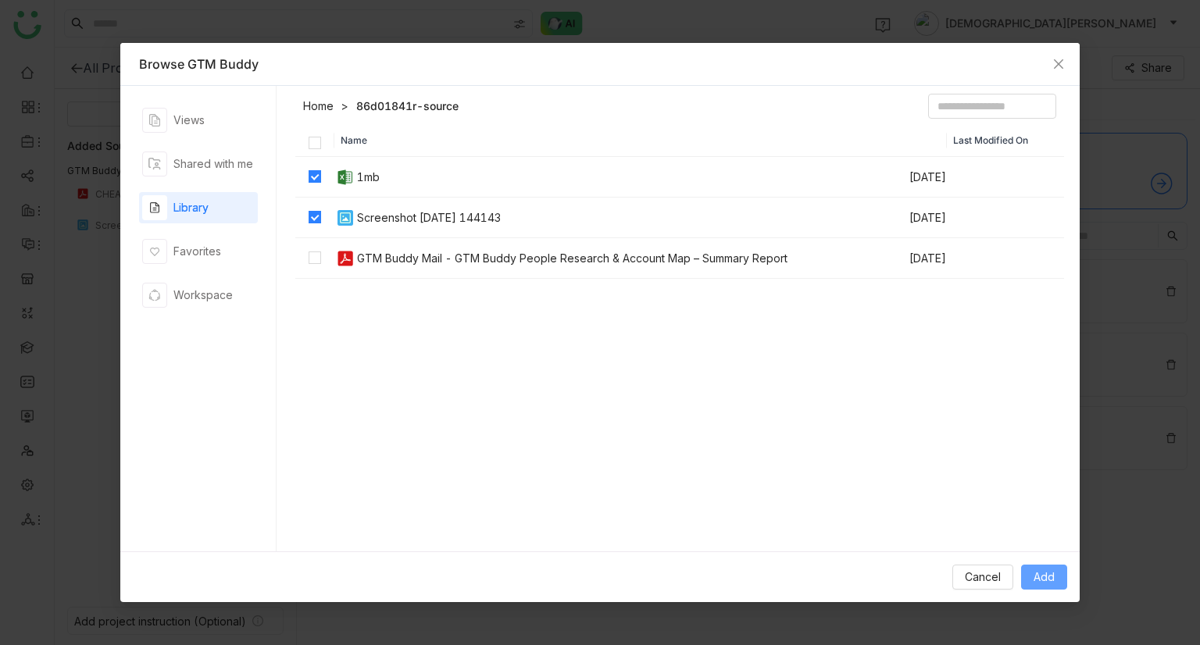
click at [1034, 585] on span "Add" at bounding box center [1044, 577] width 21 height 17
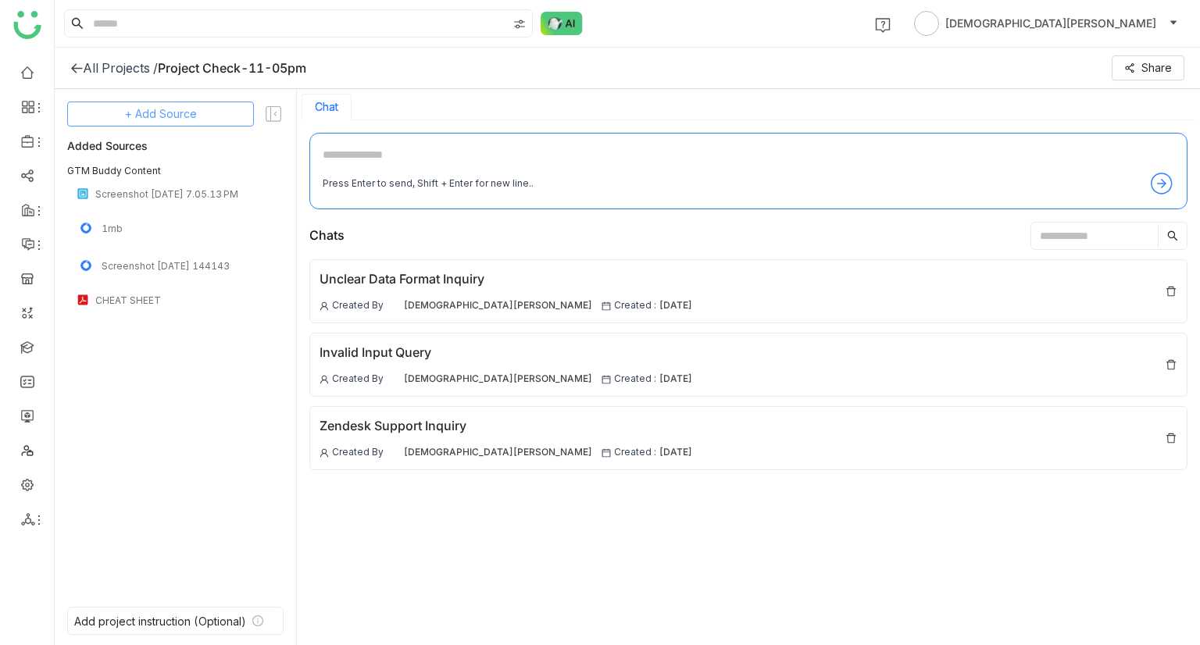
click at [169, 120] on span "+ Add Source" at bounding box center [161, 113] width 72 height 17
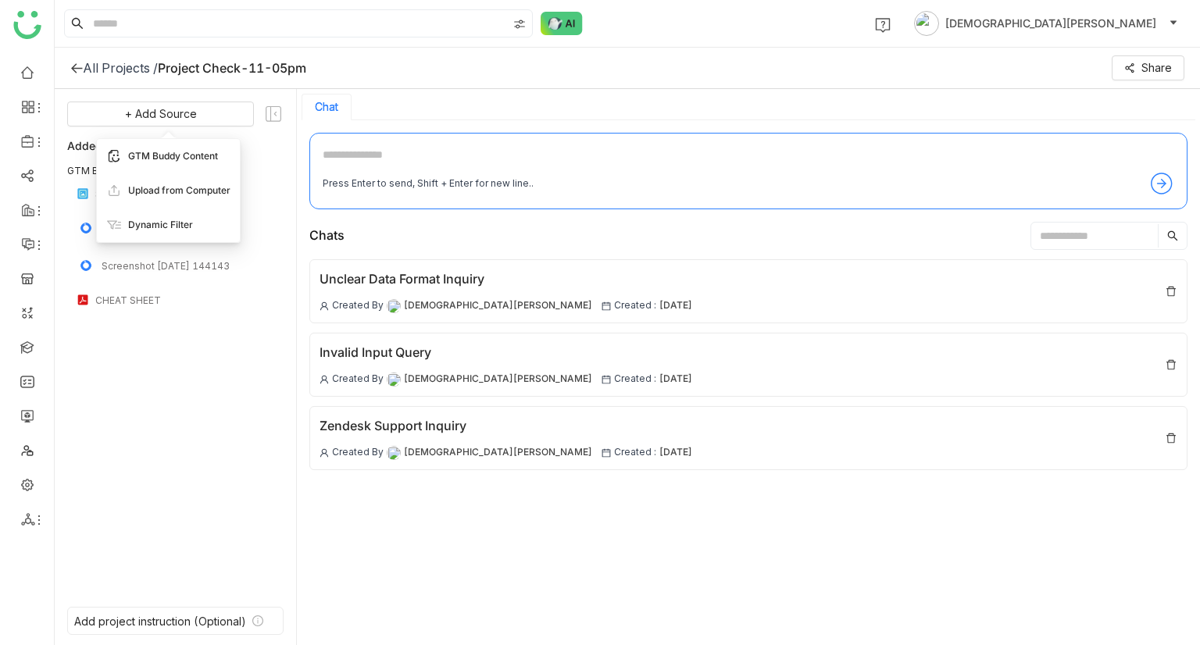
click at [178, 156] on span "GTM Buddy Content" at bounding box center [173, 156] width 90 height 14
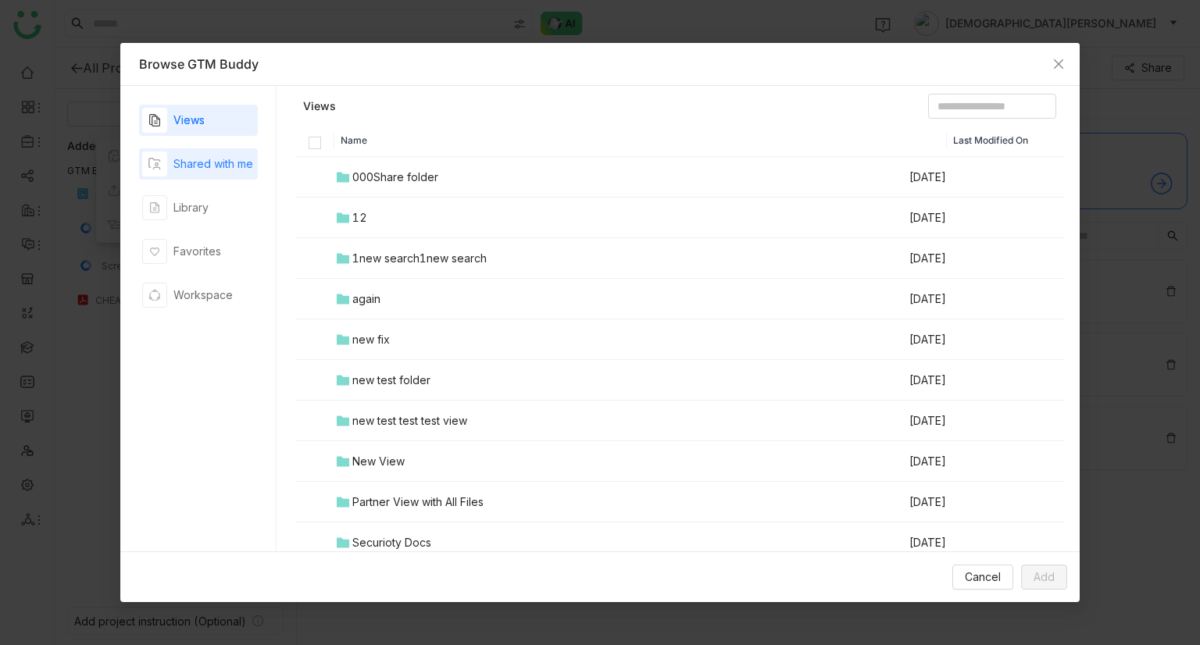
click at [216, 173] on div "Shared with me" at bounding box center [197, 164] width 111 height 25
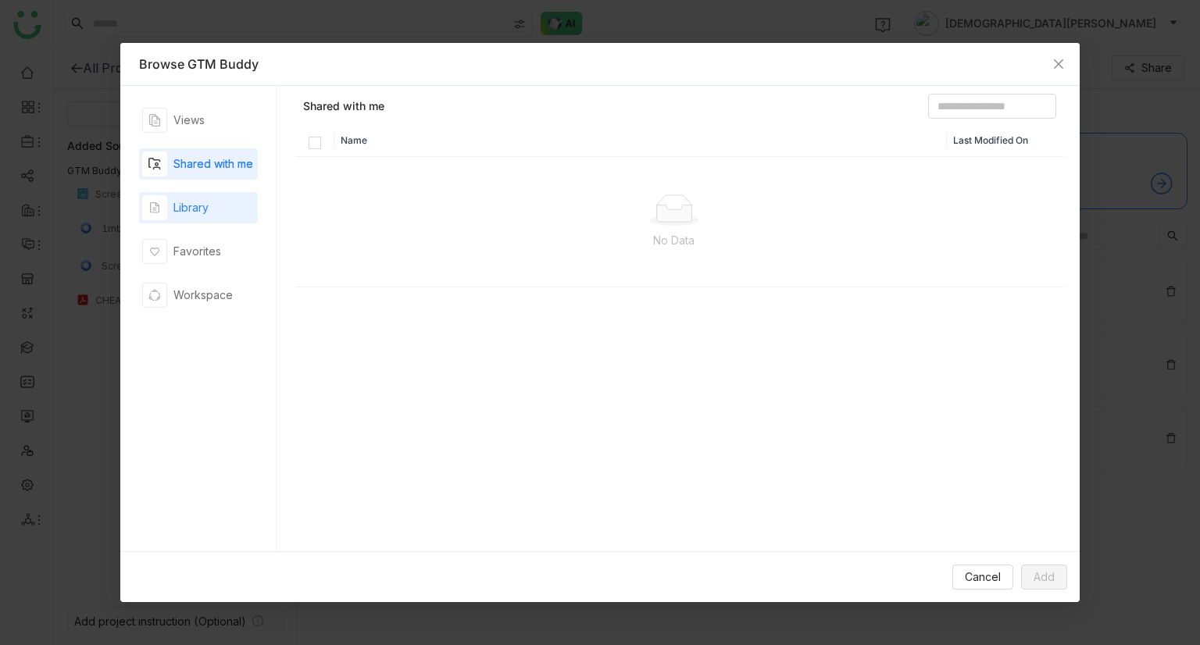
click at [215, 211] on div "Library" at bounding box center [198, 207] width 119 height 31
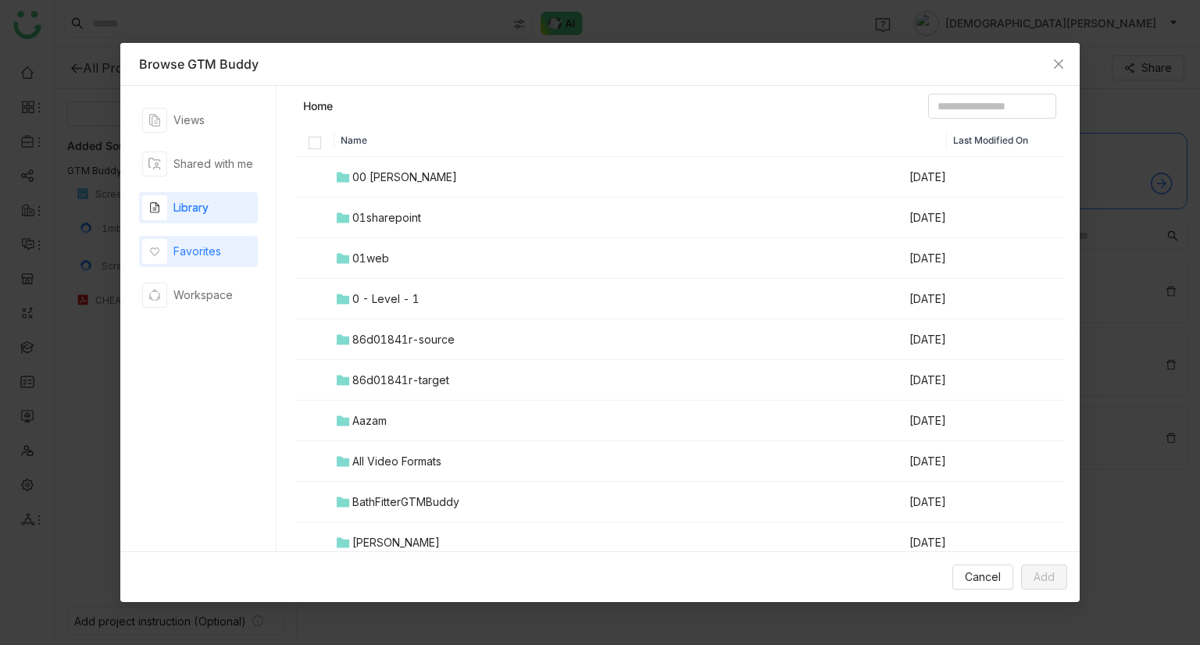
click at [200, 262] on div "Favorites" at bounding box center [181, 251] width 79 height 25
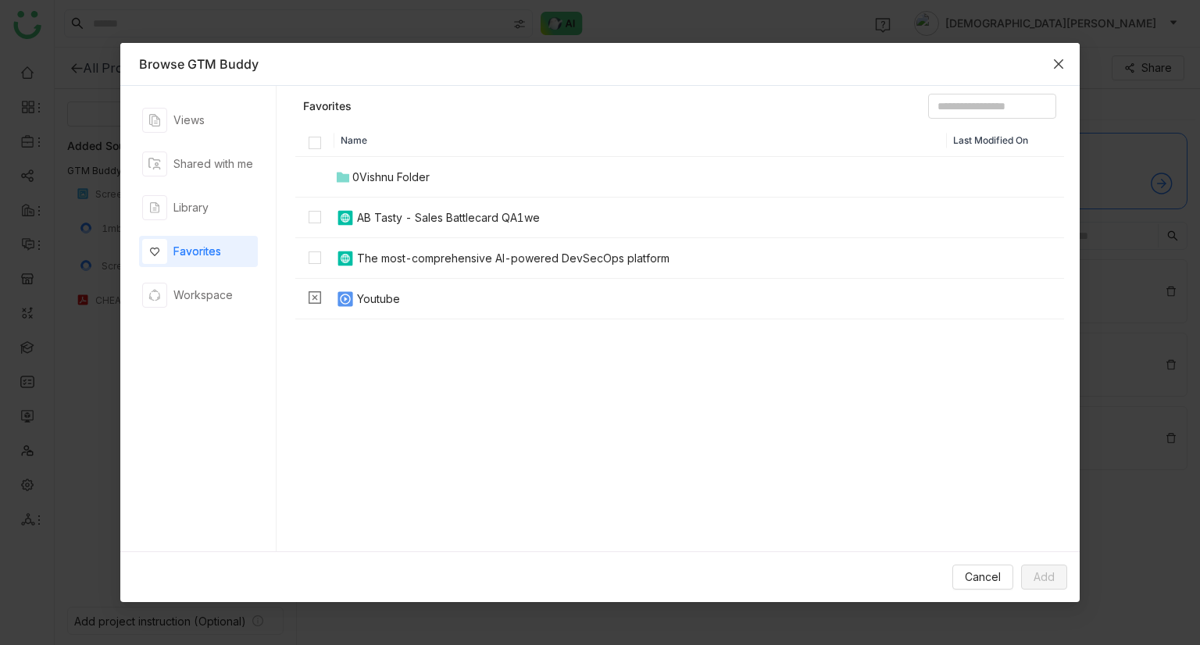
click at [1053, 72] on span "Close" at bounding box center [1058, 64] width 42 height 42
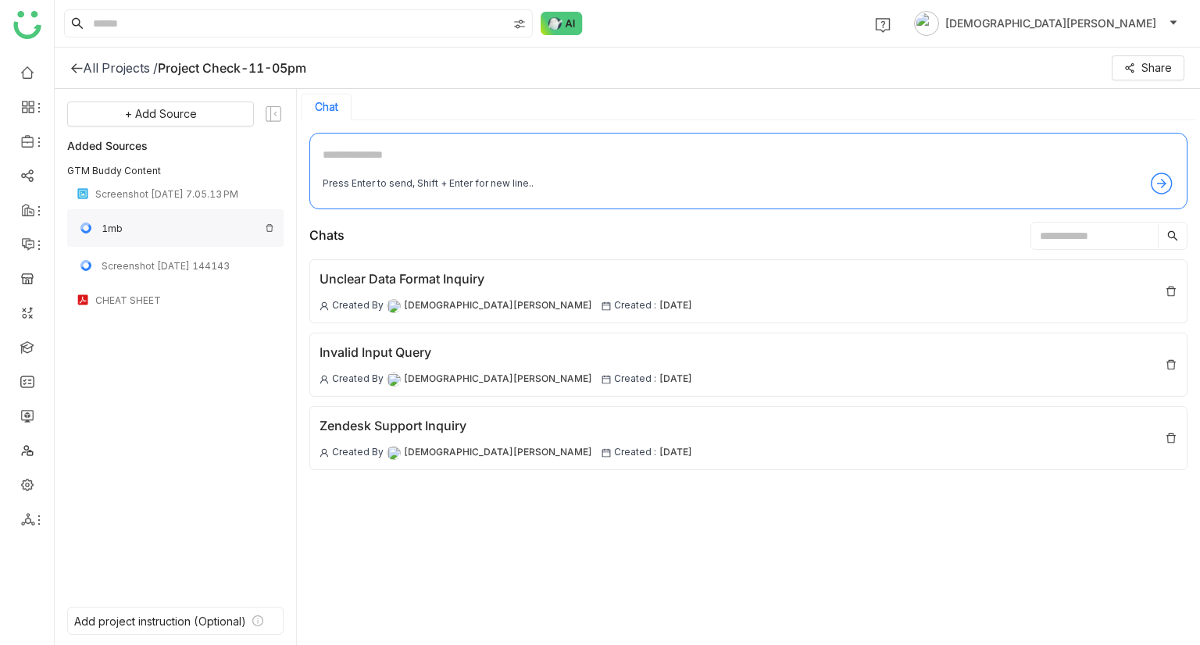
click at [272, 229] on img at bounding box center [269, 227] width 9 height 9
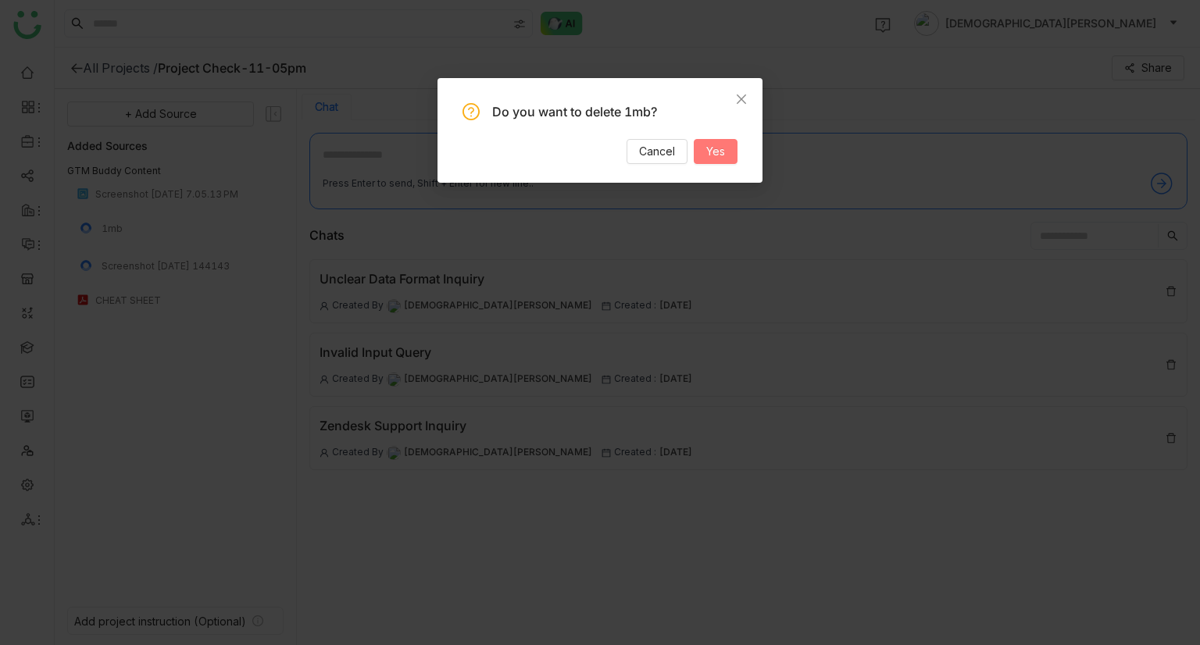
click at [707, 145] on span "Yes" at bounding box center [715, 151] width 19 height 17
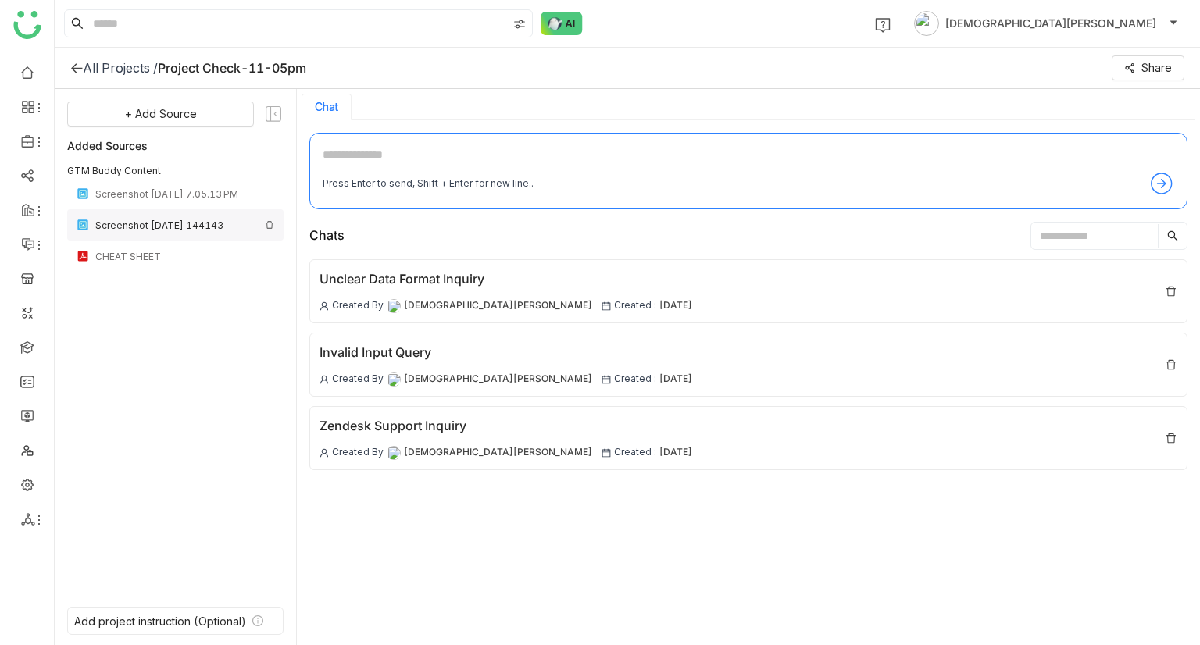
click at [270, 223] on img at bounding box center [269, 224] width 9 height 9
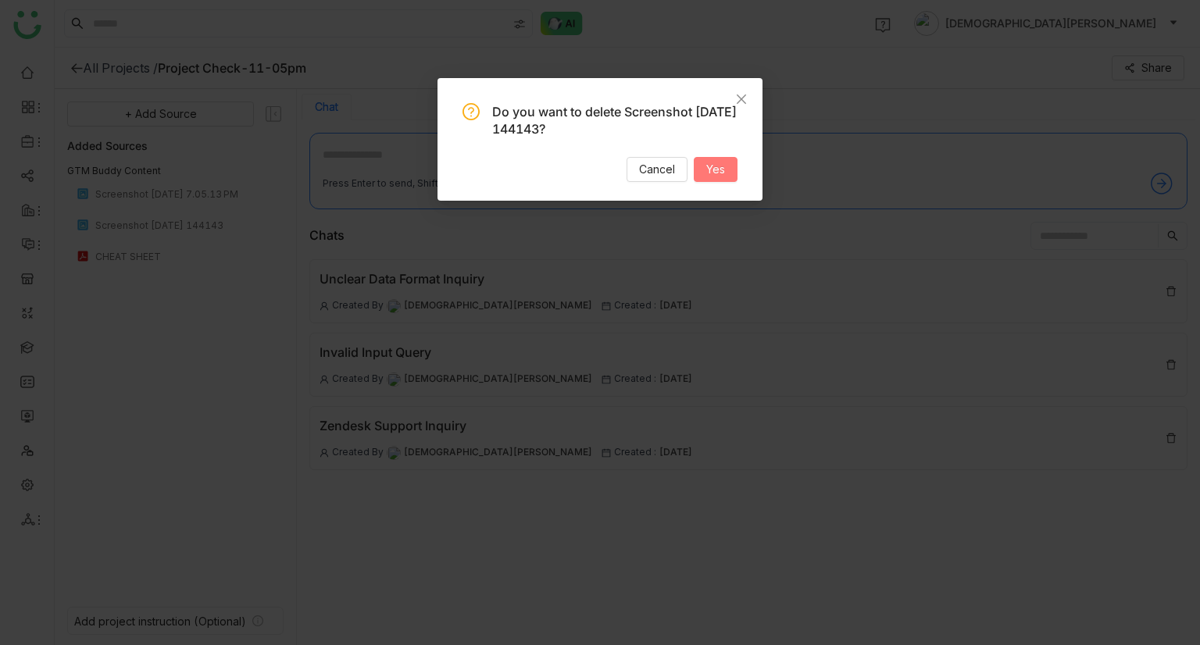
click at [725, 168] on span "Yes" at bounding box center [715, 169] width 19 height 17
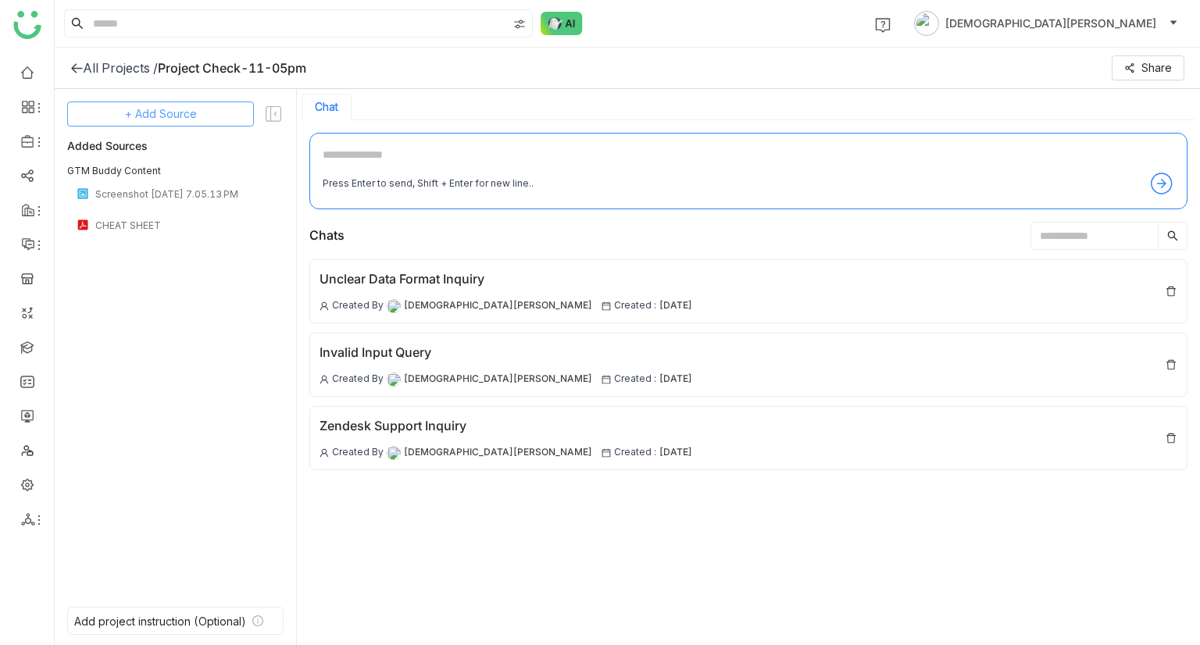
drag, startPoint x: 725, startPoint y: 168, endPoint x: 157, endPoint y: 107, distance: 571.2
click at [157, 107] on span "+ Add Source" at bounding box center [161, 113] width 72 height 17
click at [158, 167] on div "GTM Buddy Content" at bounding box center [160, 156] width 143 height 34
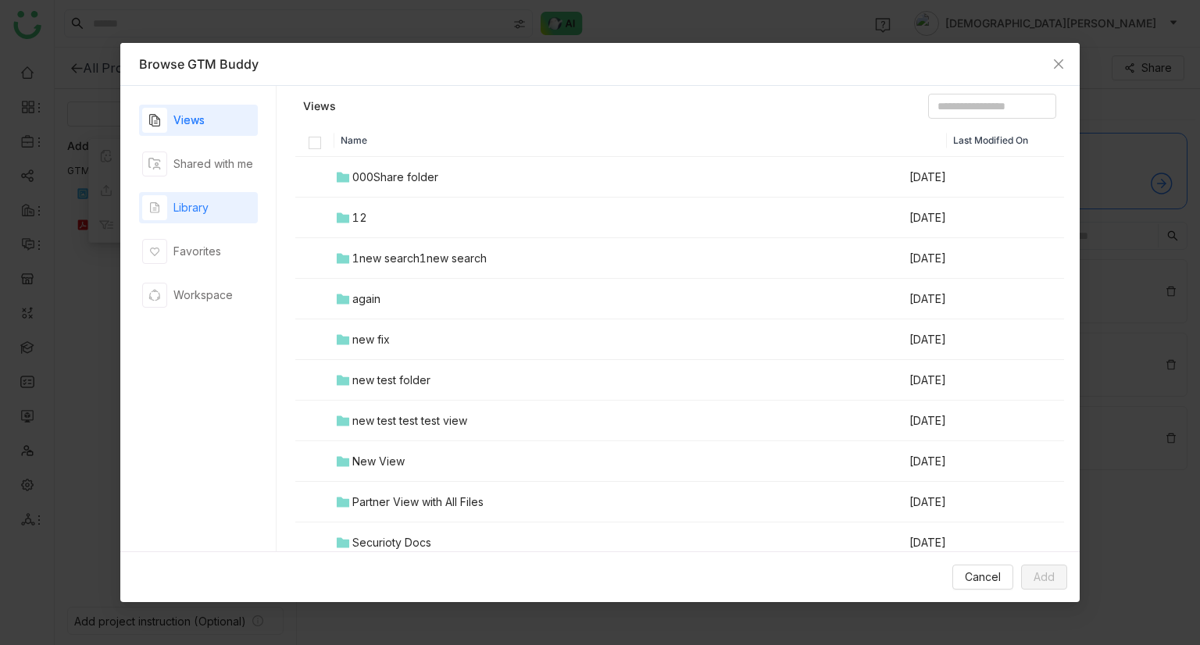
click at [187, 220] on div "Library" at bounding box center [198, 207] width 119 height 31
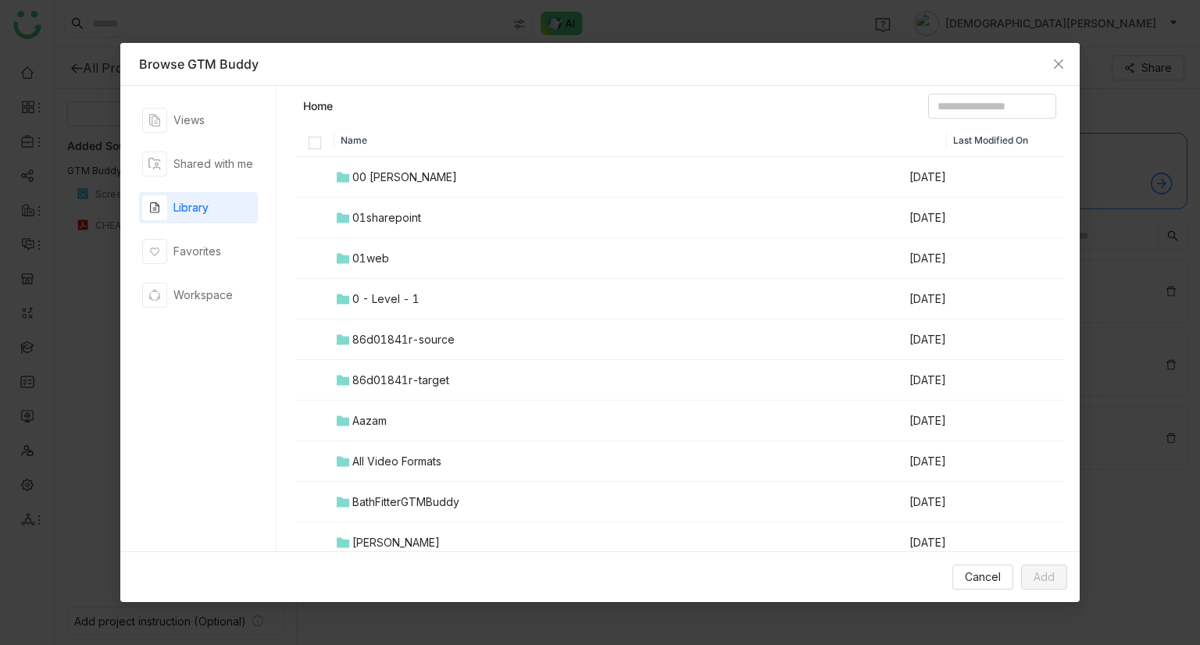
click at [387, 462] on div "All Video Formats" at bounding box center [396, 461] width 89 height 17
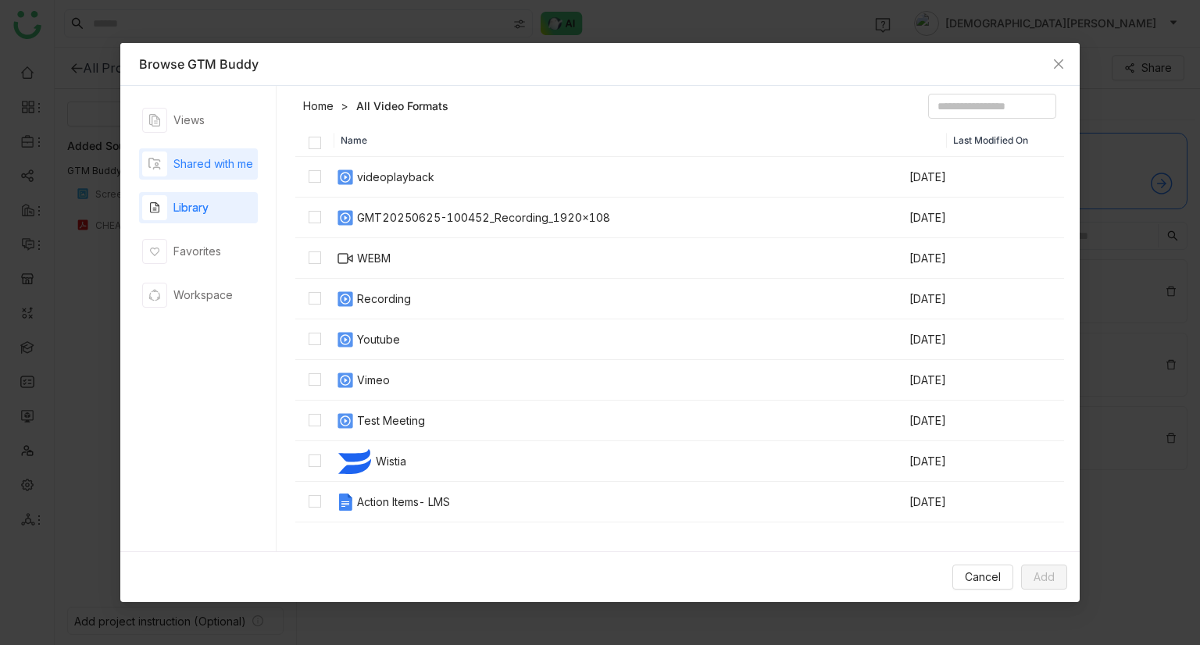
click at [210, 154] on div "Shared with me" at bounding box center [197, 164] width 111 height 25
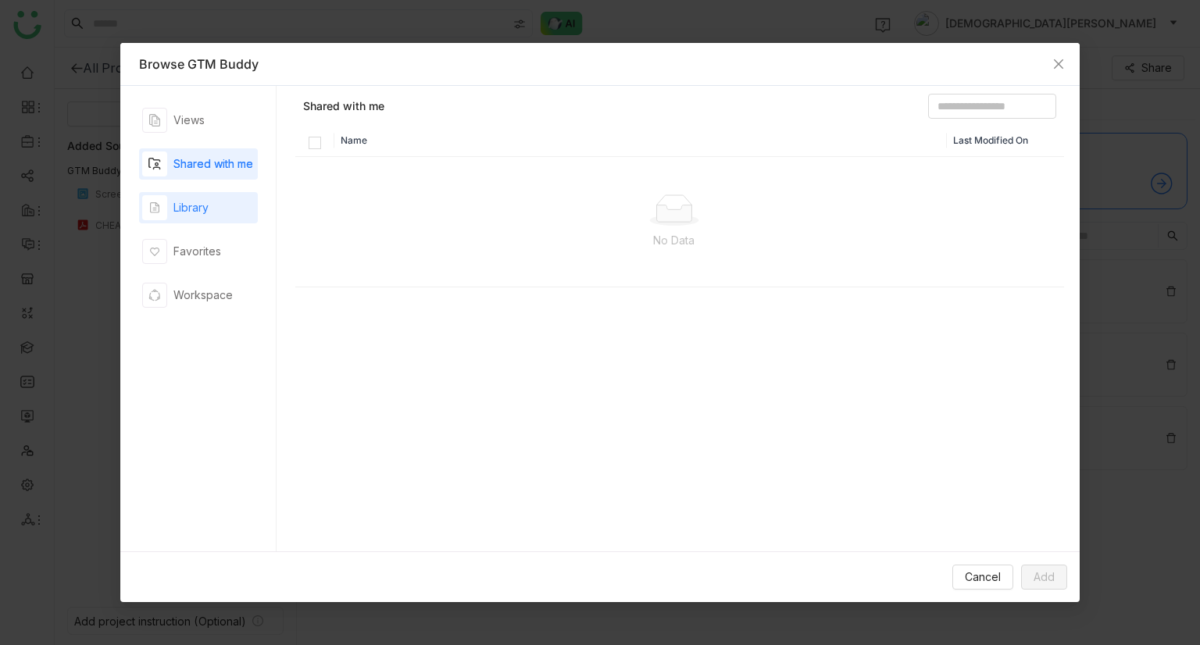
click at [205, 210] on div "Library" at bounding box center [190, 207] width 35 height 17
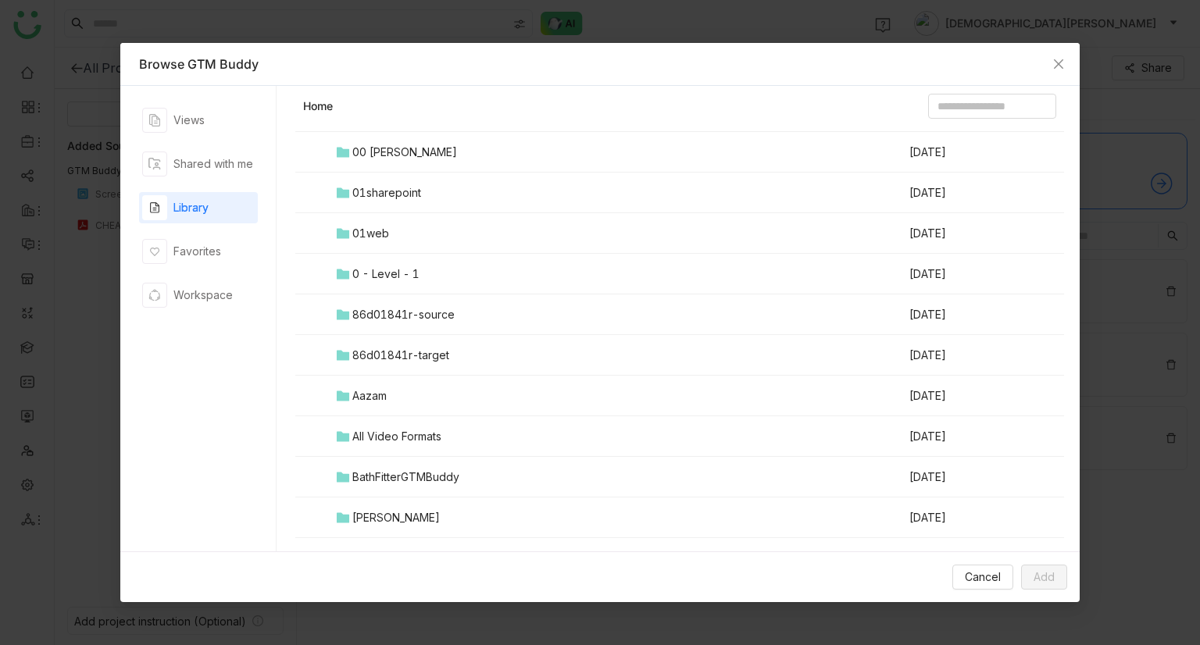
scroll to position [84, 0]
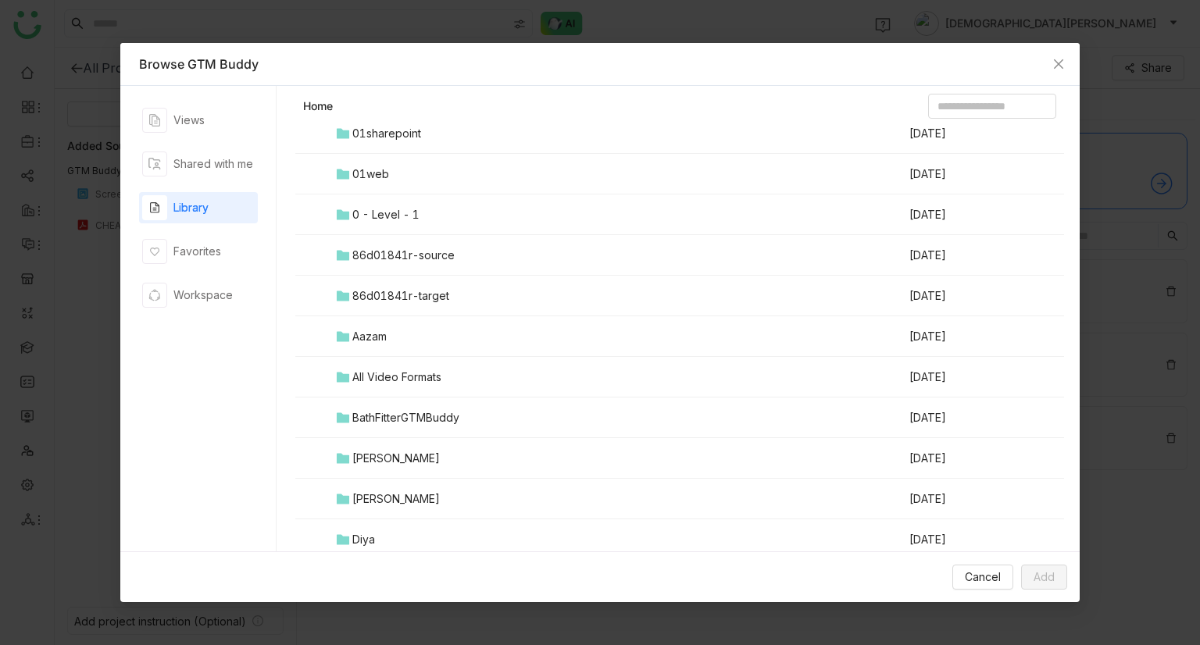
click at [412, 420] on div "BathFitterGTMBuddy" at bounding box center [405, 417] width 107 height 17
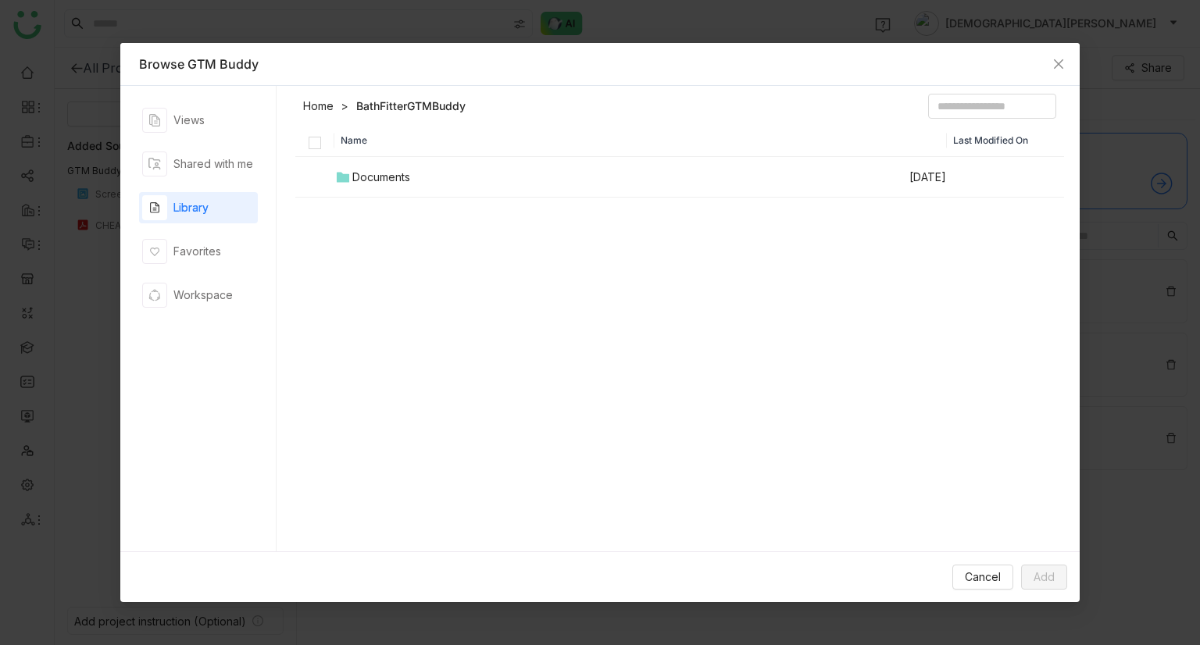
click at [375, 169] on div "Documents" at bounding box center [381, 177] width 58 height 17
click at [362, 180] on div "Bath Fitter Content" at bounding box center [399, 177] width 95 height 17
click at [312, 113] on link "Home" at bounding box center [318, 106] width 30 height 16
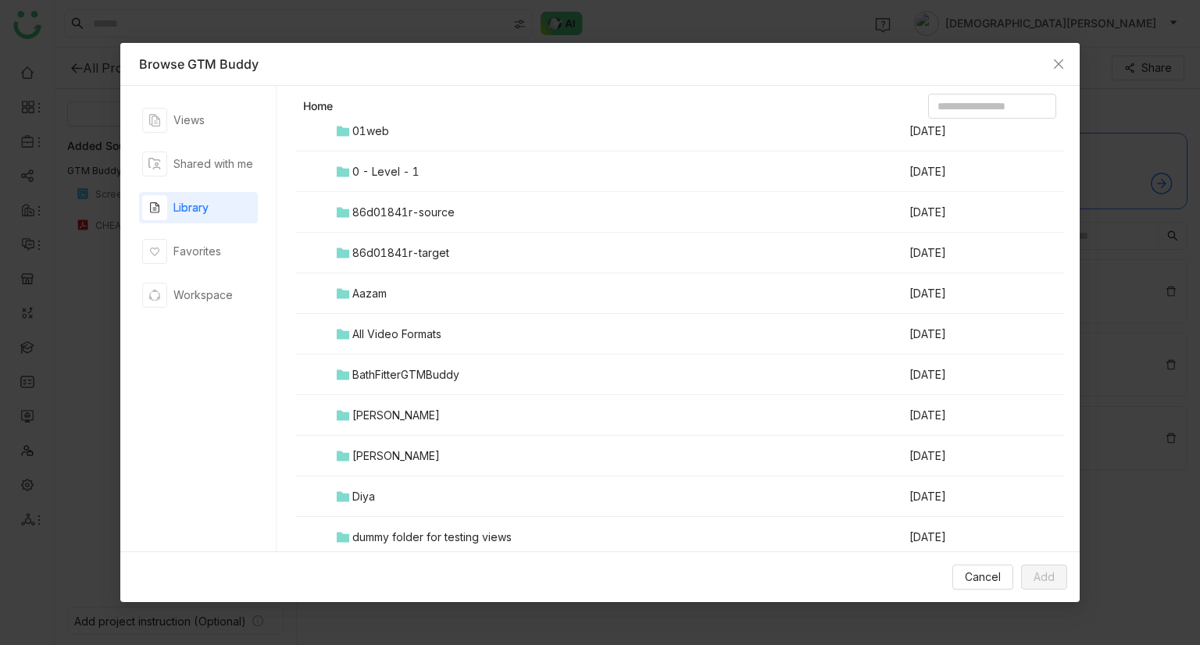
scroll to position [152, 0]
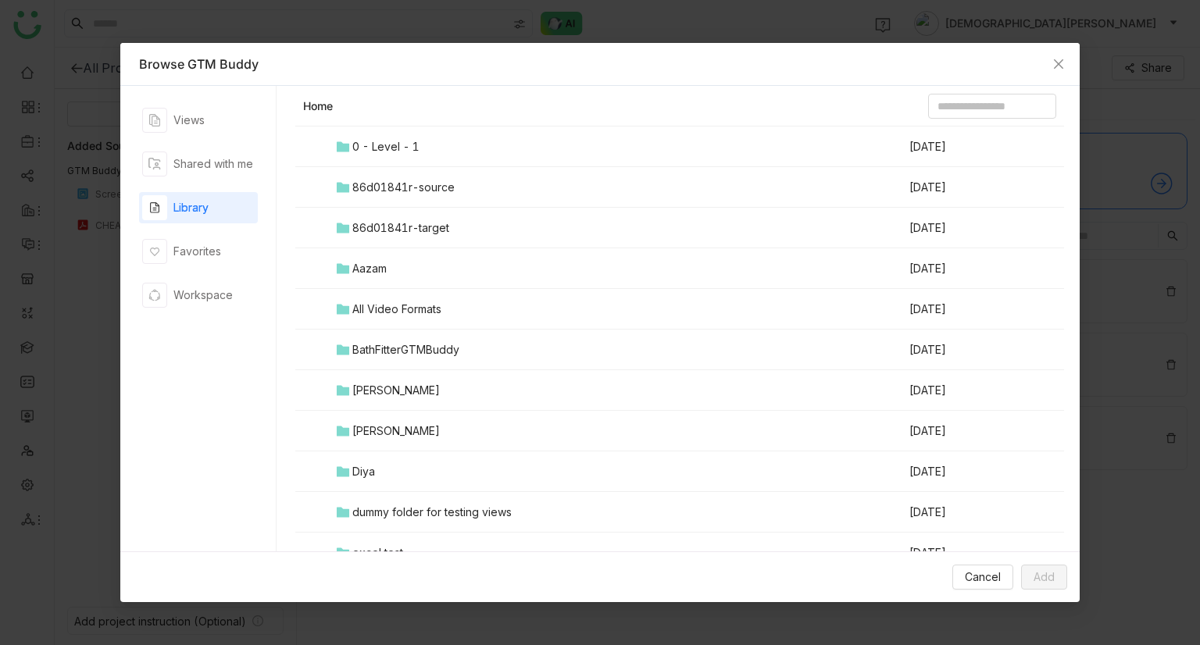
click at [380, 418] on td "[PERSON_NAME]" at bounding box center [621, 431] width 574 height 41
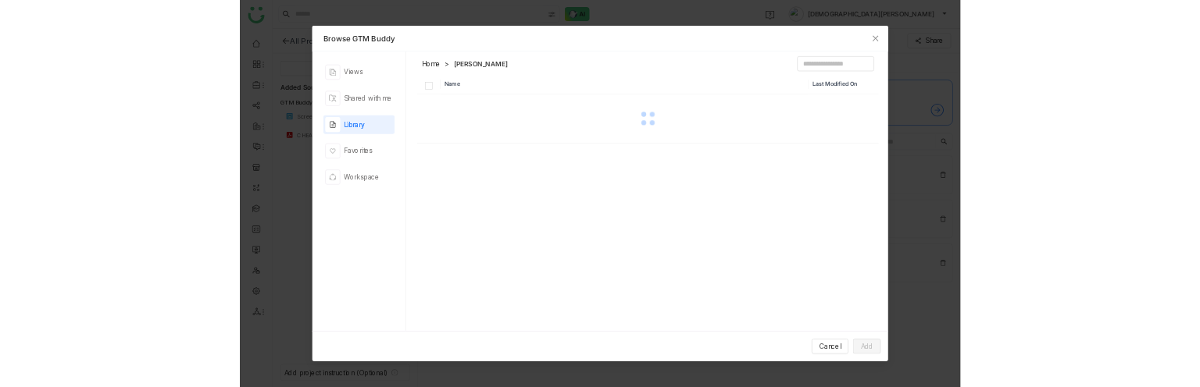
scroll to position [0, 0]
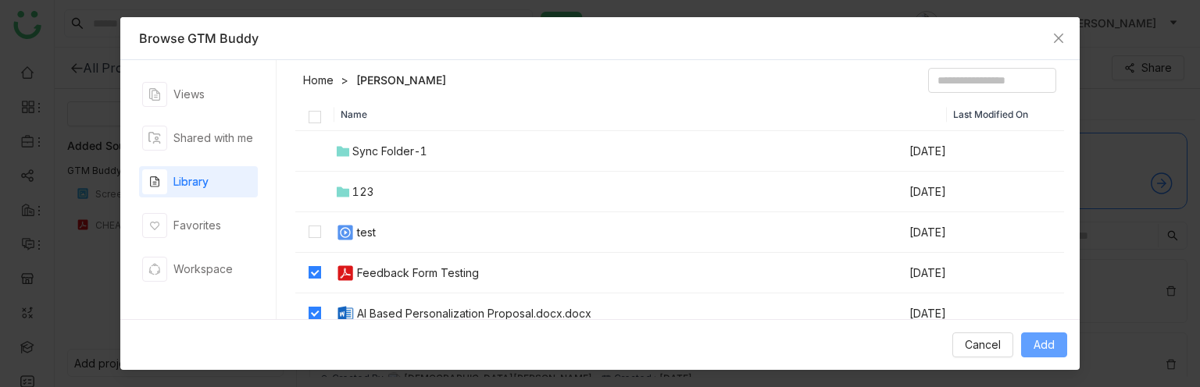
click at [1050, 344] on span "Add" at bounding box center [1044, 345] width 21 height 17
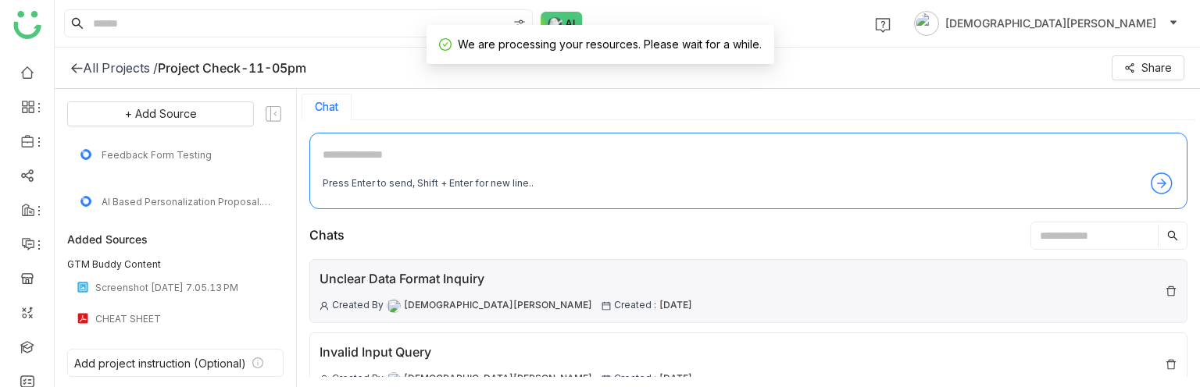
scroll to position [91, 0]
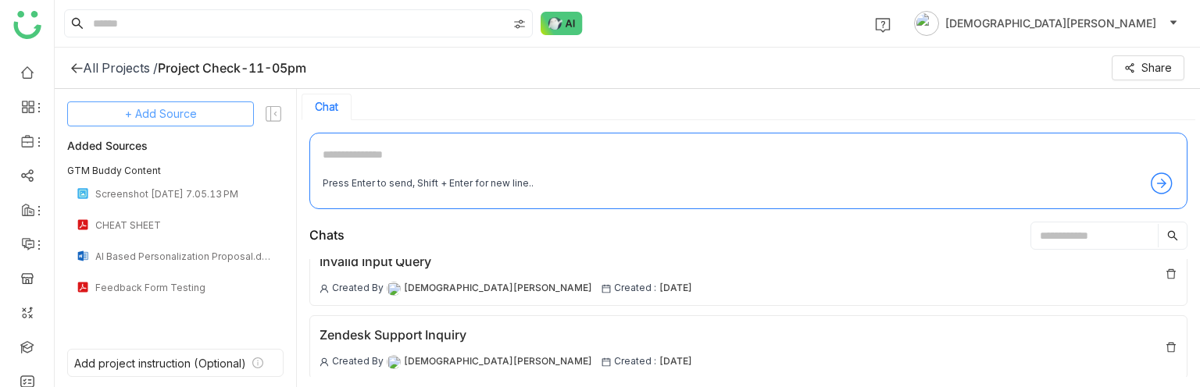
click at [187, 107] on span "+ Add Source" at bounding box center [161, 113] width 72 height 17
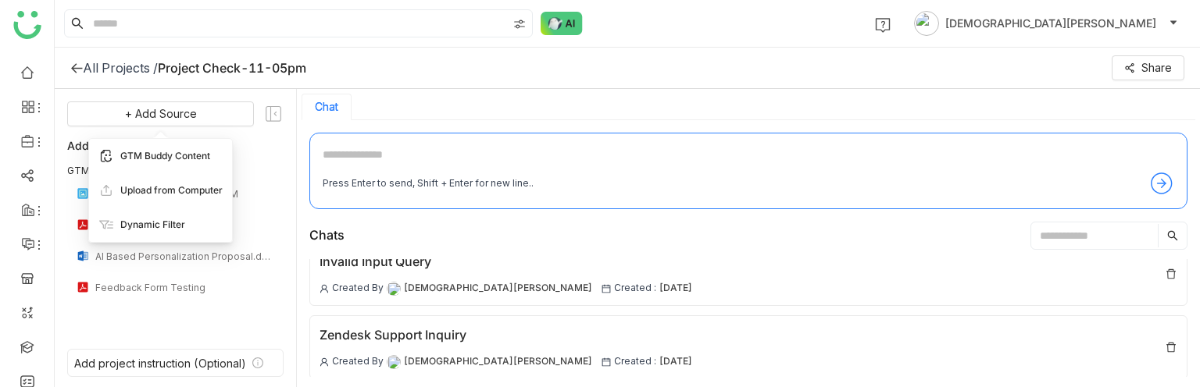
click at [194, 160] on span "GTM Buddy Content" at bounding box center [165, 156] width 90 height 14
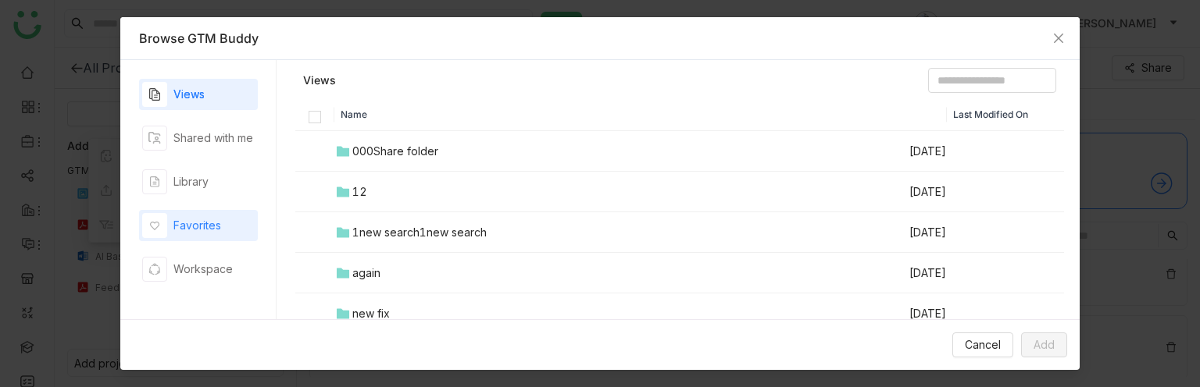
click at [203, 223] on div "Favorites" at bounding box center [197, 225] width 48 height 17
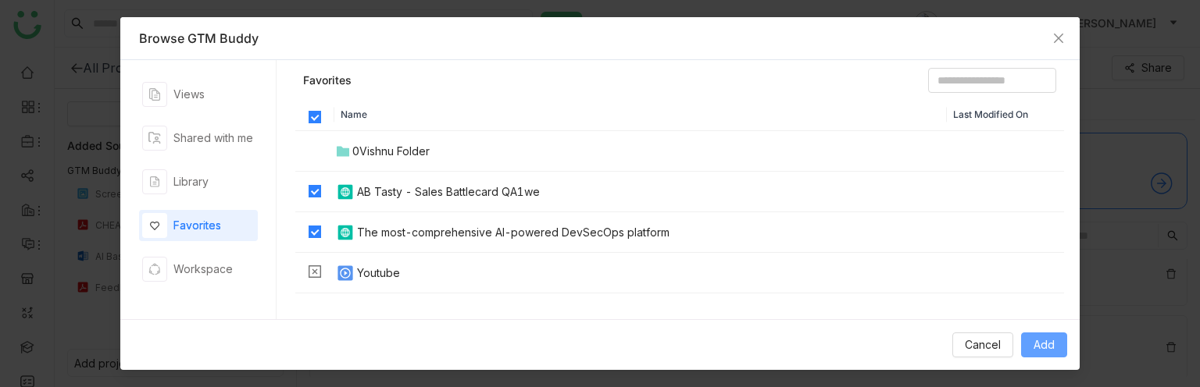
click at [1053, 345] on span "Add" at bounding box center [1044, 345] width 21 height 17
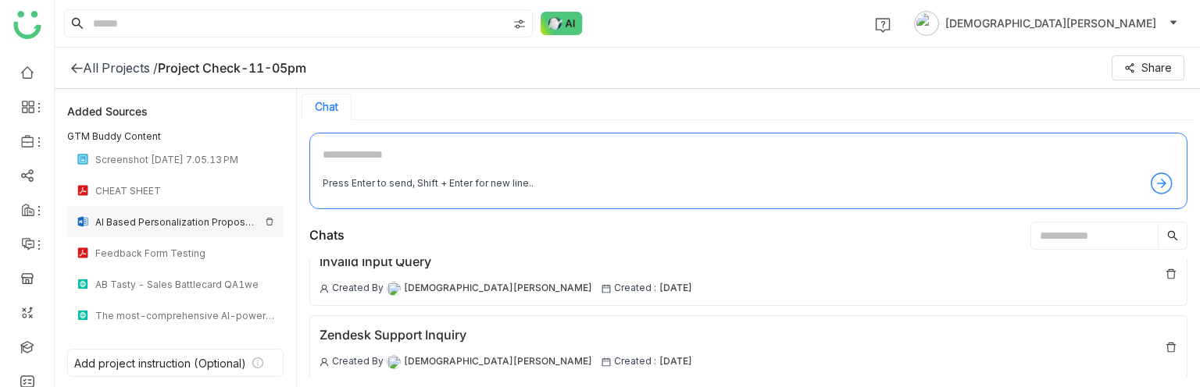
scroll to position [0, 0]
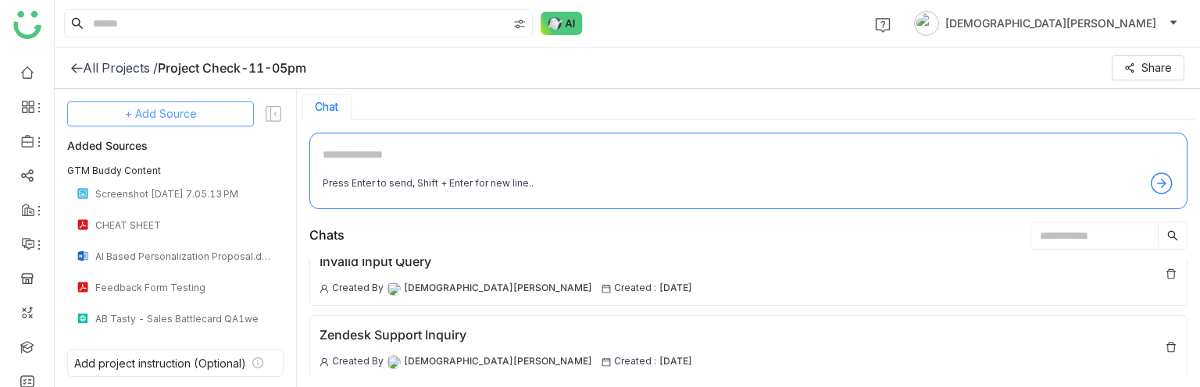
click at [176, 102] on button "+ Add Source" at bounding box center [160, 114] width 187 height 25
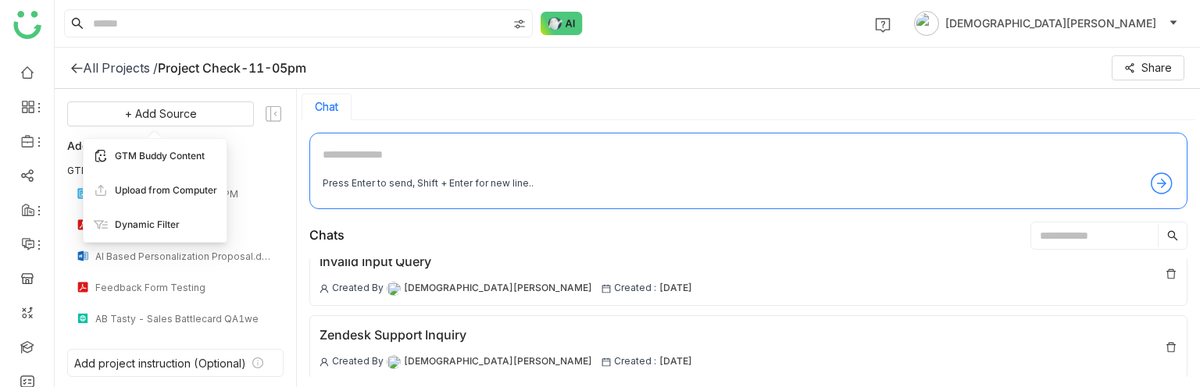
click at [184, 155] on span "GTM Buddy Content" at bounding box center [160, 156] width 90 height 14
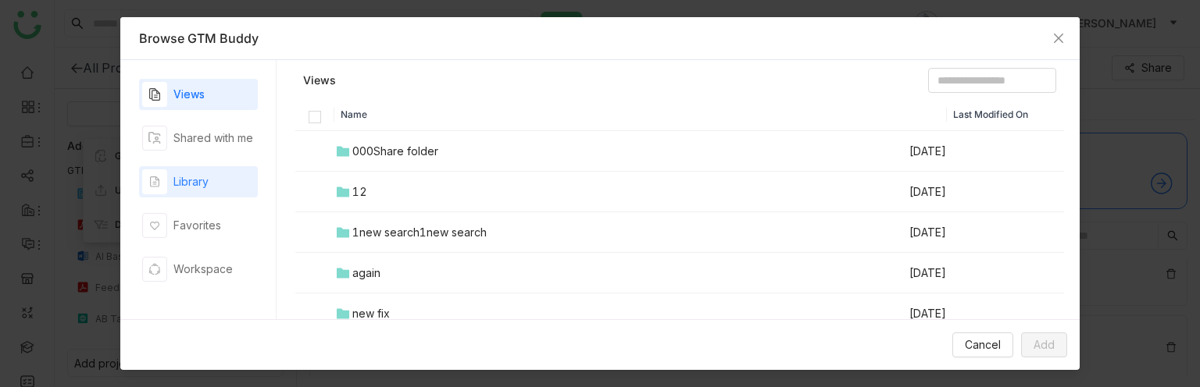
click at [197, 185] on div "Library" at bounding box center [190, 181] width 35 height 17
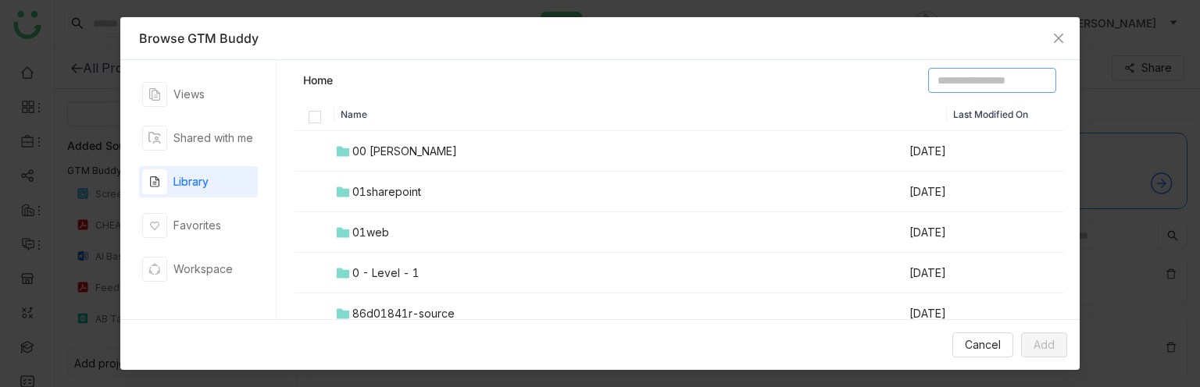
click at [928, 77] on input at bounding box center [992, 80] width 128 height 25
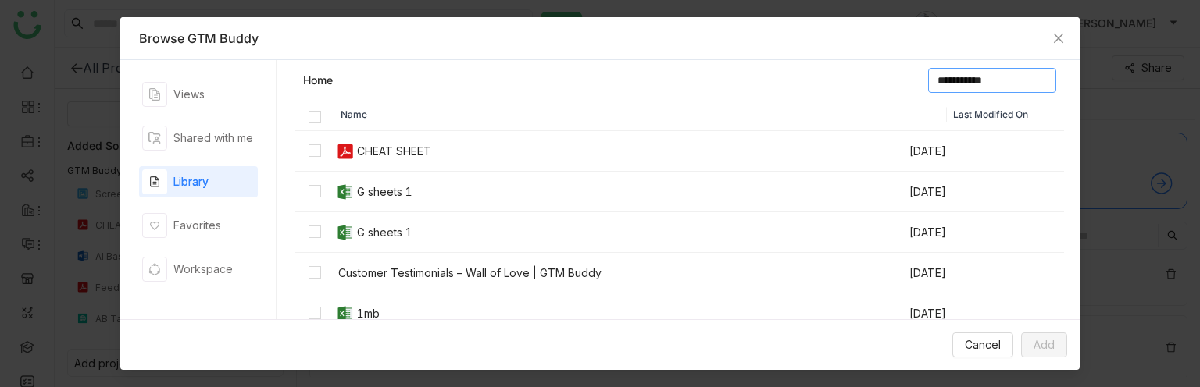
type input "**********"
click at [928, 78] on input "**********" at bounding box center [992, 80] width 128 height 25
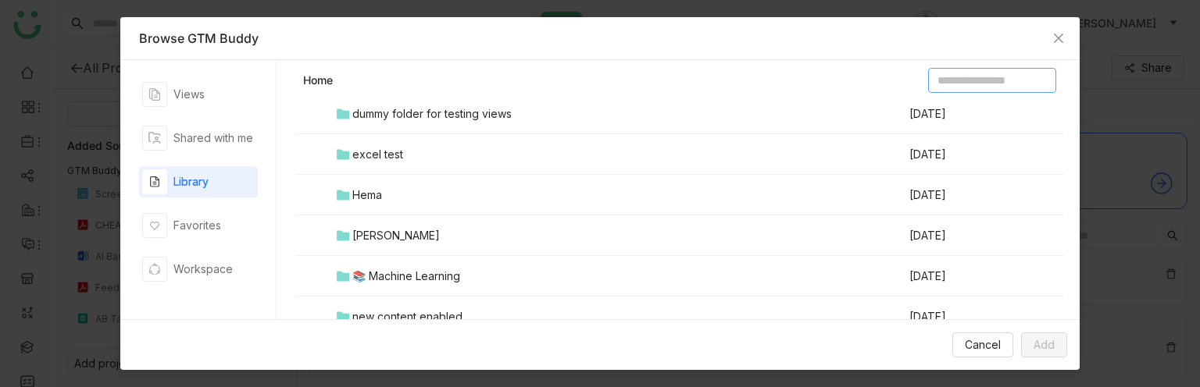
scroll to position [539, 0]
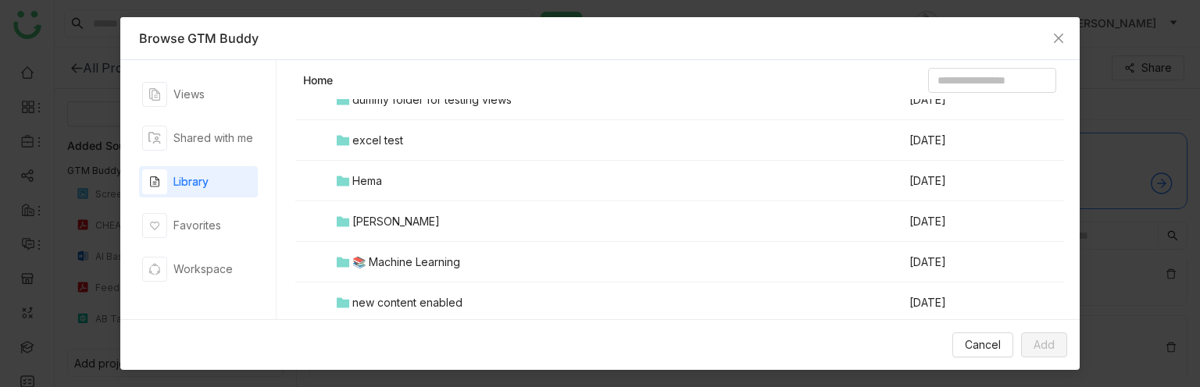
click at [381, 177] on div "Hema" at bounding box center [367, 181] width 30 height 17
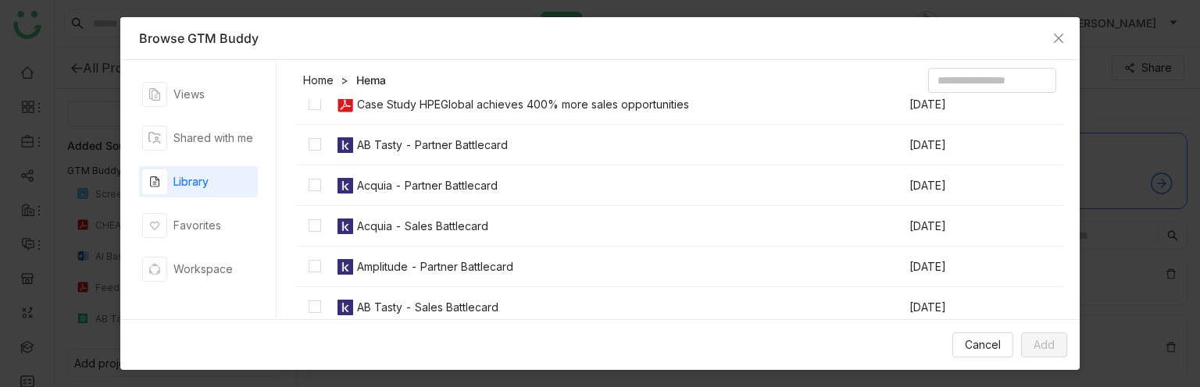
scroll to position [0, 0]
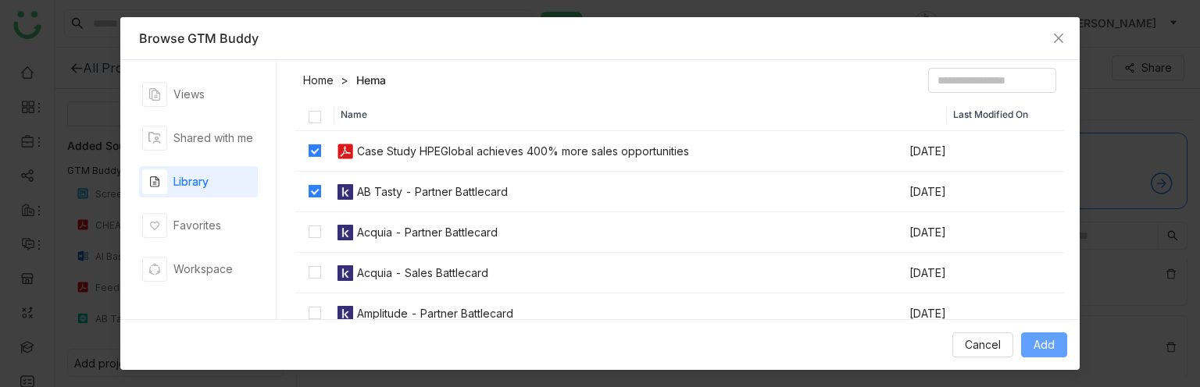
click at [1047, 340] on span "Add" at bounding box center [1044, 345] width 21 height 17
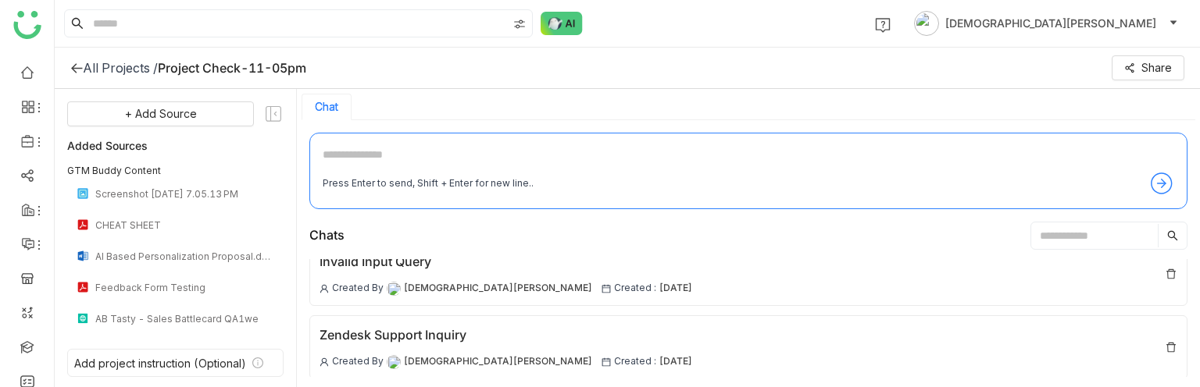
click at [98, 66] on div "All Projects /" at bounding box center [120, 68] width 75 height 16
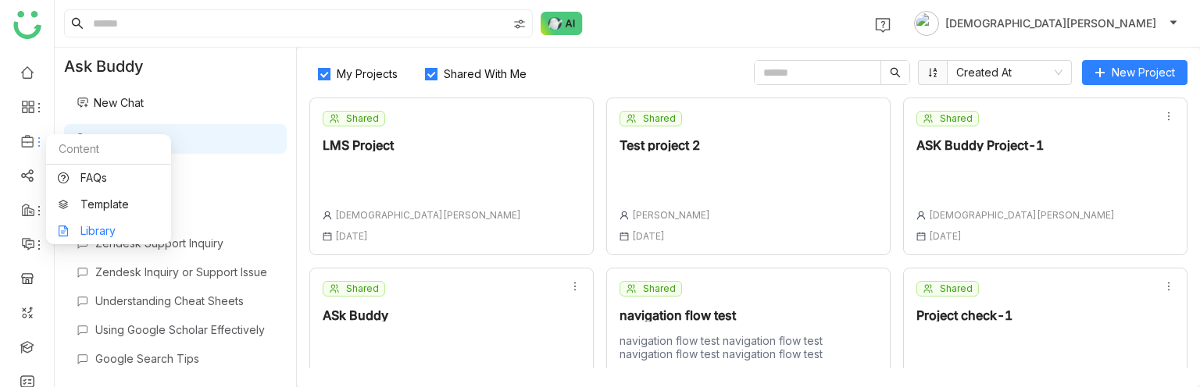
click at [120, 226] on link "Library" at bounding box center [109, 231] width 102 height 11
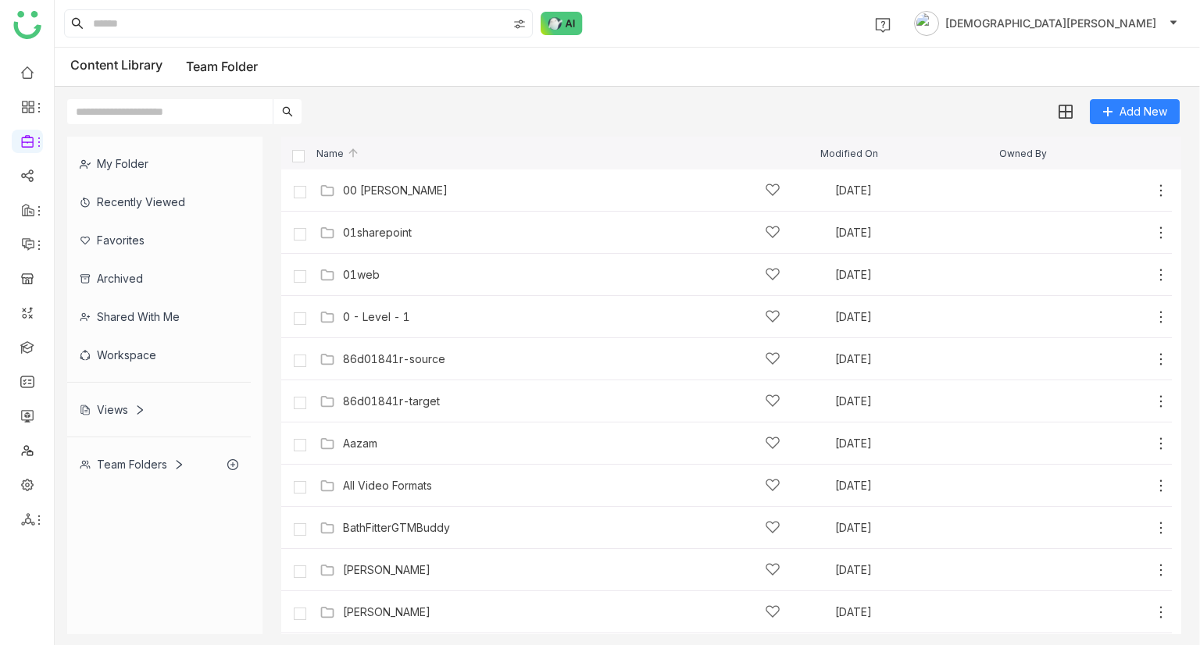
click at [1187, 404] on div "My Folder Recently Viewed Favorites Archived Shared with me Workspace Views Tea…" at bounding box center [627, 385] width 1145 height 523
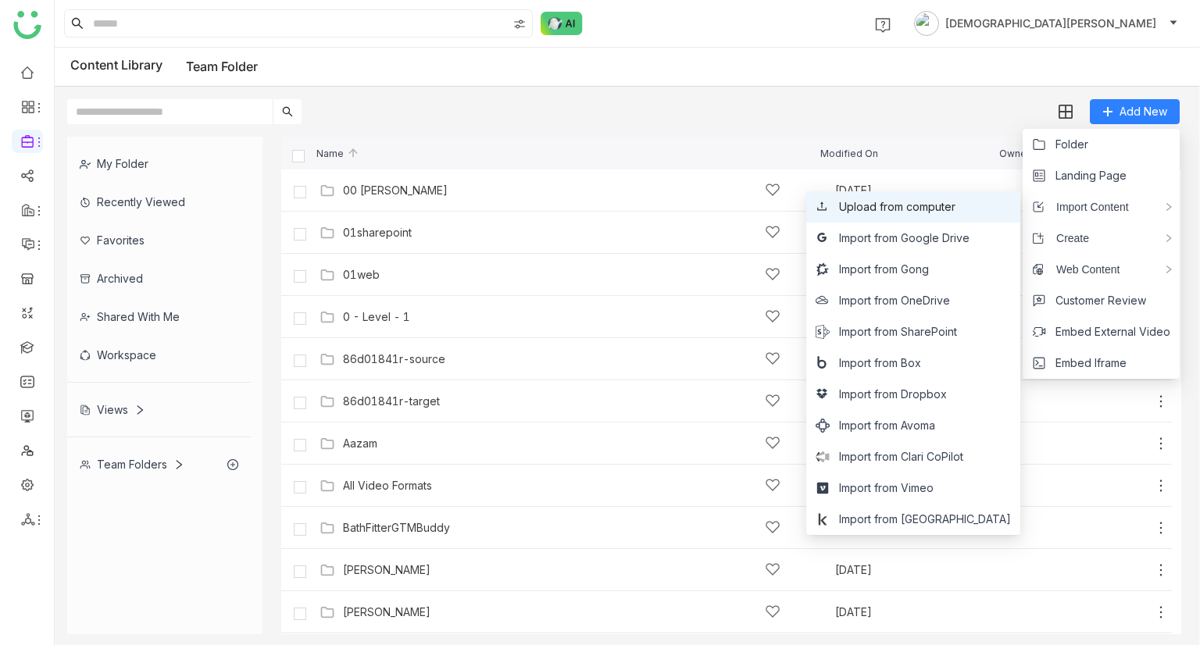
click at [947, 204] on span "Upload from computer" at bounding box center [897, 206] width 116 height 17
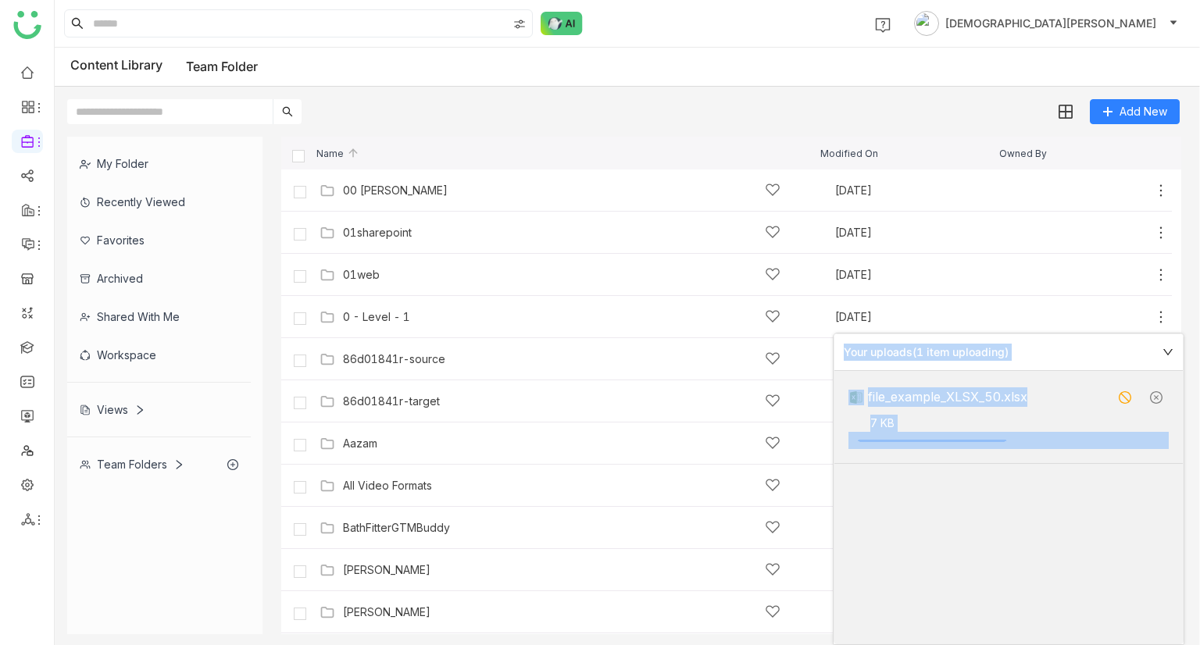
click at [978, 515] on div "file_example_XLSX_50.xlsx 7 KB" at bounding box center [1008, 507] width 348 height 273
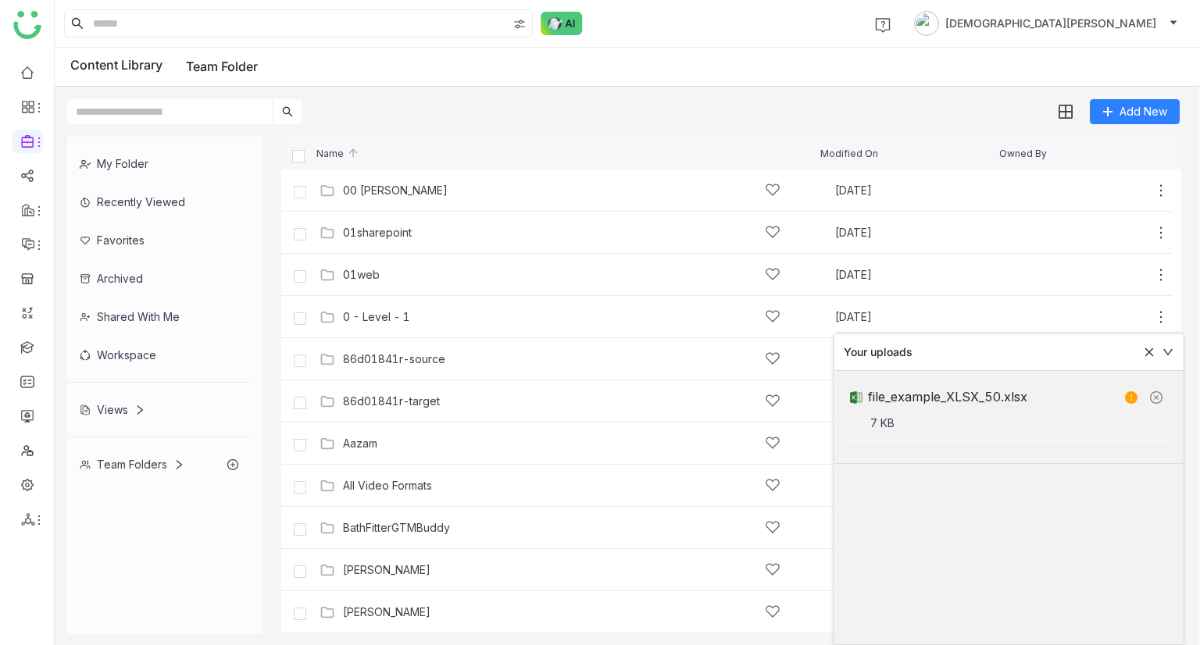
click at [1154, 350] on icon at bounding box center [1149, 352] width 11 height 11
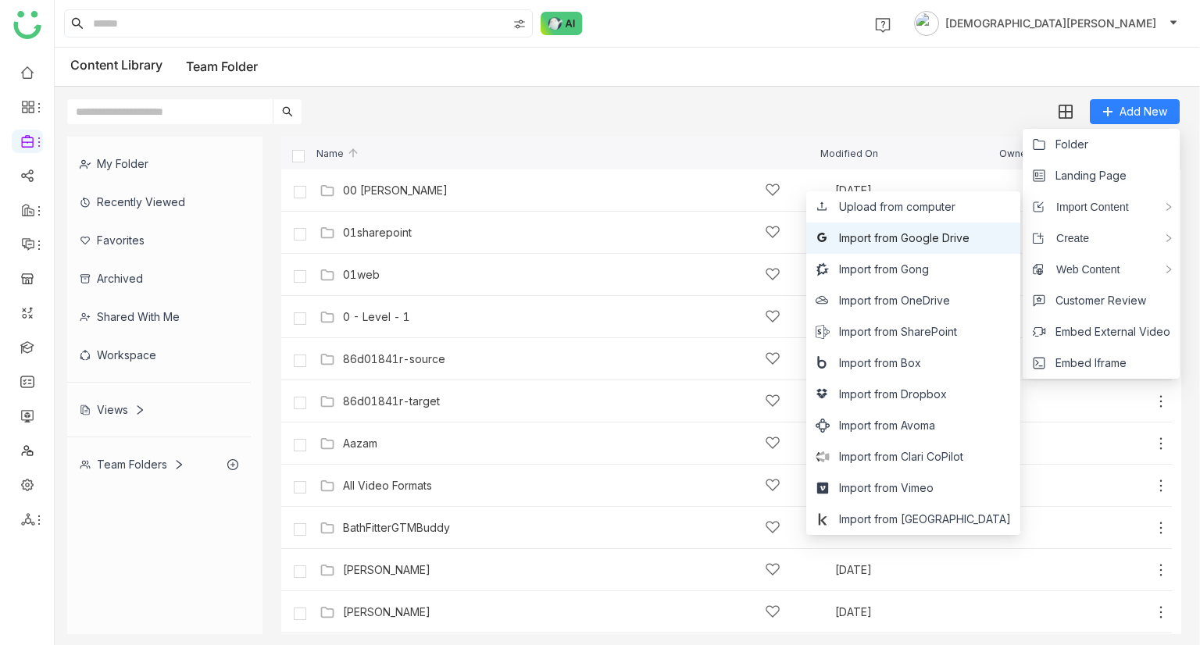
click at [929, 234] on span "Import from Google Drive" at bounding box center [904, 238] width 130 height 17
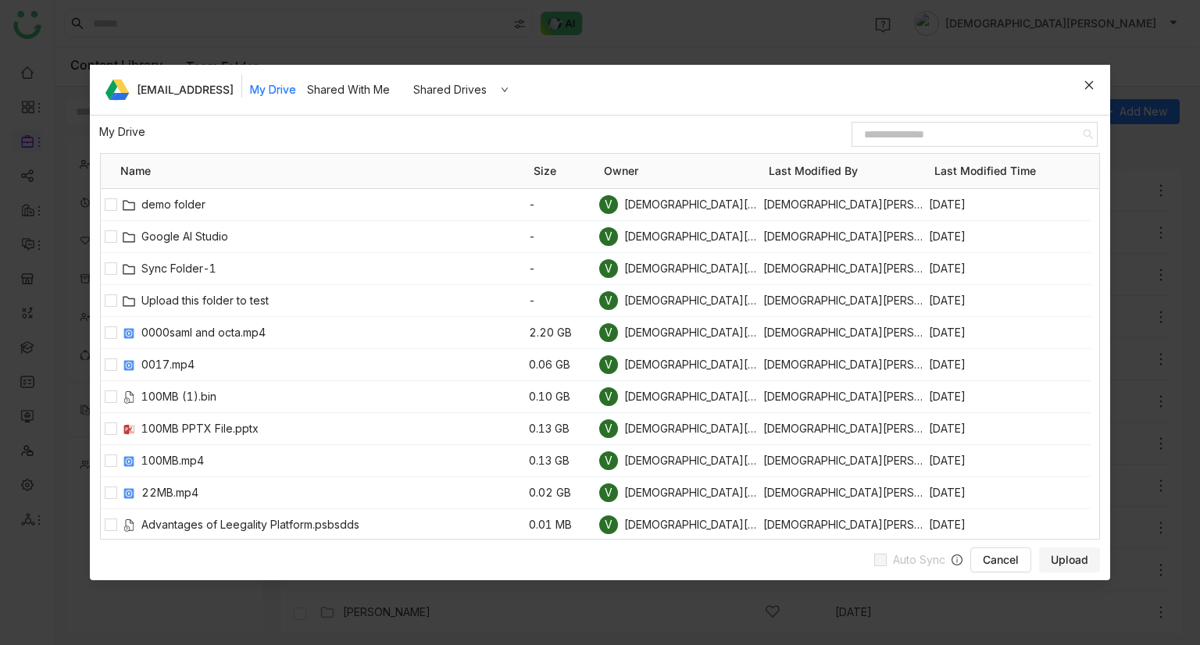
click at [1084, 85] on icon at bounding box center [1089, 85] width 11 height 11
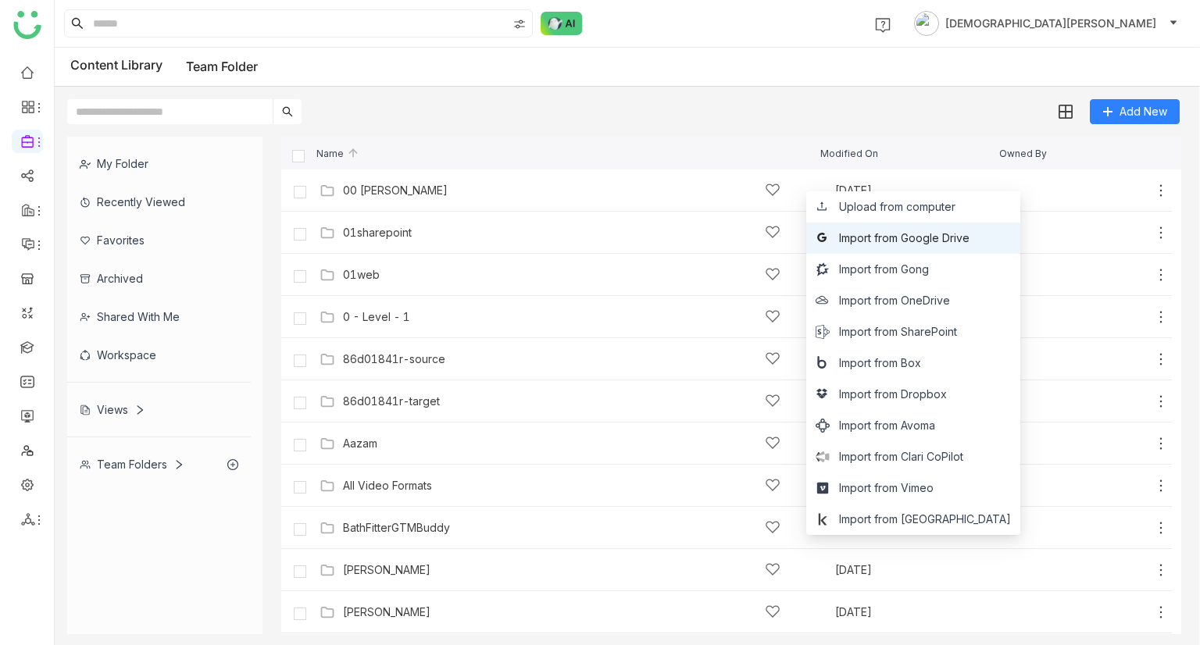
click at [969, 239] on span "Import from Google Drive" at bounding box center [904, 238] width 130 height 17
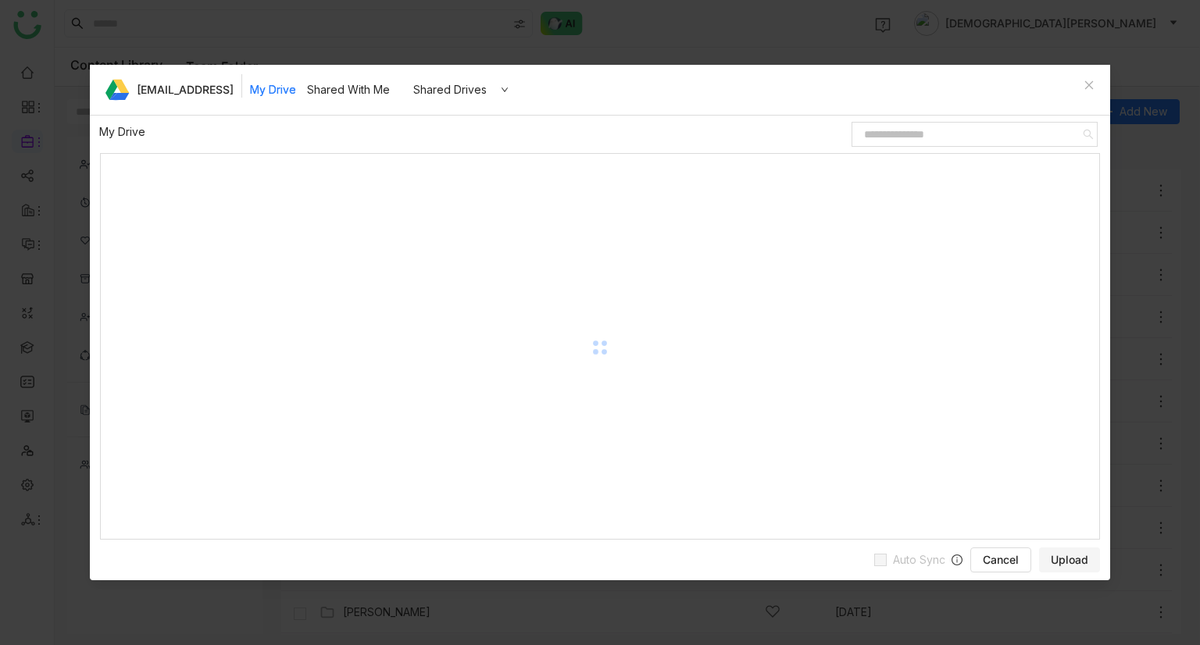
click at [1087, 84] on gtmb-unified-file-items-table "[EMAIL_ADDRESS] My Drive Shared With Me Shared Drives My Drive / Name Size Owne…" at bounding box center [600, 303] width 1020 height 476
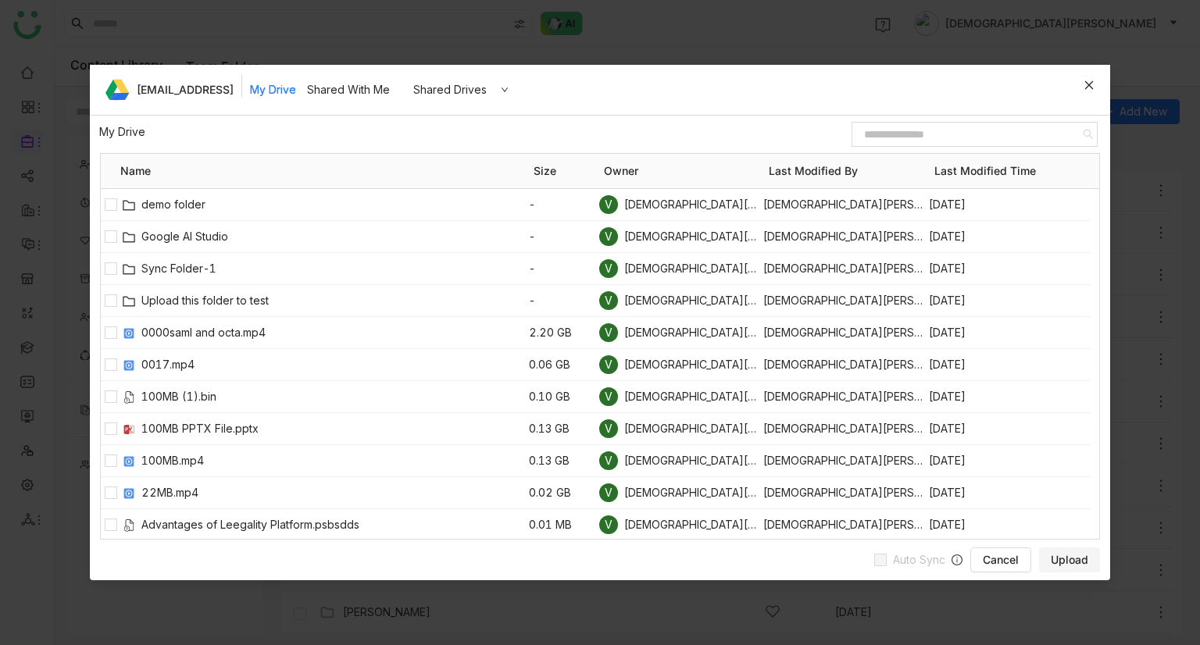
click at [1087, 84] on icon at bounding box center [1088, 85] width 9 height 9
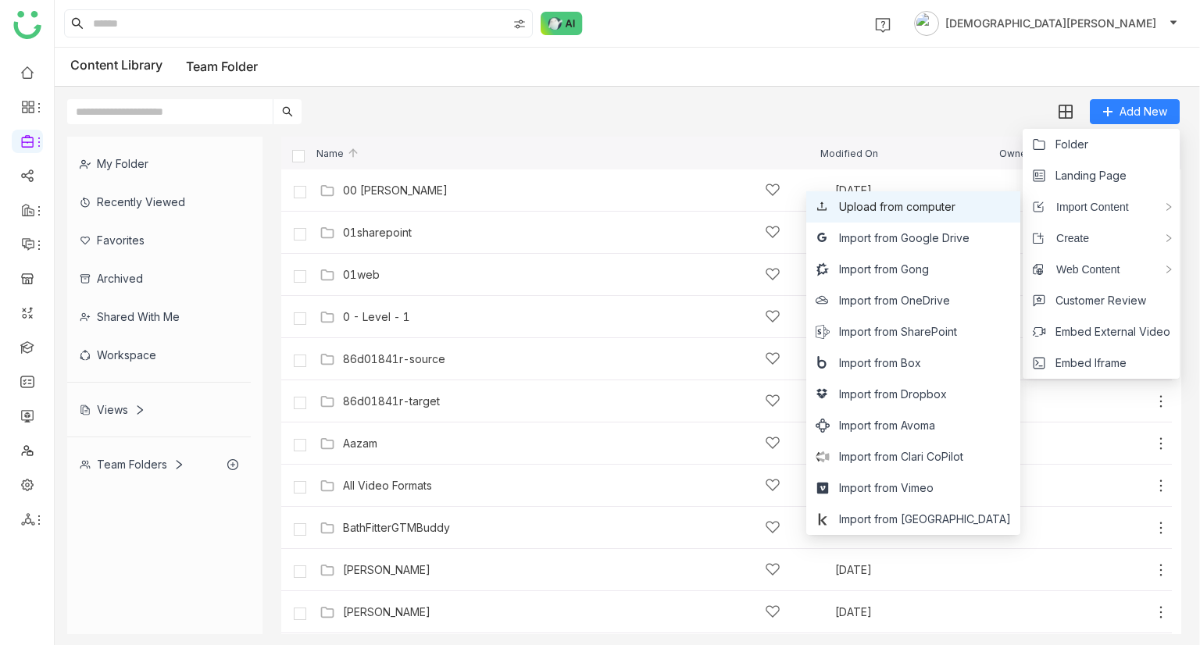
click at [955, 208] on span "Upload from computer" at bounding box center [897, 206] width 116 height 17
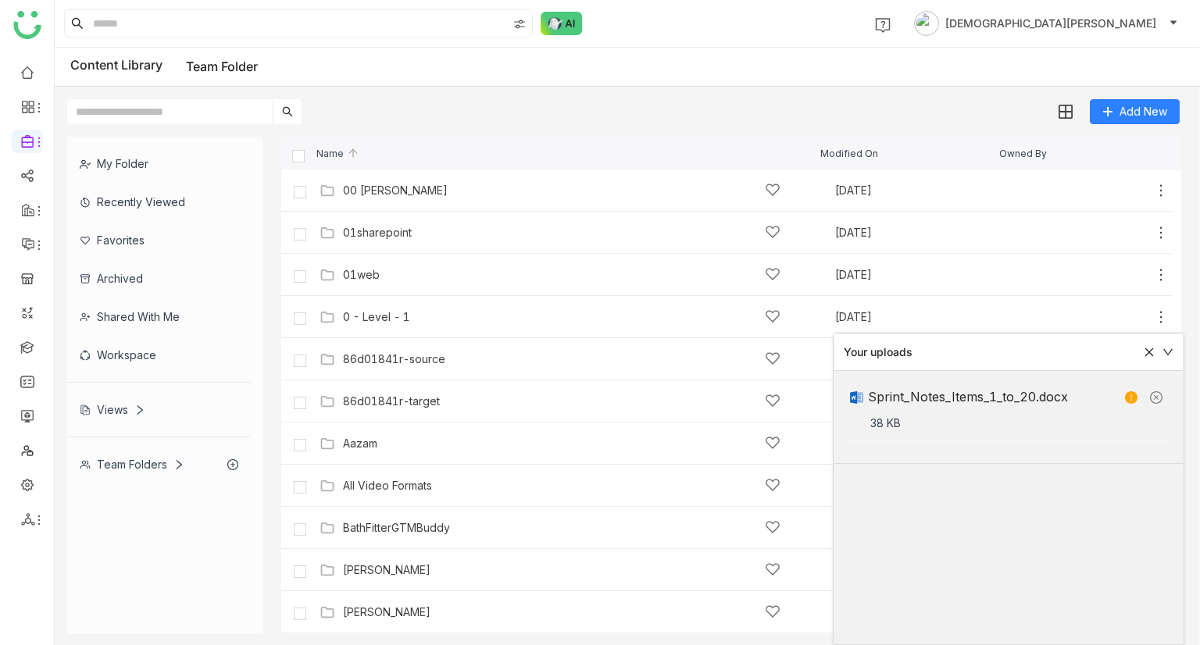
click at [1148, 348] on icon at bounding box center [1149, 352] width 11 height 11
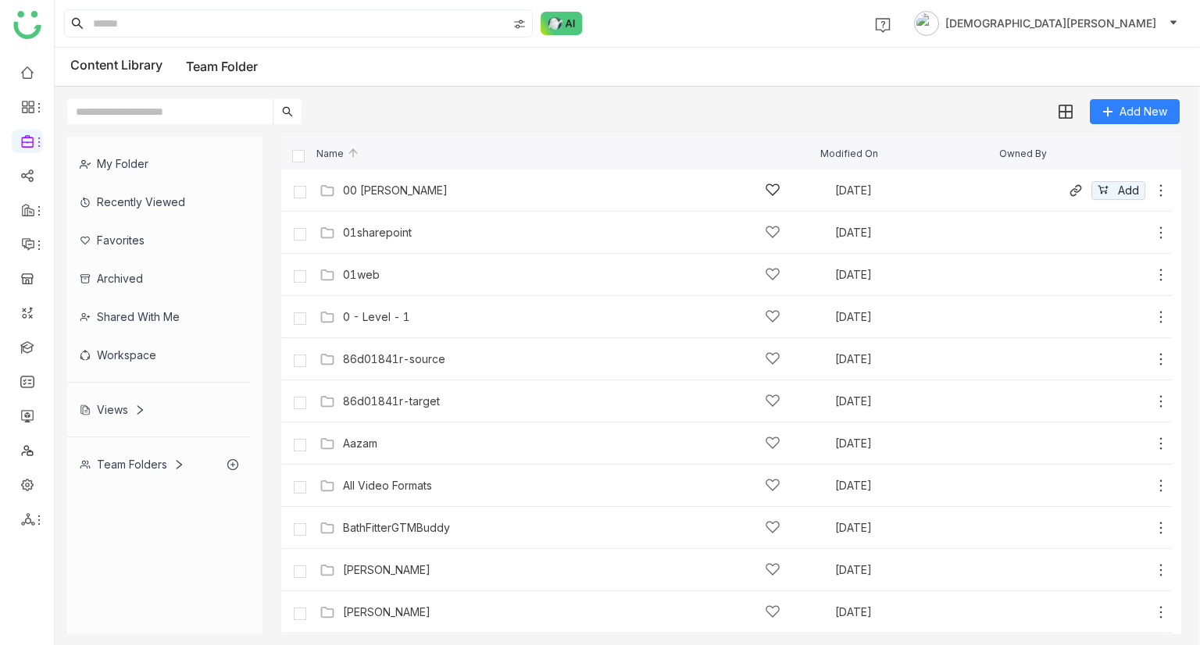
click at [419, 197] on div "00 [PERSON_NAME]" at bounding box center [561, 190] width 437 height 16
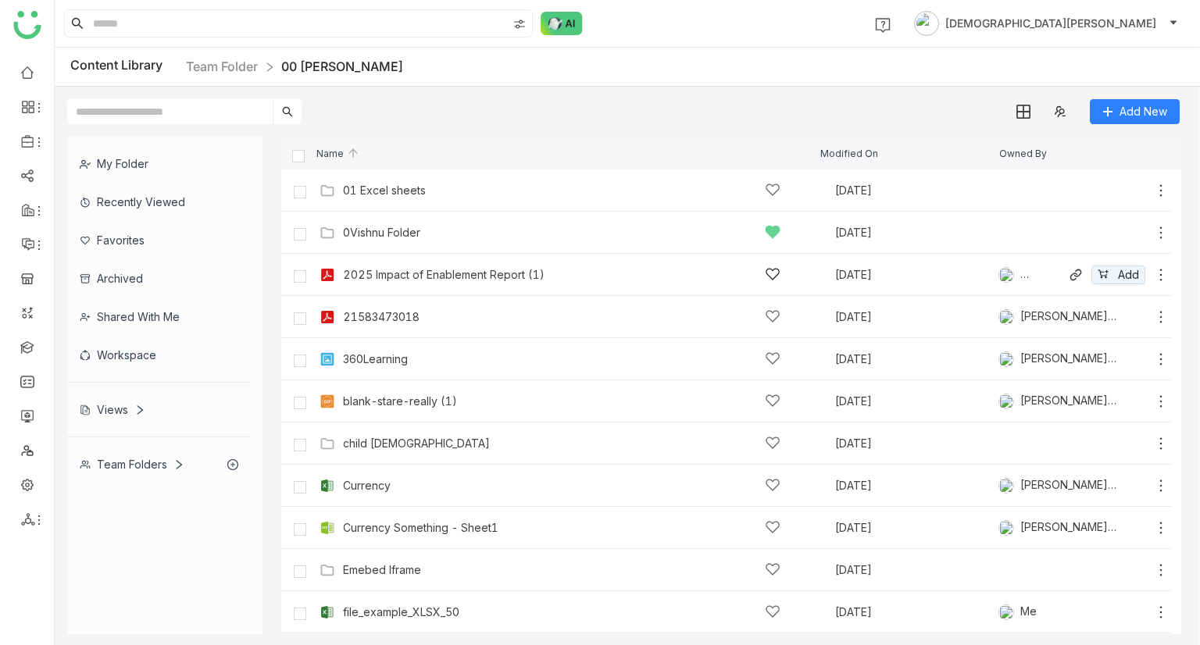
click at [1153, 271] on icon at bounding box center [1161, 275] width 16 height 16
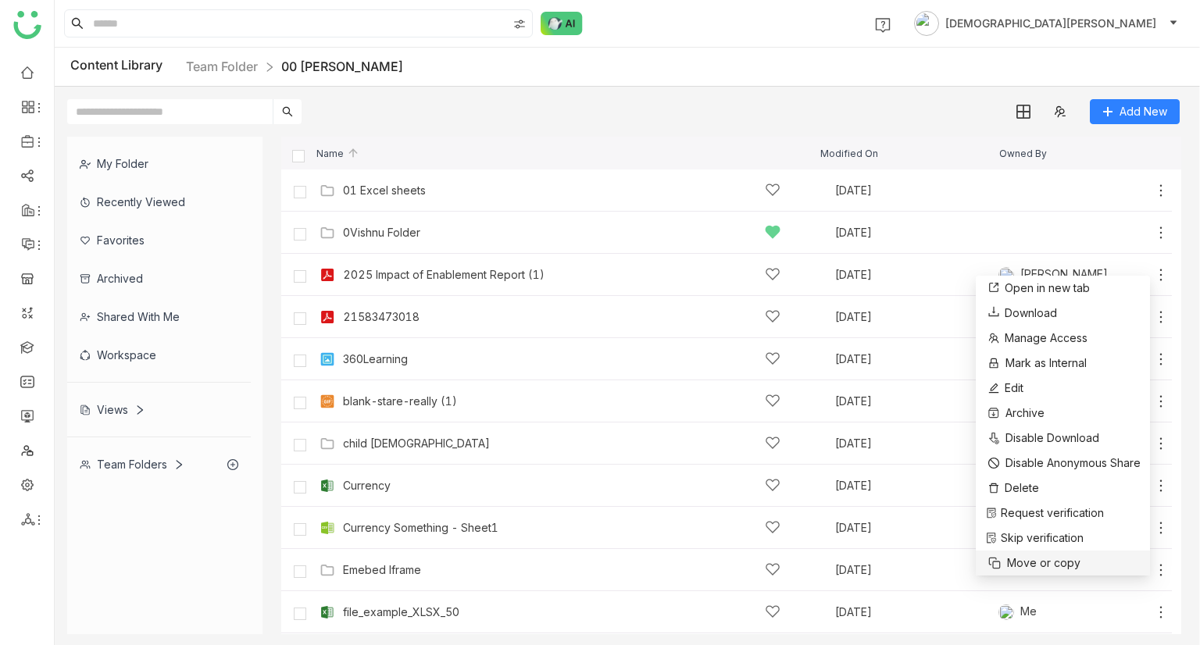
click at [1052, 568] on span "Move or copy" at bounding box center [1043, 563] width 73 height 17
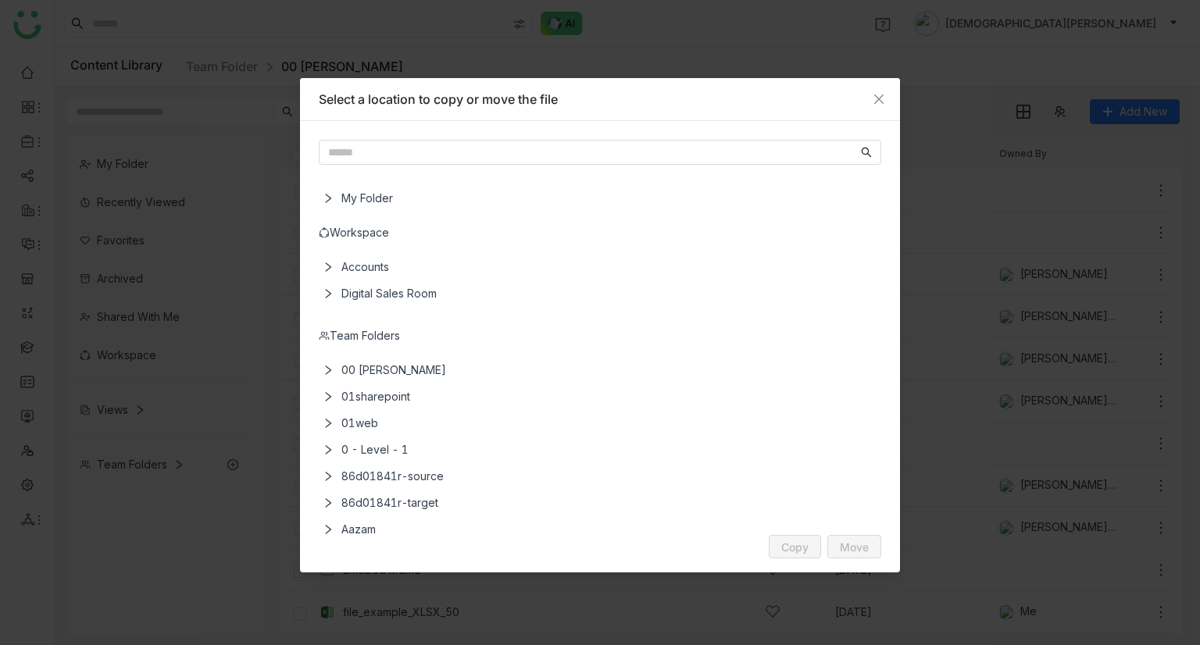
click at [364, 338] on div "Team Folders" at bounding box center [600, 335] width 562 height 17
click at [881, 89] on span "Close" at bounding box center [879, 99] width 42 height 42
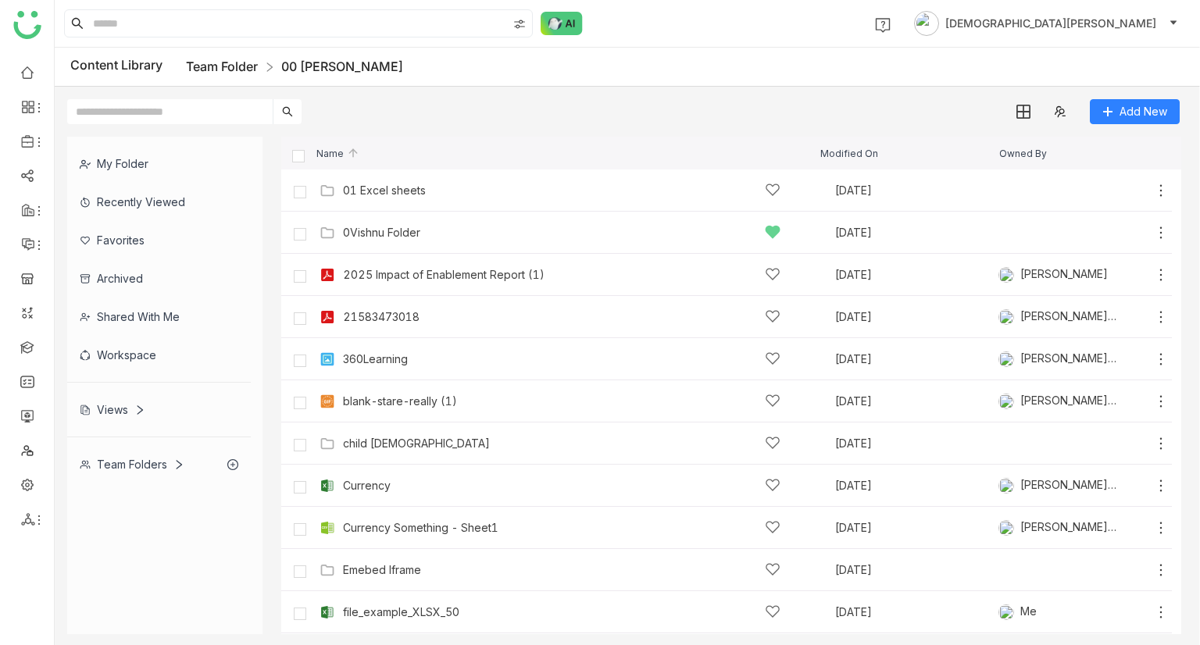
click at [219, 70] on link "Team Folder" at bounding box center [222, 67] width 72 height 16
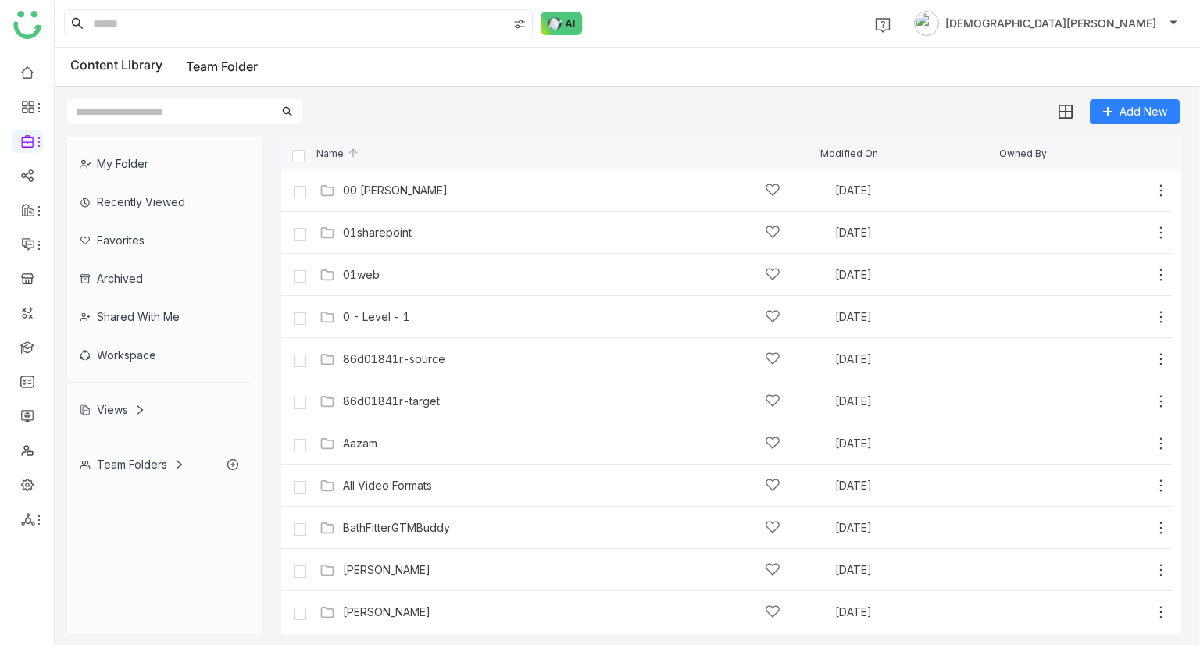
click at [456, 111] on div "Add New" at bounding box center [623, 105] width 1137 height 37
click at [785, 96] on div "Add New" at bounding box center [623, 105] width 1137 height 37
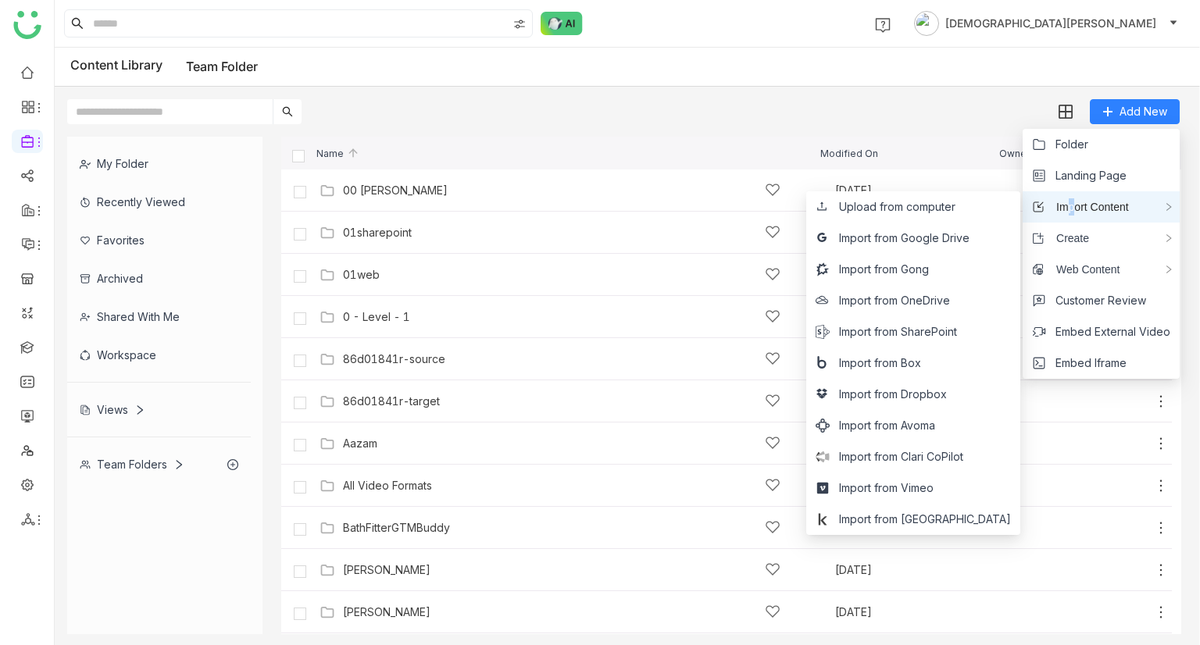
click at [1072, 212] on span "Import Content" at bounding box center [1086, 206] width 84 height 17
click at [1109, 203] on span "Import Content" at bounding box center [1086, 206] width 84 height 17
drag, startPoint x: 1109, startPoint y: 203, endPoint x: 1153, endPoint y: 211, distance: 44.4
click at [1153, 211] on div "Import Content" at bounding box center [1101, 206] width 157 height 31
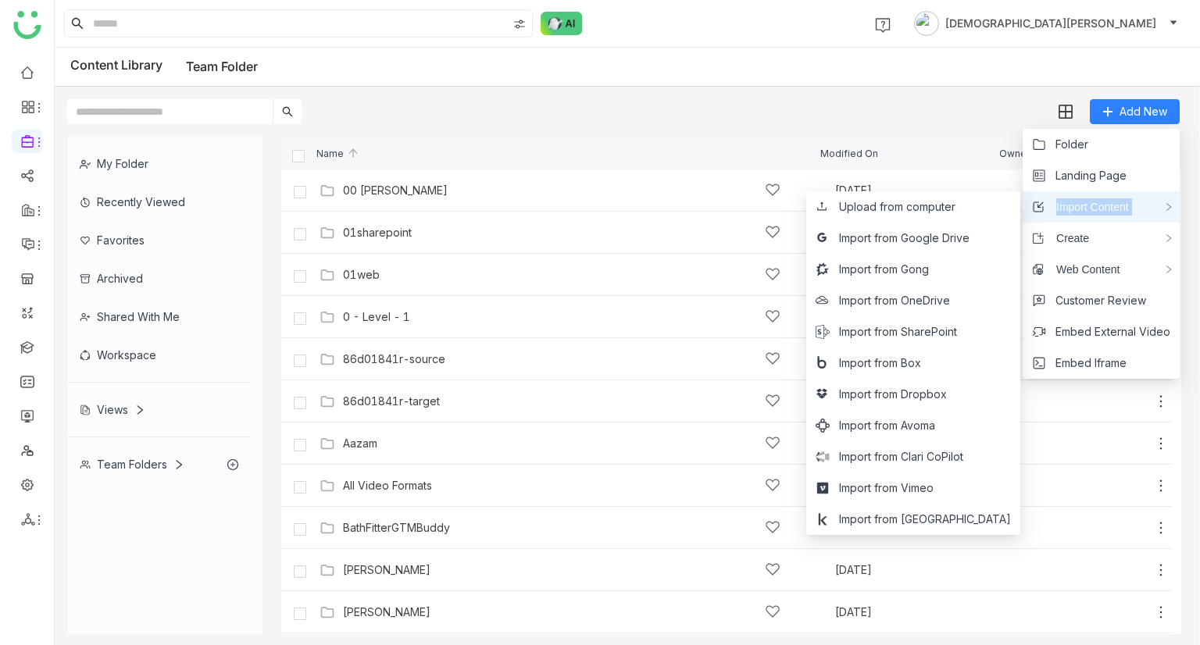
click at [1153, 211] on div "Import Content" at bounding box center [1101, 206] width 157 height 31
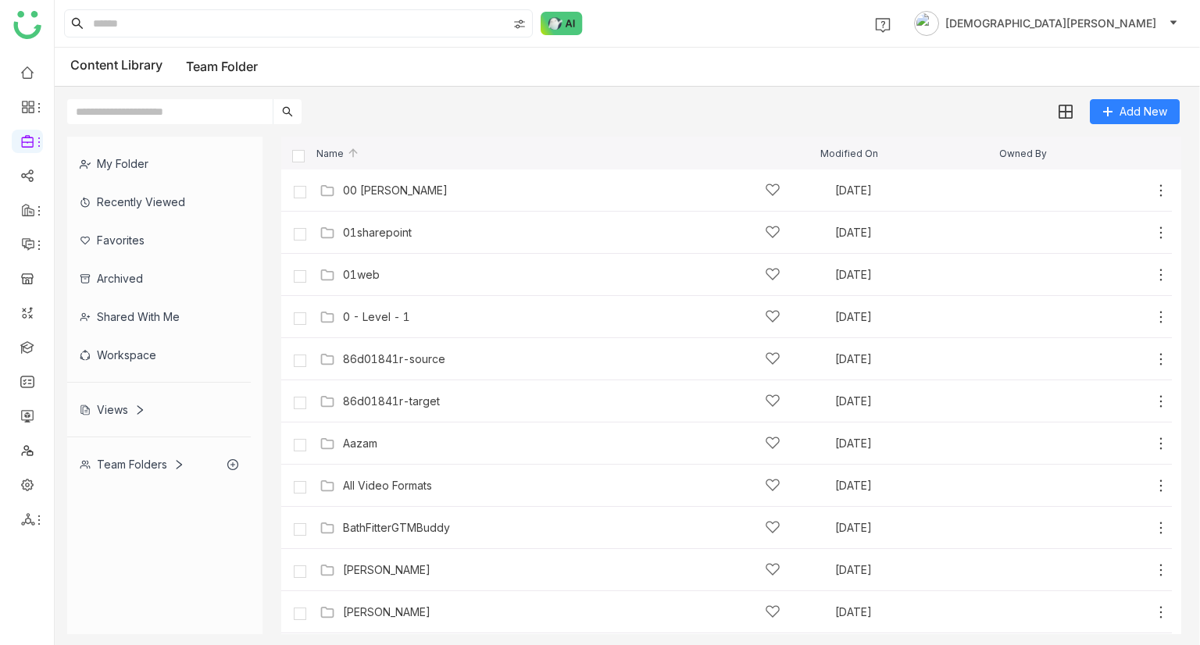
click at [116, 395] on div "Views" at bounding box center [159, 410] width 184 height 38
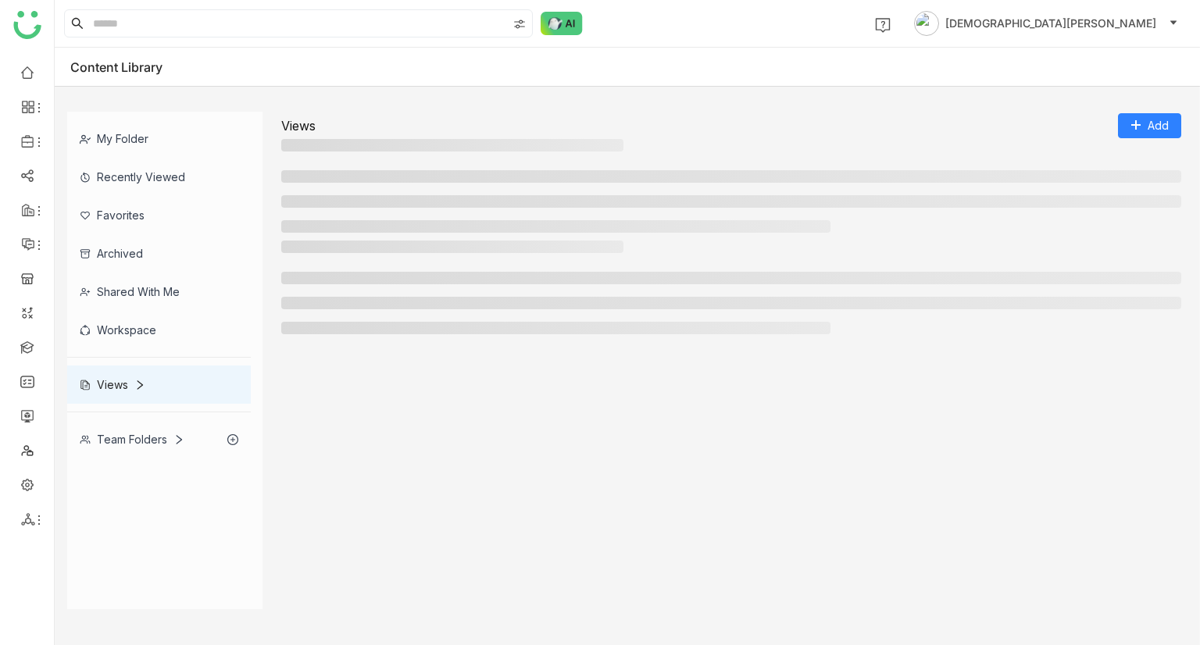
click at [116, 395] on div "Views" at bounding box center [159, 385] width 184 height 38
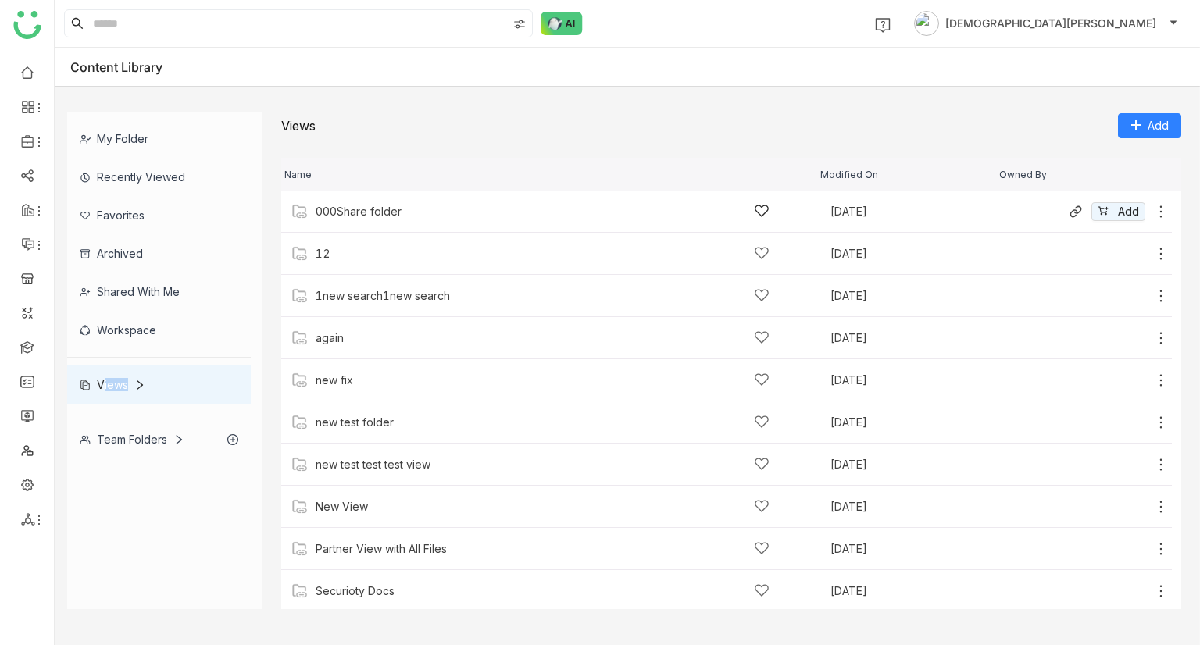
click at [425, 207] on div "000Share folder" at bounding box center [543, 211] width 454 height 16
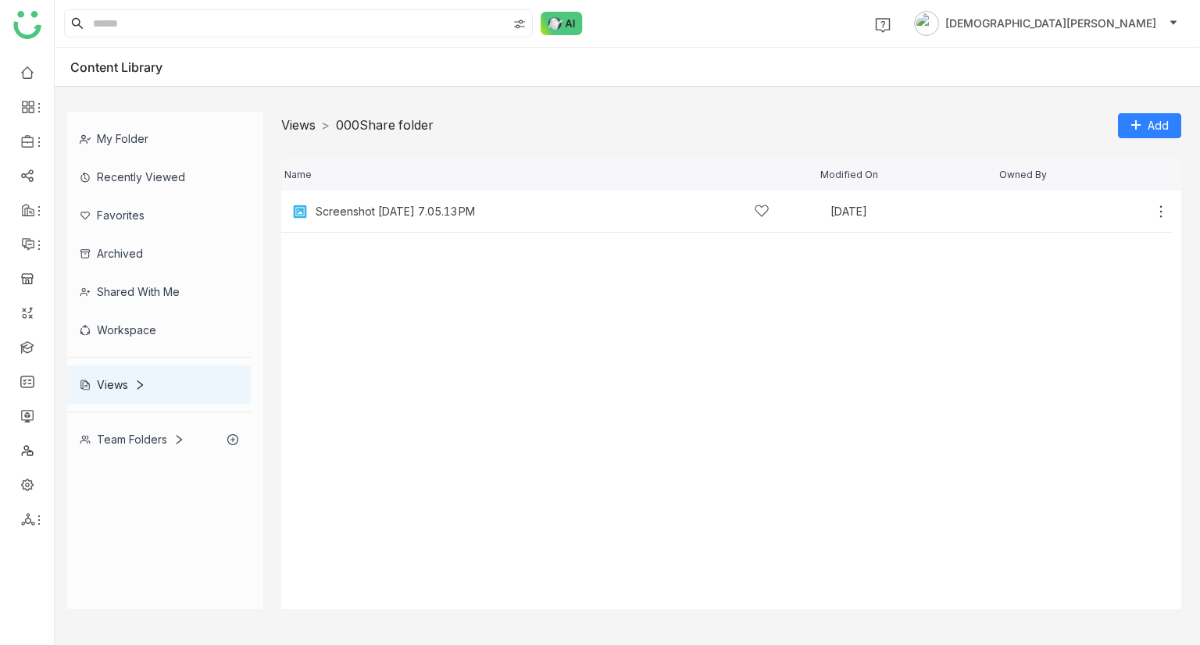
click at [303, 120] on link "Views" at bounding box center [298, 125] width 34 height 16
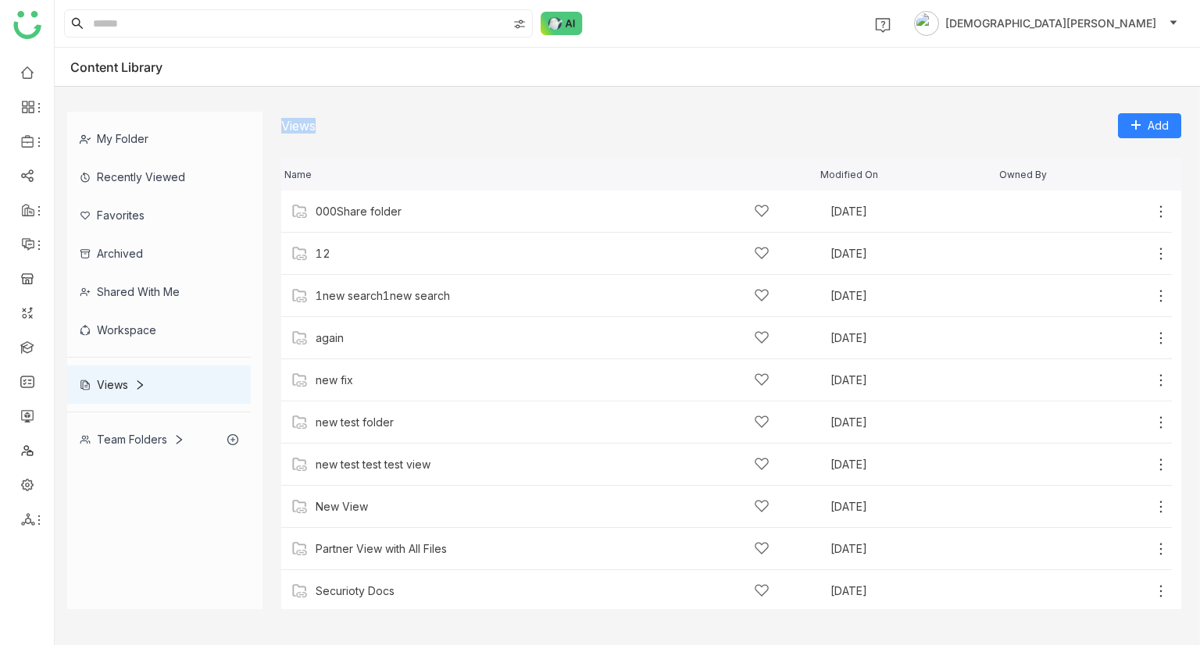
drag, startPoint x: 316, startPoint y: 129, endPoint x: 272, endPoint y: 130, distance: 43.8
click at [272, 130] on div "My Folder Recently Viewed Favorites Archived Shared with me Workspace Views Tea…" at bounding box center [627, 360] width 1145 height 523
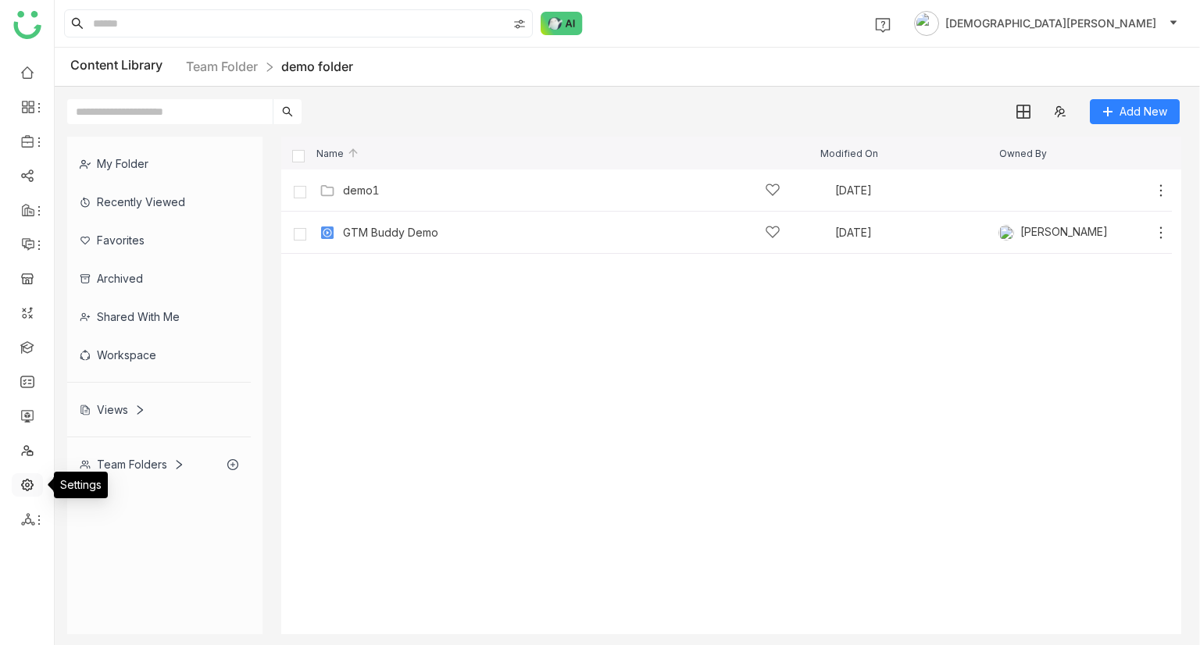
click at [24, 489] on link at bounding box center [27, 483] width 14 height 13
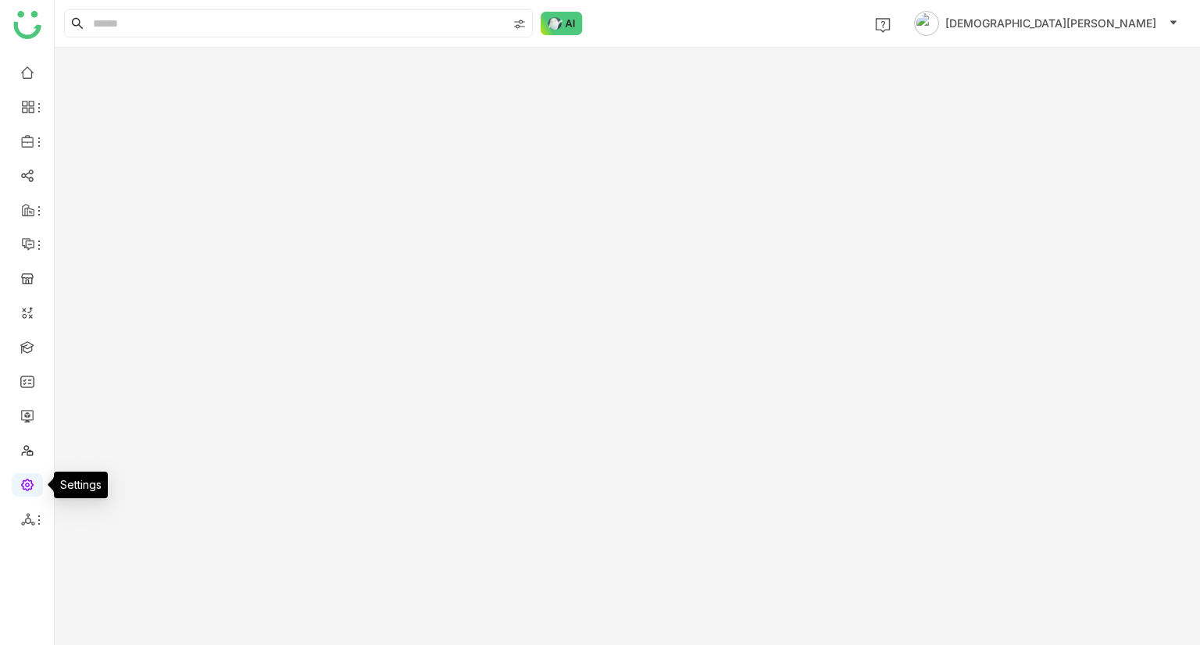
click at [25, 484] on link at bounding box center [27, 483] width 14 height 13
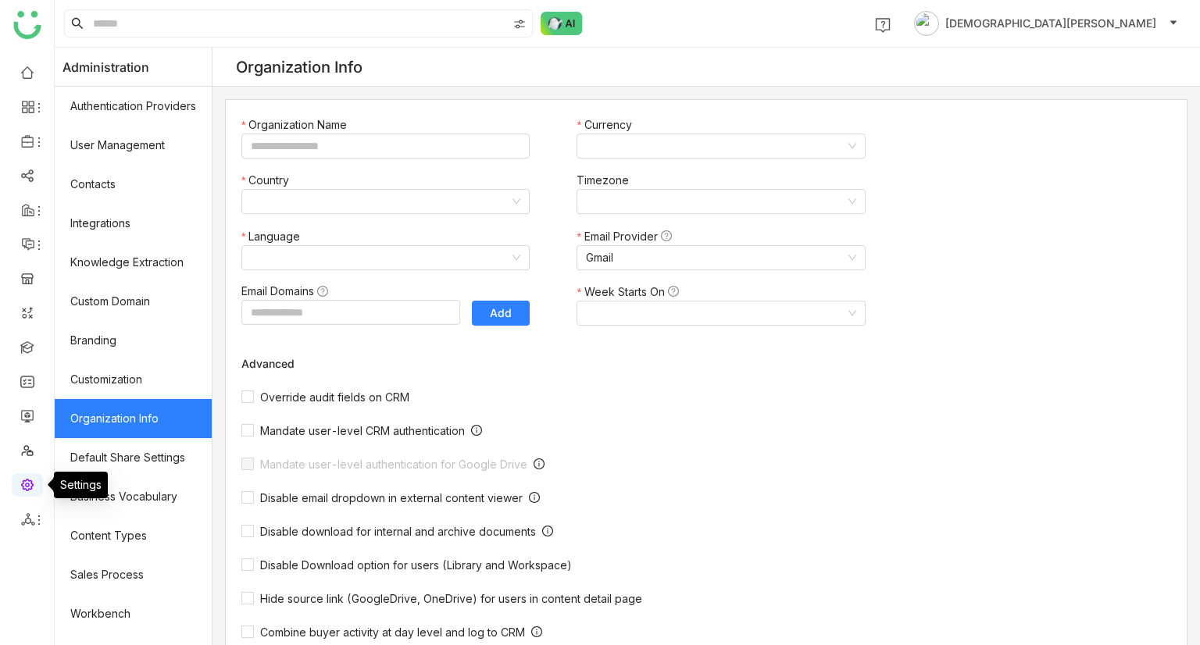
click at [25, 484] on link at bounding box center [27, 483] width 14 height 13
type input "*******"
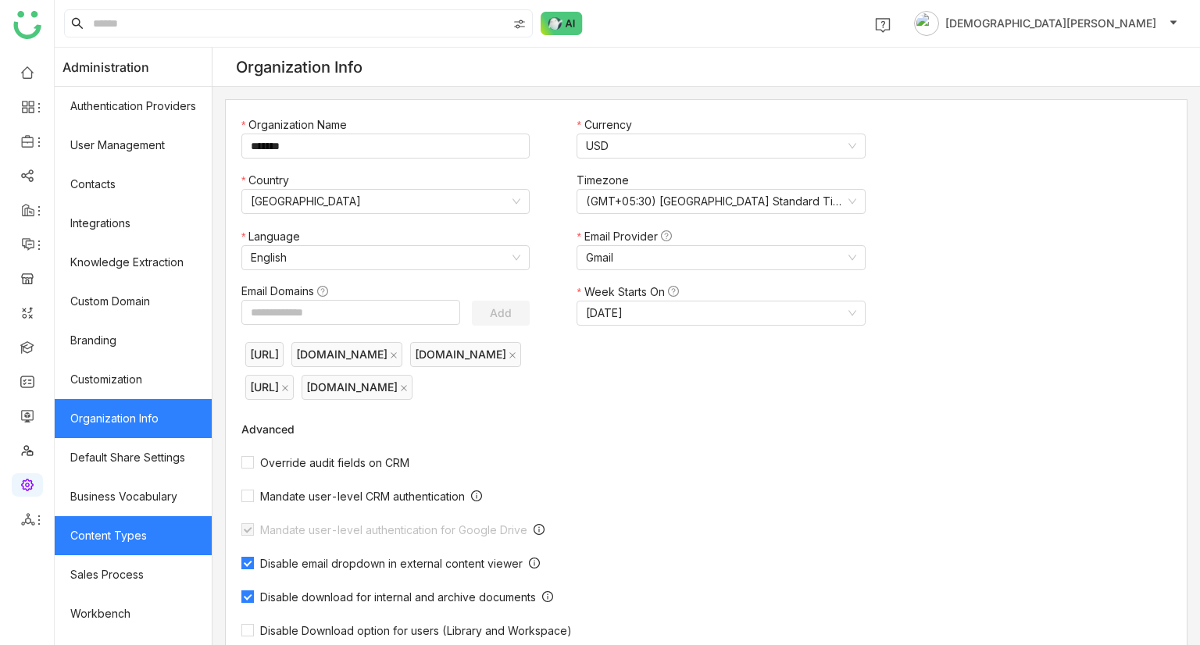
click at [112, 536] on link "Content Types" at bounding box center [133, 535] width 157 height 39
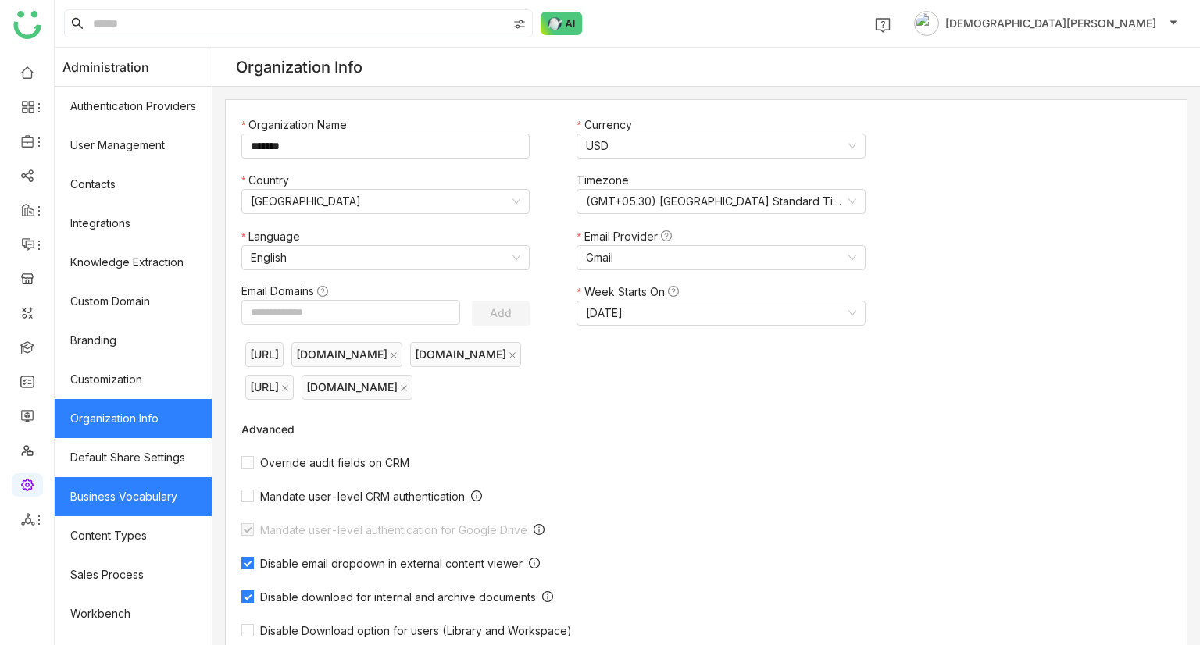
scroll to position [184, 0]
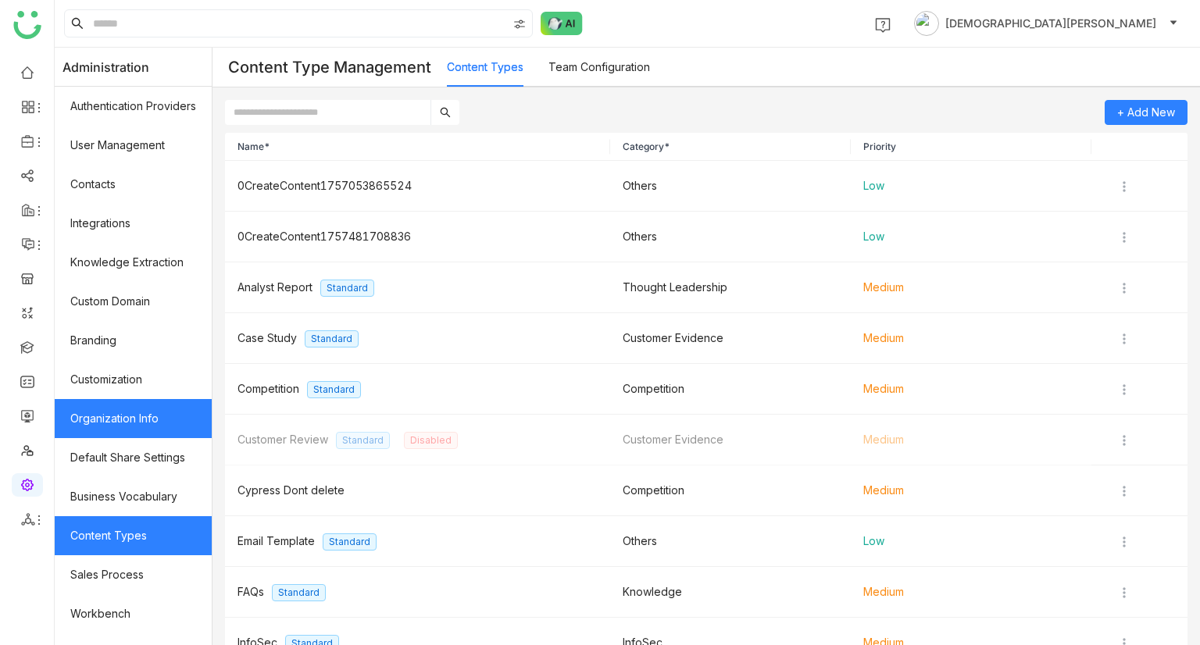
scroll to position [184, 0]
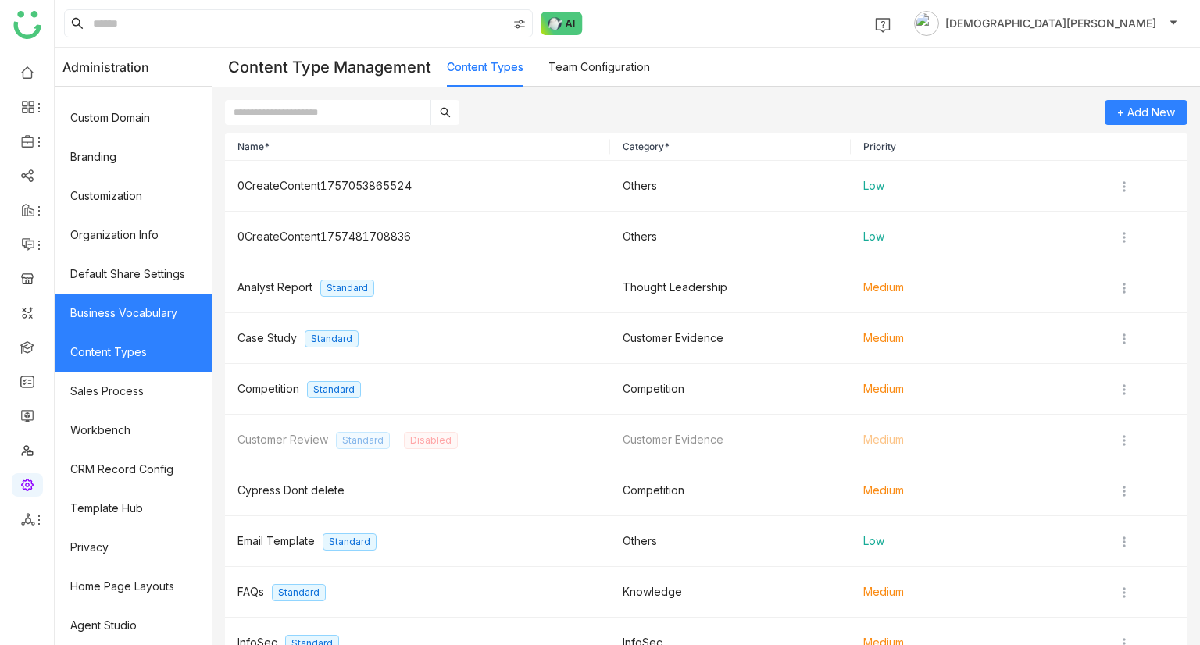
click at [148, 316] on link "Business Vocabulary" at bounding box center [133, 313] width 157 height 39
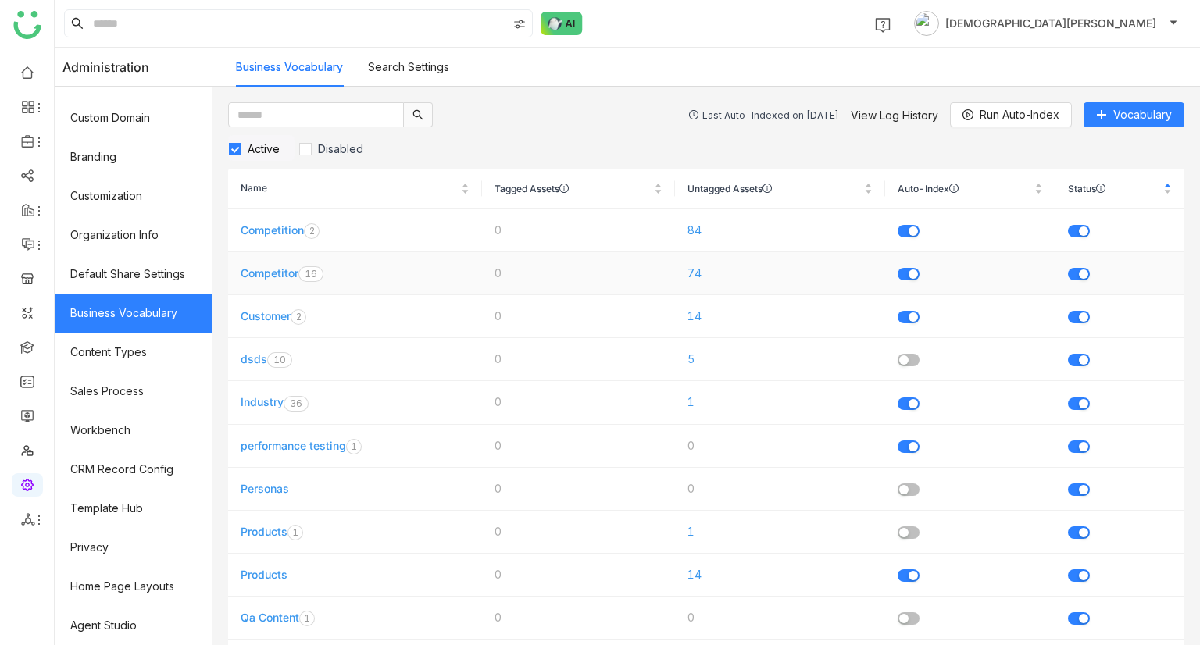
click at [275, 276] on link "Competitor" at bounding box center [270, 272] width 58 height 13
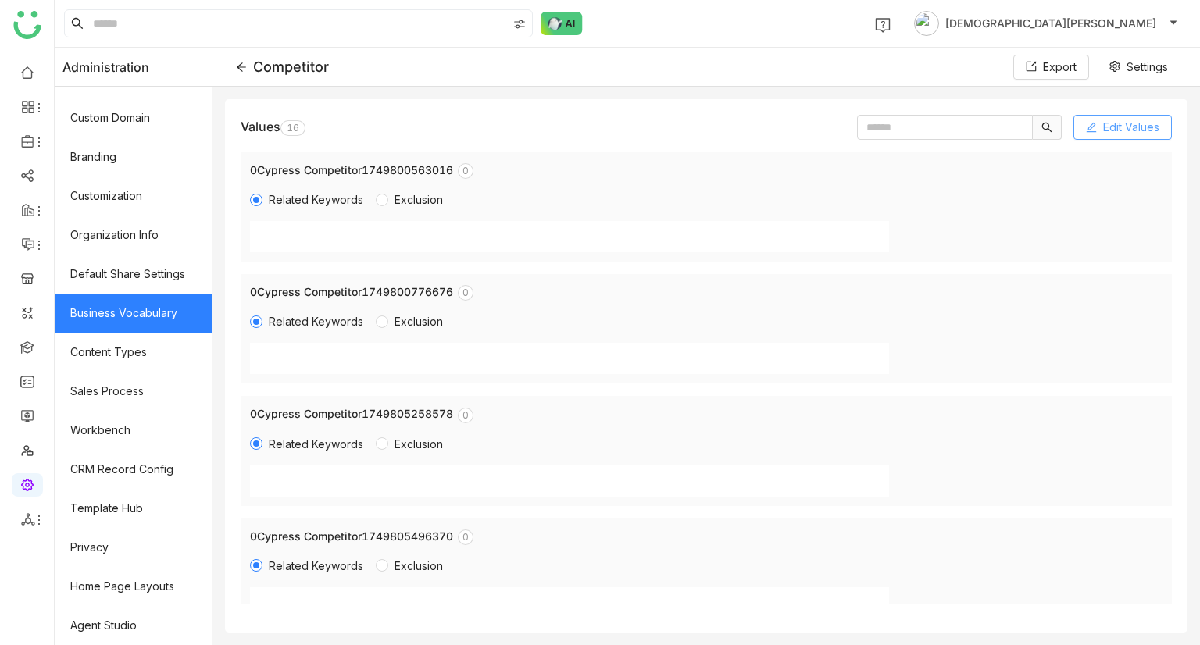
click at [1134, 120] on span "Edit Values" at bounding box center [1131, 127] width 56 height 17
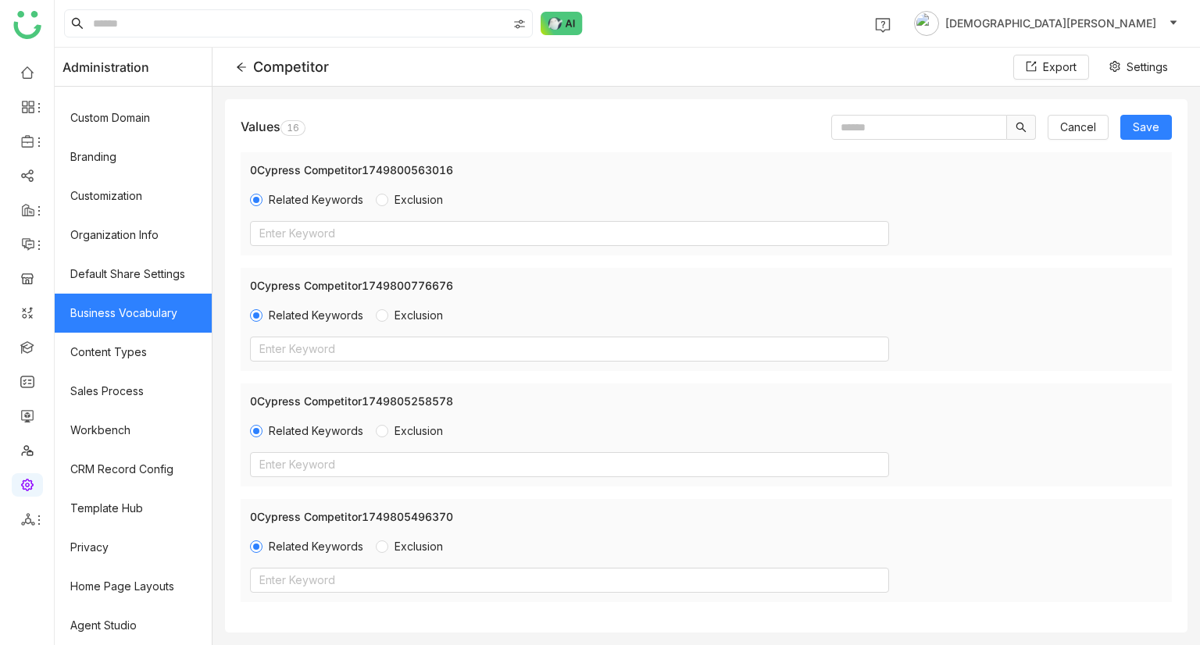
click at [969, 223] on div "Enter Keyword" at bounding box center [706, 233] width 912 height 25
click at [1088, 127] on span "Cancel" at bounding box center [1078, 127] width 36 height 17
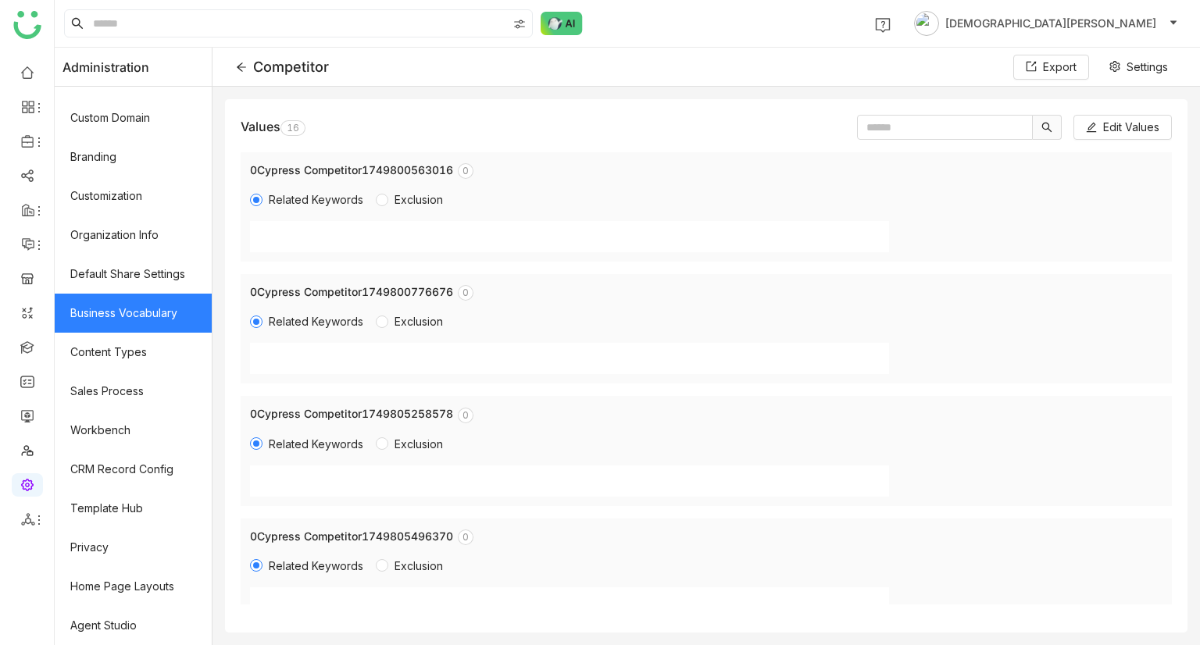
click at [247, 68] on icon at bounding box center [241, 67] width 11 height 11
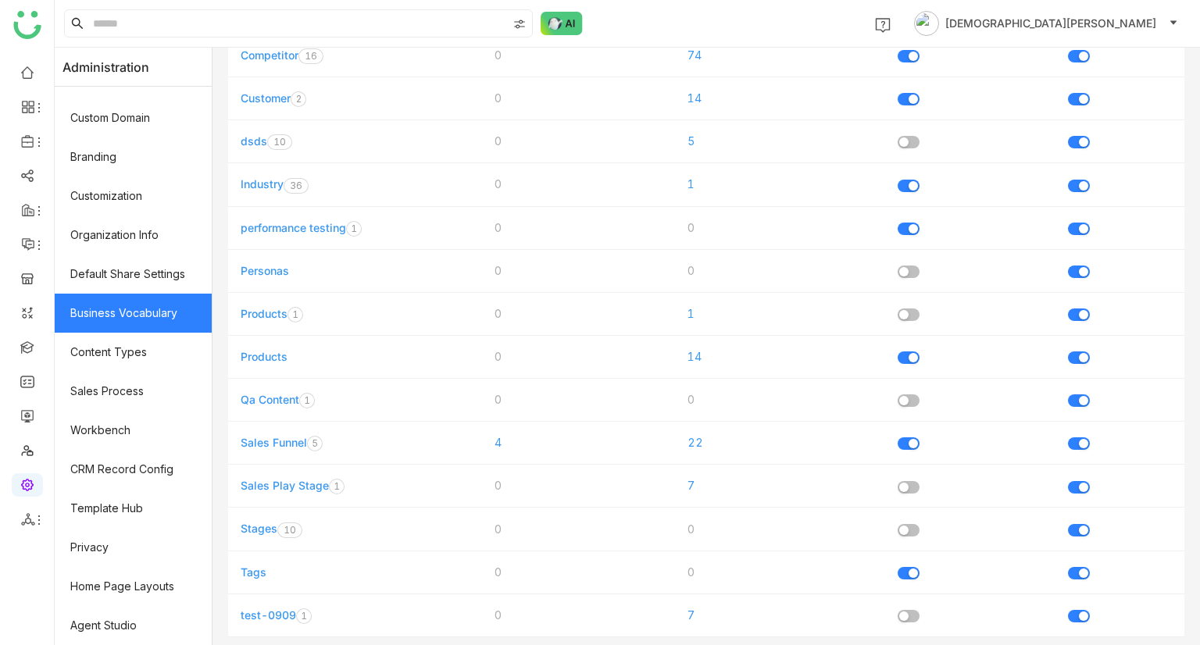
scroll to position [222, 0]
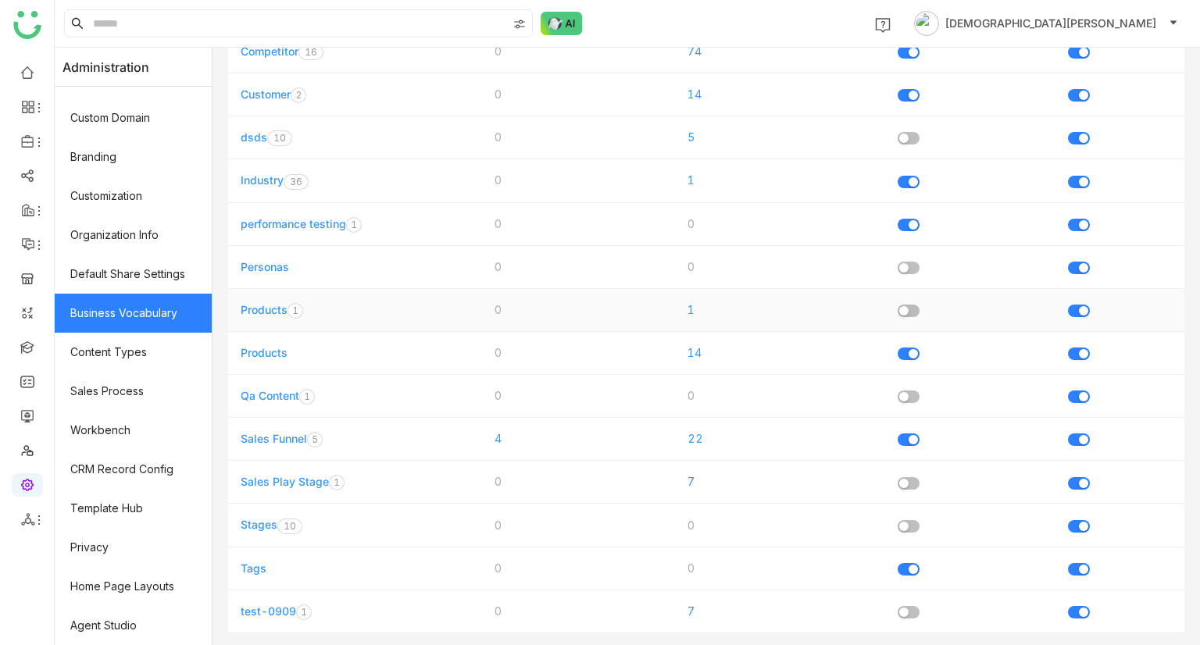
click at [281, 306] on link "Products" at bounding box center [264, 309] width 47 height 13
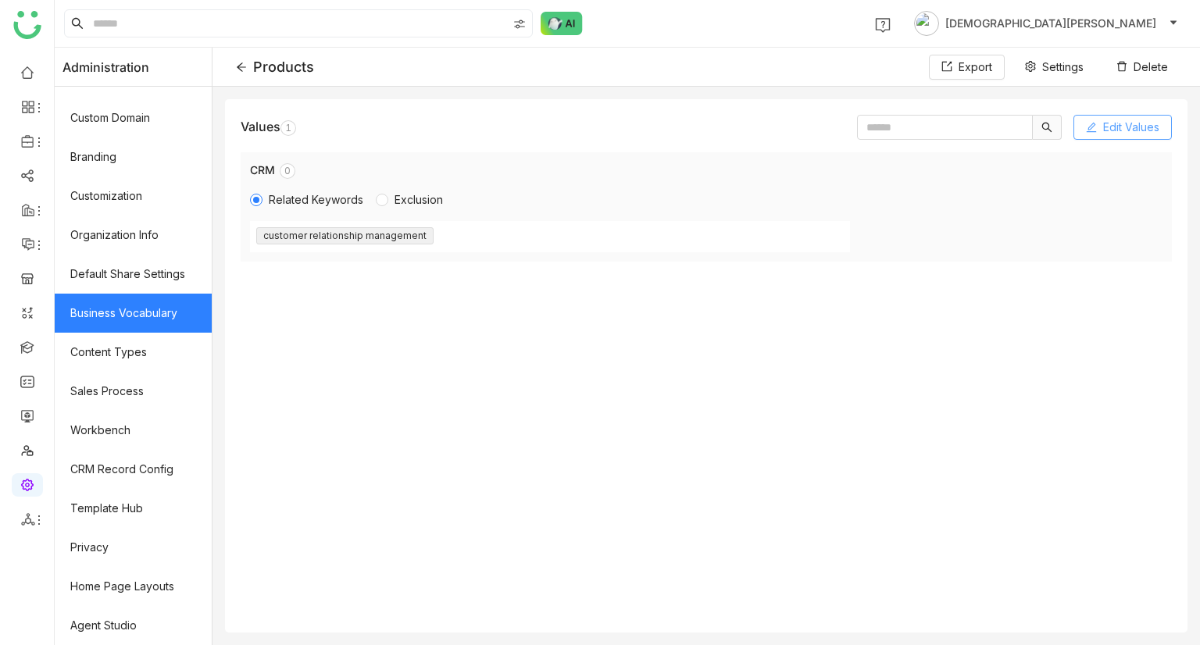
click at [1134, 130] on span "Edit Values" at bounding box center [1131, 127] width 56 height 17
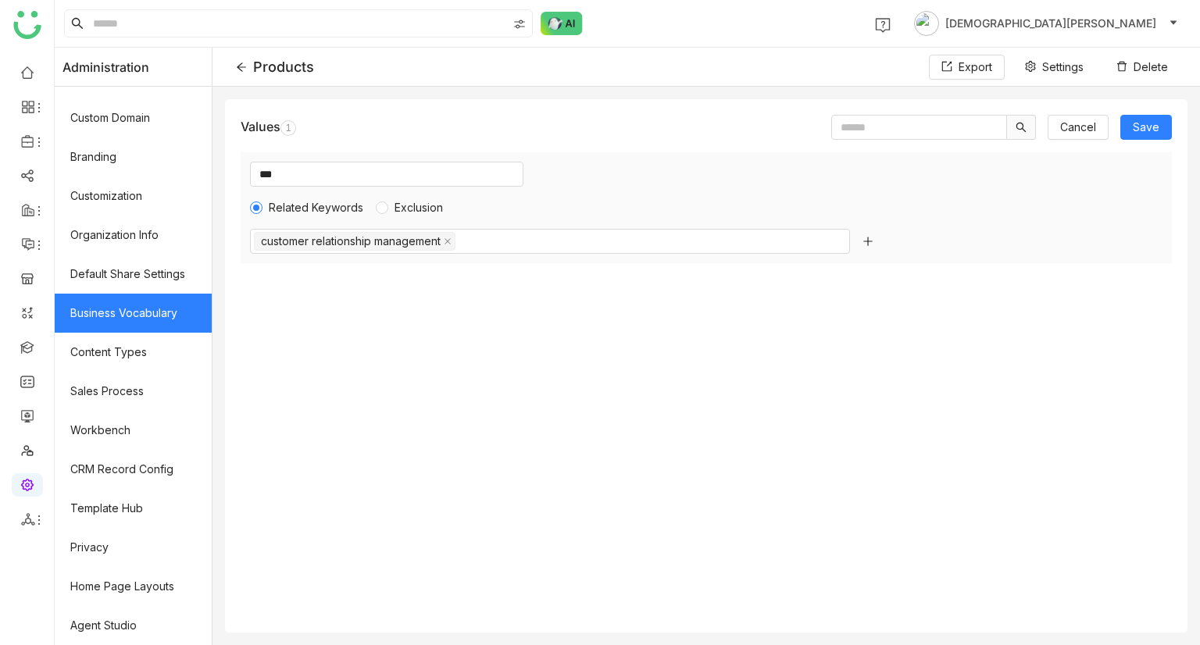
click at [873, 242] on icon at bounding box center [867, 241] width 11 height 11
click at [247, 70] on icon at bounding box center [241, 67] width 11 height 11
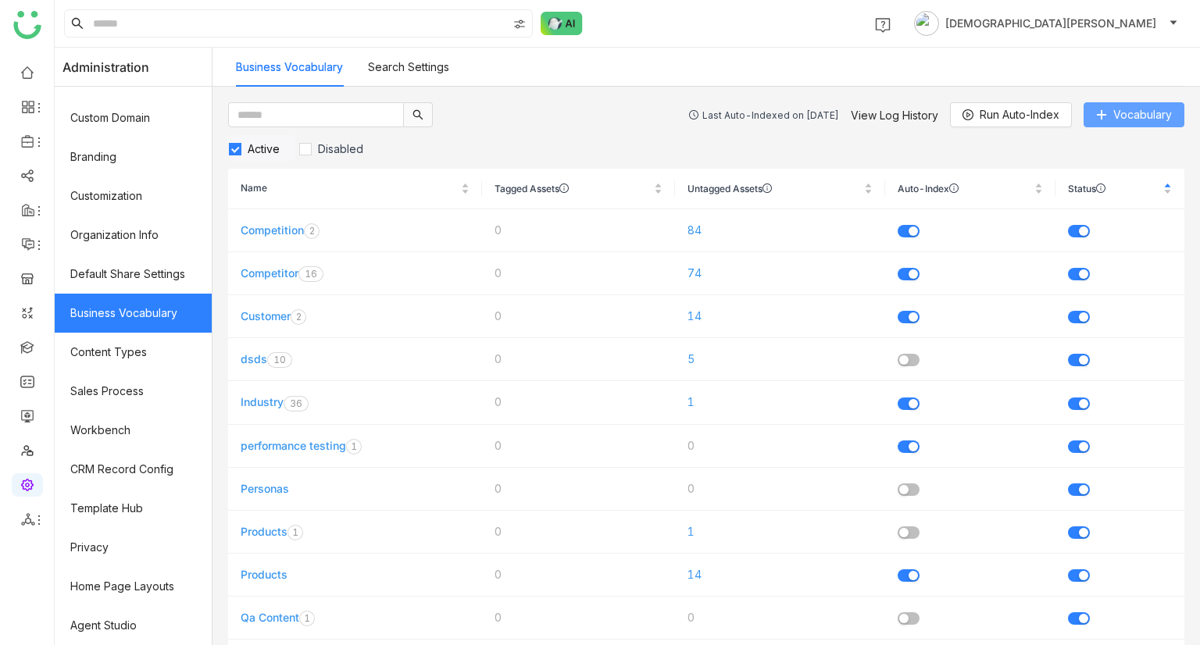
click at [1148, 108] on span "Vocabulary" at bounding box center [1142, 114] width 59 height 17
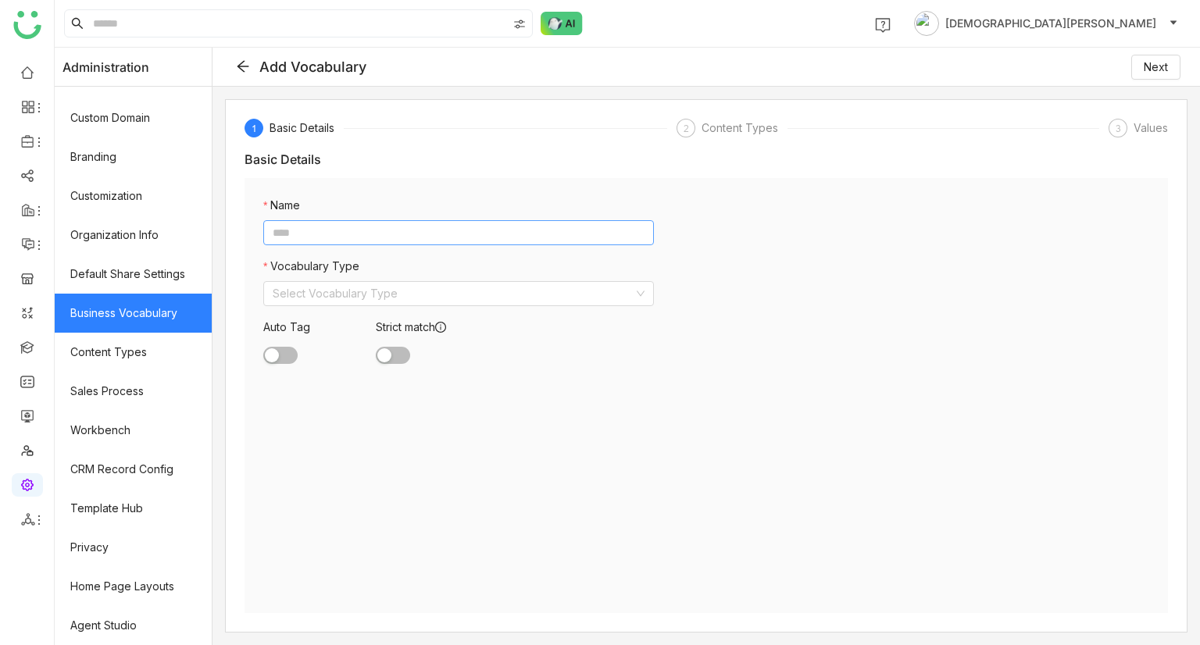
drag, startPoint x: 370, startPoint y: 245, endPoint x: 384, endPoint y: 230, distance: 20.4
click at [384, 230] on input at bounding box center [458, 232] width 391 height 25
type input "***"
click at [370, 296] on input at bounding box center [453, 293] width 361 height 23
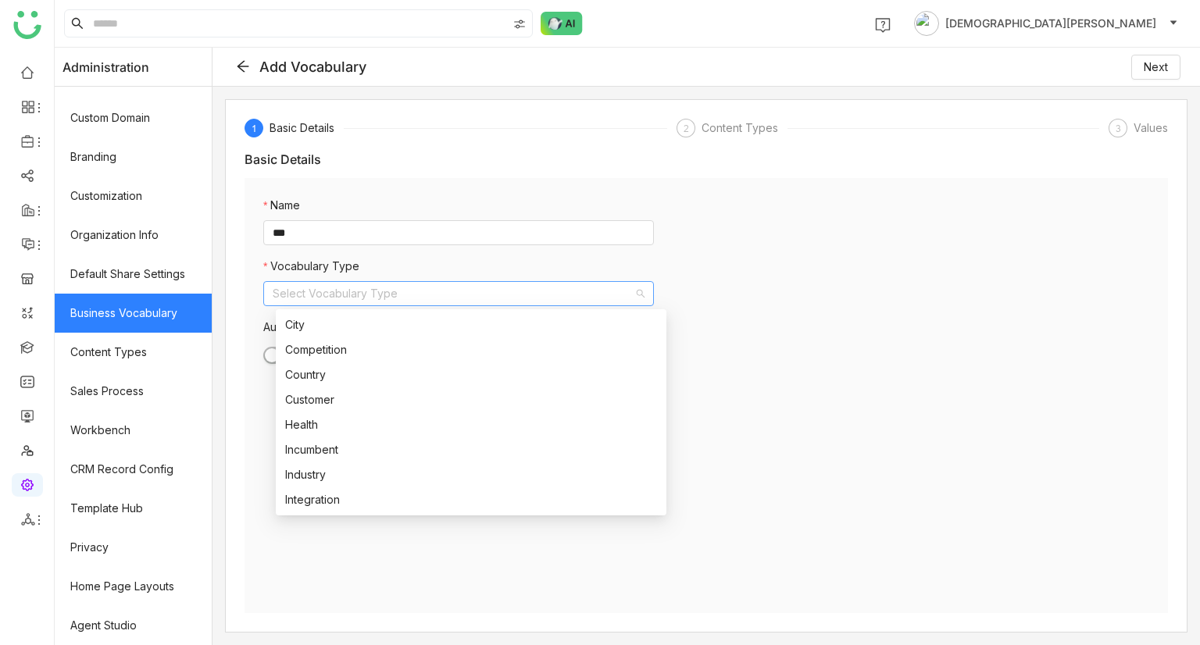
scroll to position [175, 0]
click at [318, 472] on div "Stage" at bounding box center [471, 474] width 372 height 17
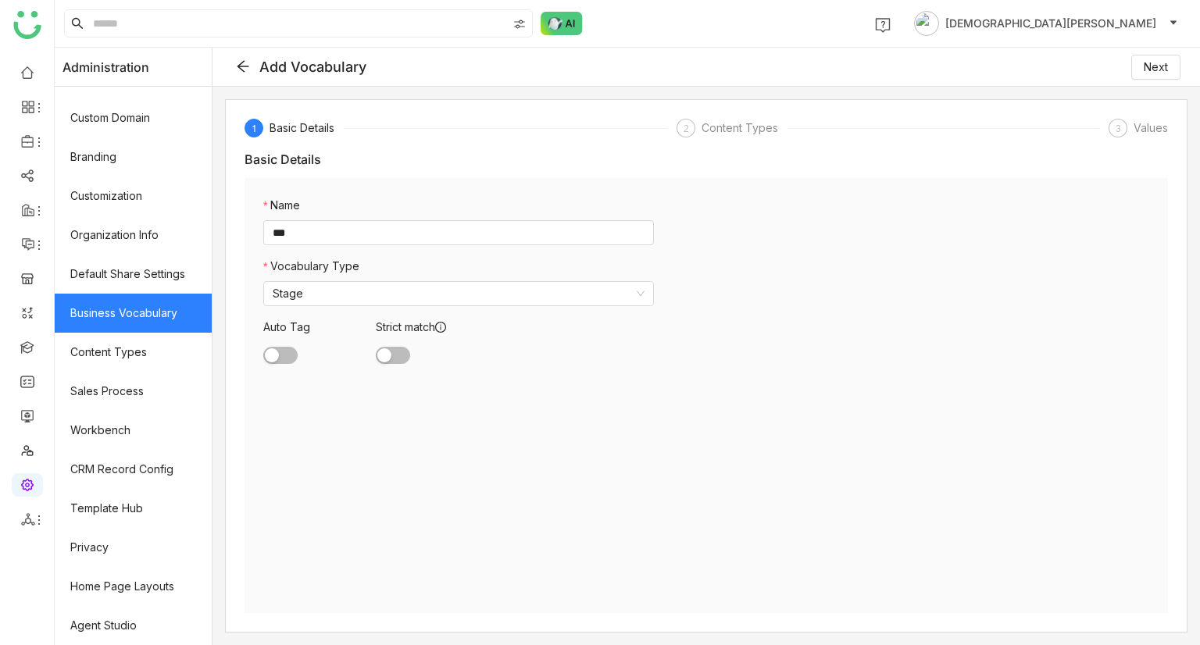
click at [296, 355] on button "button" at bounding box center [280, 355] width 34 height 17
click at [391, 357] on span "button" at bounding box center [384, 355] width 14 height 14
click at [1161, 68] on span "Next" at bounding box center [1156, 67] width 24 height 17
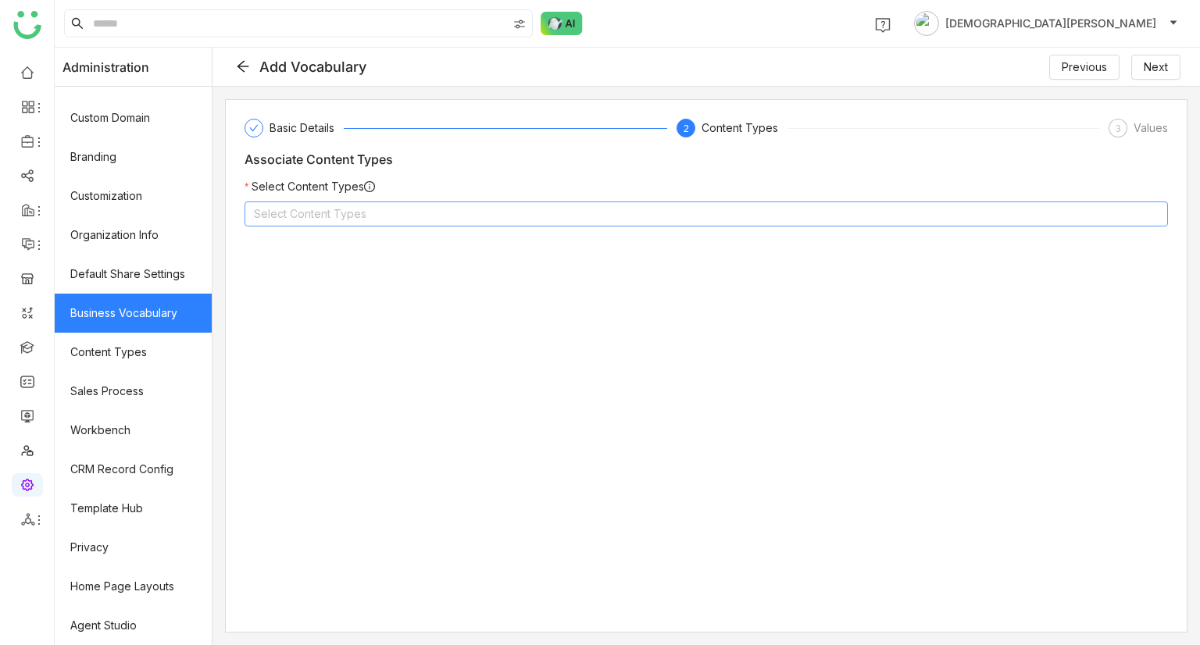
click at [409, 210] on nz-select-top-control "Select Content Types" at bounding box center [706, 214] width 923 height 25
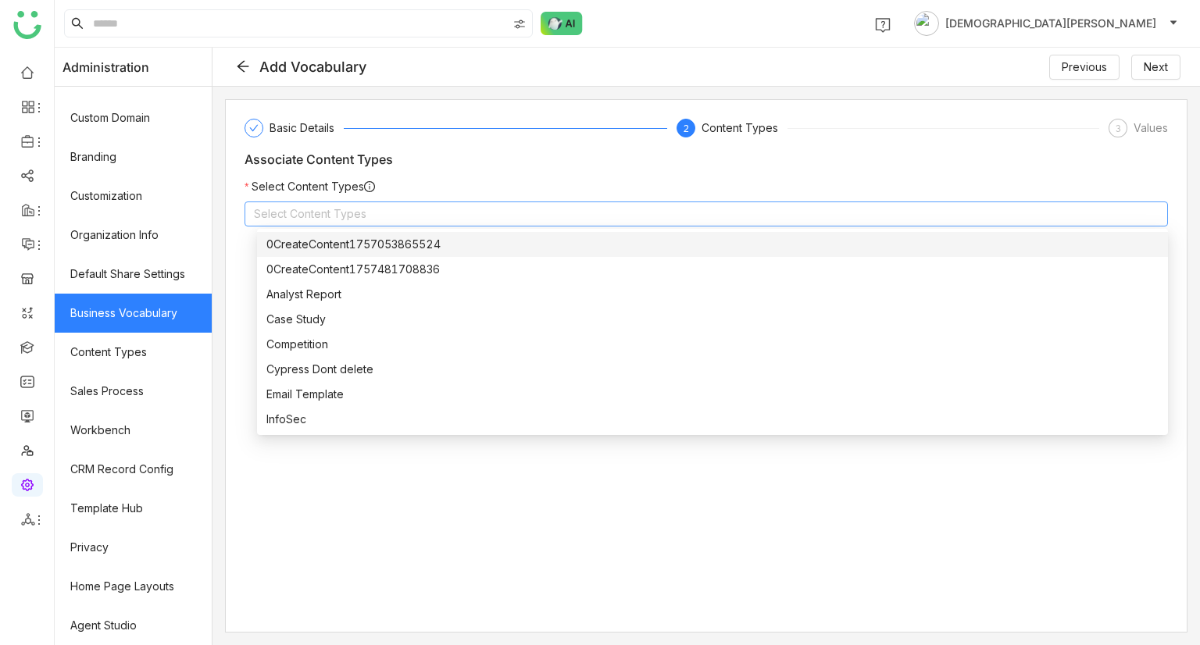
click at [352, 248] on div "0CreateContent1757053865524" at bounding box center [712, 244] width 892 height 17
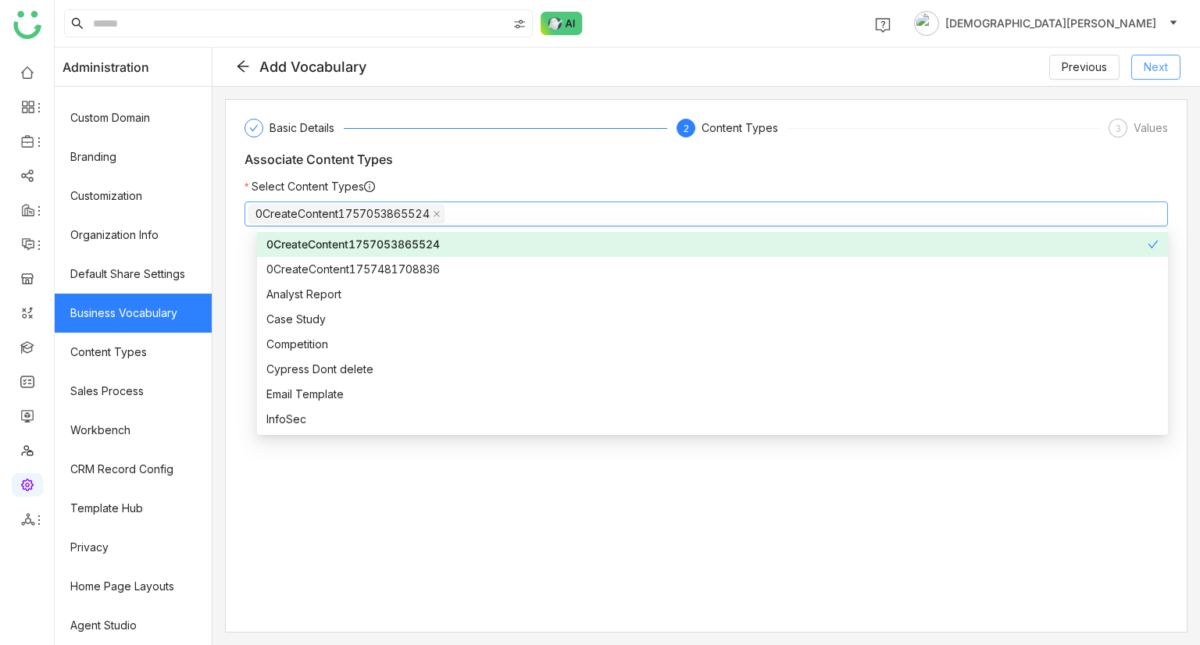
click at [1152, 75] on span "Next" at bounding box center [1156, 67] width 24 height 17
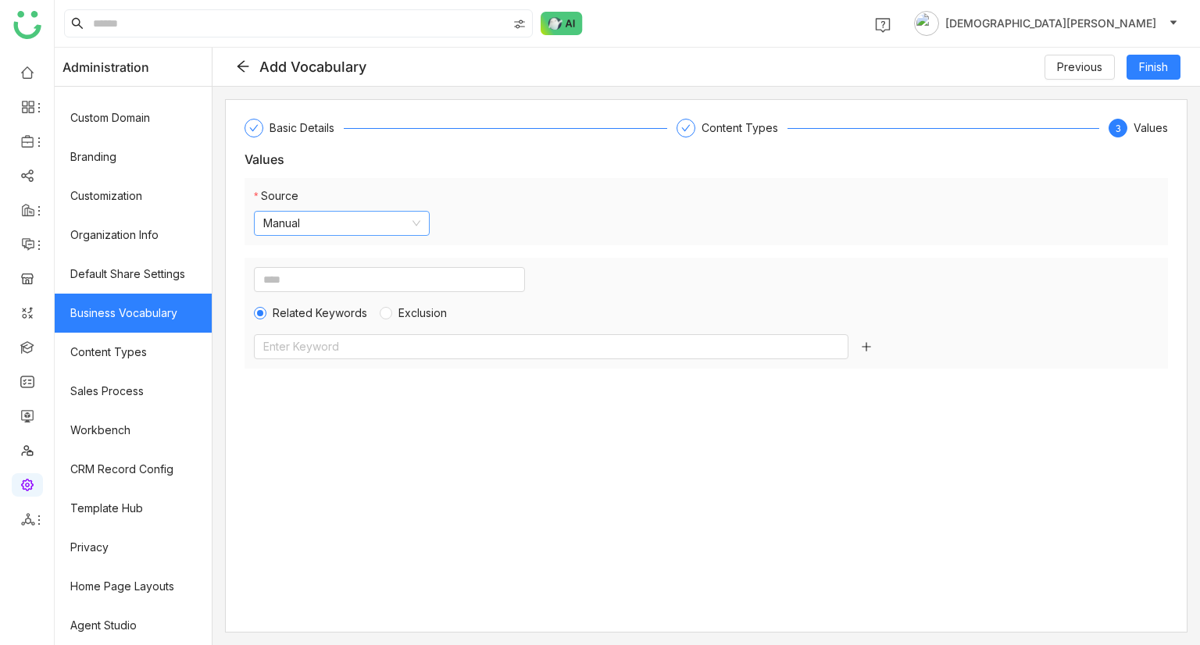
click at [366, 213] on nz-select-item "Manual" at bounding box center [341, 223] width 157 height 23
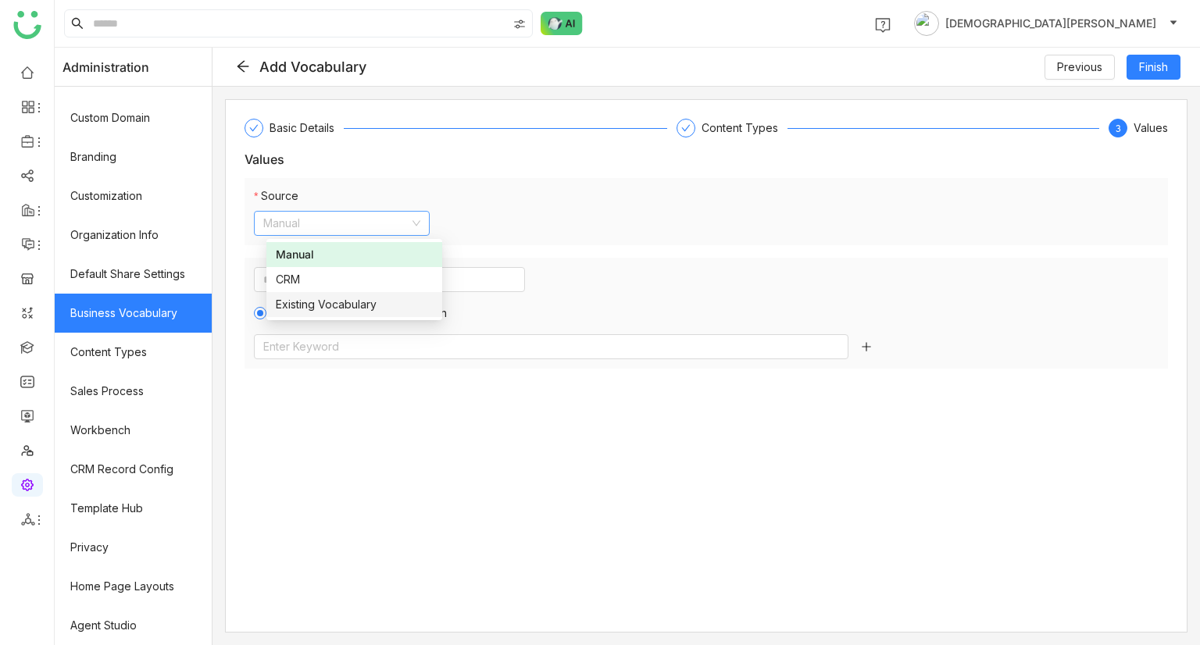
click at [641, 204] on div "Source Manual" at bounding box center [706, 211] width 923 height 67
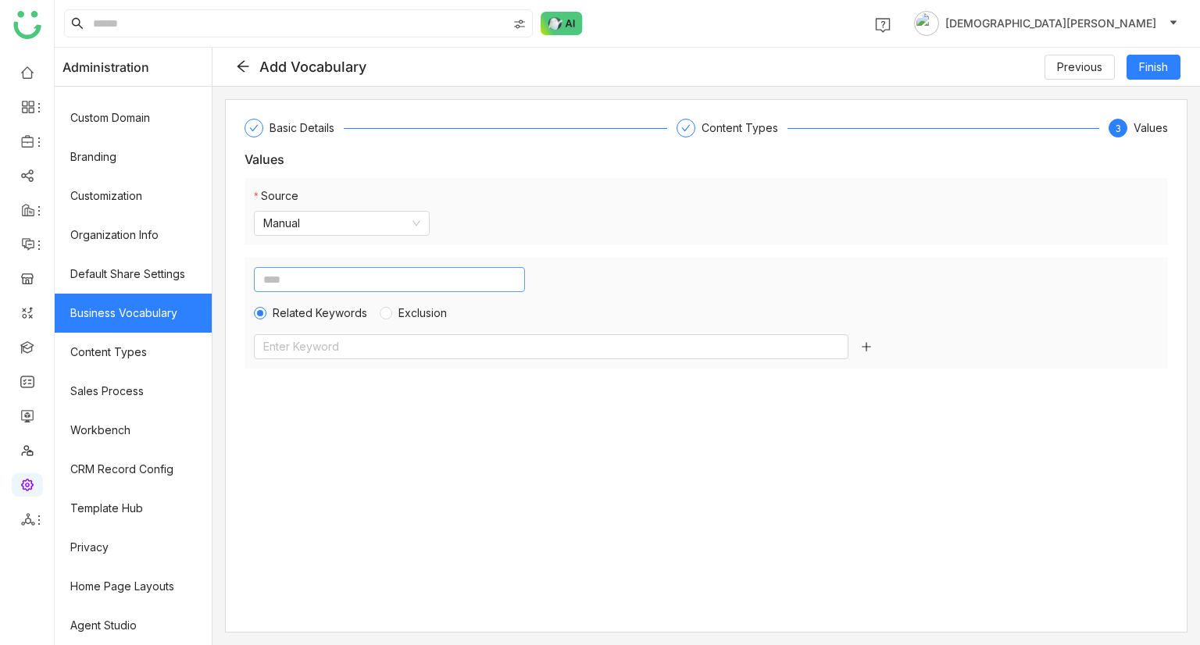
click at [366, 291] on input at bounding box center [389, 279] width 271 height 25
click at [380, 216] on nz-select-item "Manual" at bounding box center [341, 223] width 157 height 23
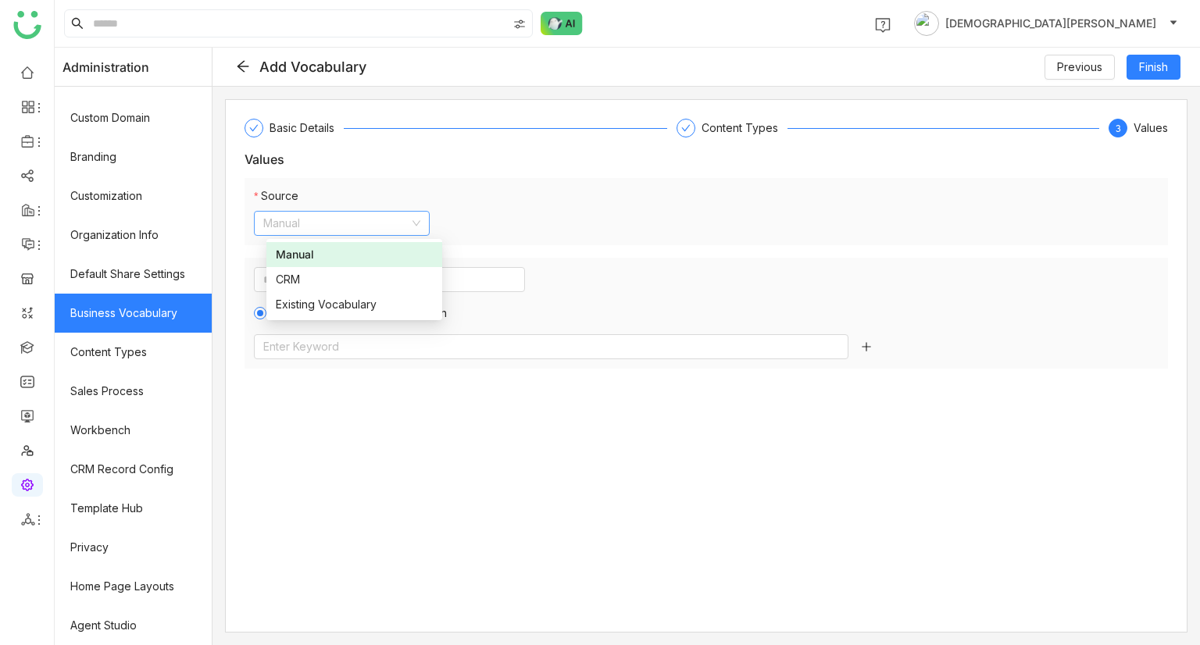
click at [505, 238] on div "Source Manual" at bounding box center [706, 211] width 923 height 67
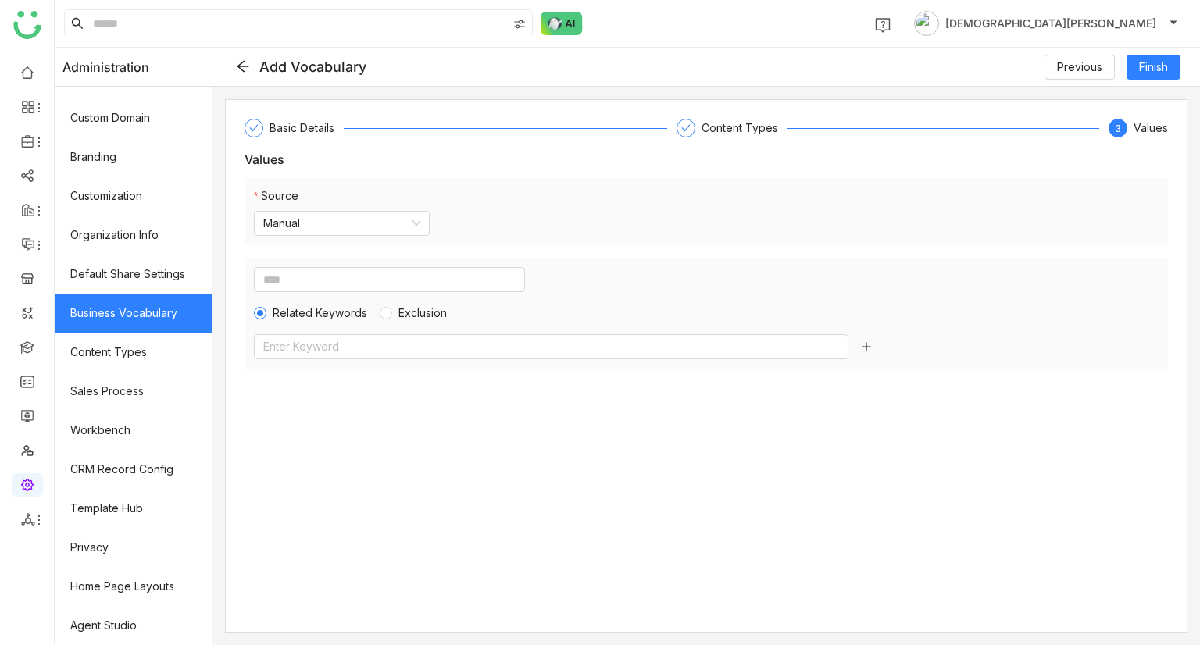
click at [872, 345] on icon at bounding box center [866, 346] width 11 height 11
click at [870, 472] on icon at bounding box center [866, 470] width 11 height 11
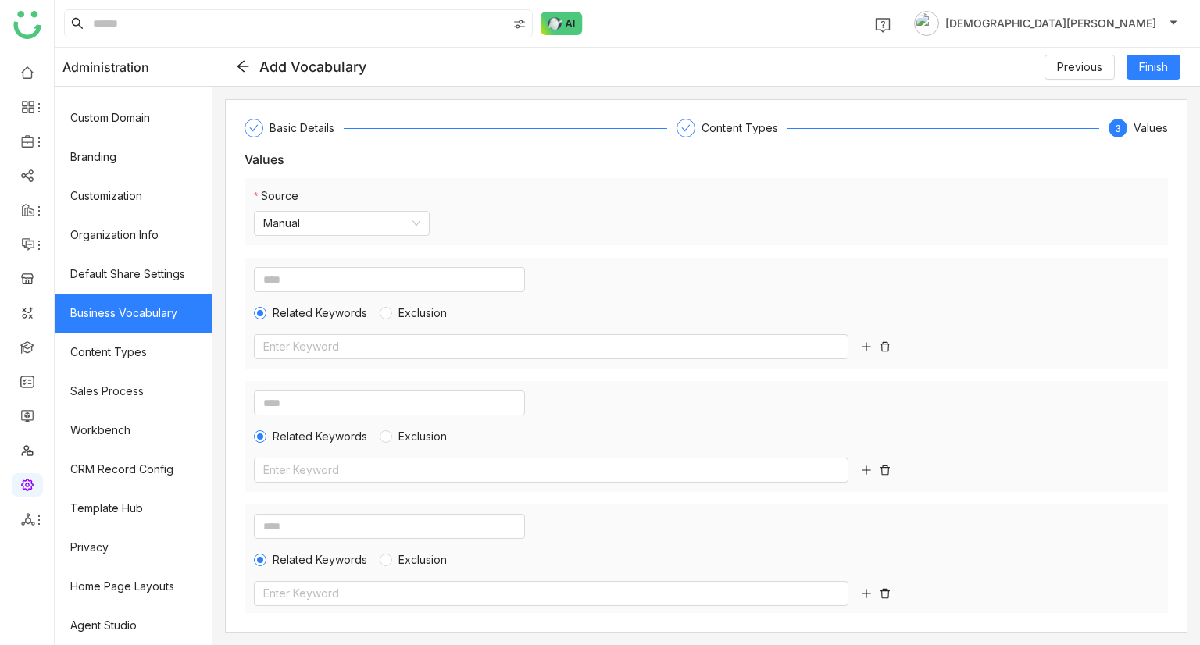
scroll to position [2, 0]
